Goal: Task Accomplishment & Management: Manage account settings

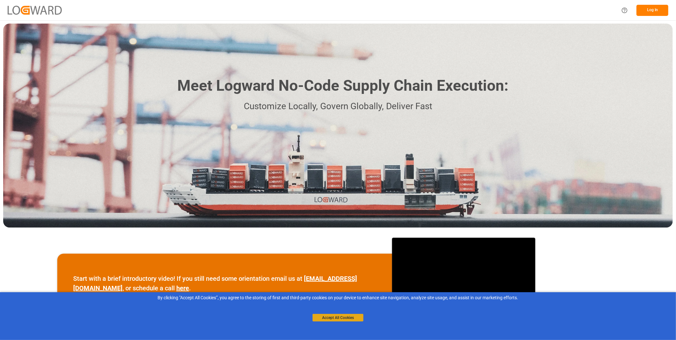
click at [337, 317] on button "Accept All Cookies" at bounding box center [338, 318] width 51 height 8
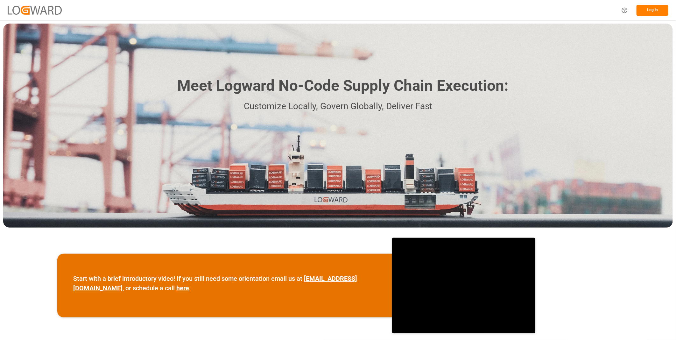
click at [645, 11] on button "Log In" at bounding box center [653, 10] width 32 height 11
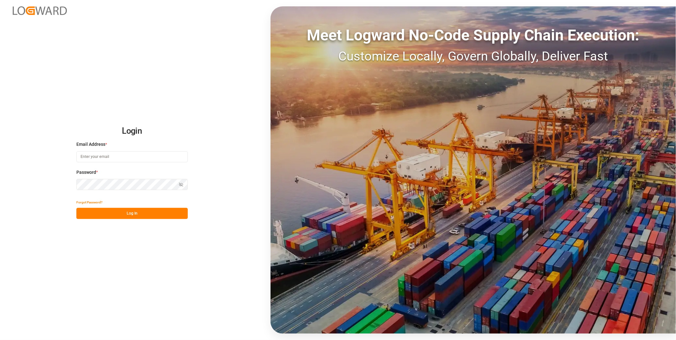
type input "florian.hausmann@rhenus.com"
click at [144, 216] on button "Log In" at bounding box center [131, 213] width 111 height 11
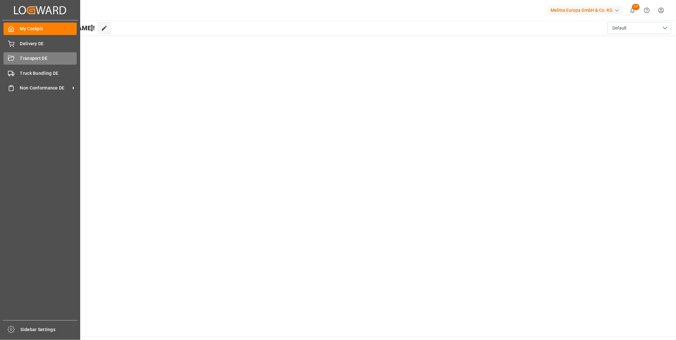
click at [14, 62] on div "Transport DE Transport DE" at bounding box center [40, 58] width 73 height 12
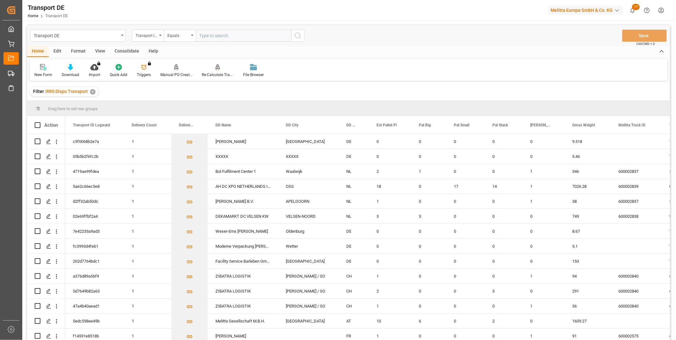
click at [122, 48] on div "Consolidate" at bounding box center [127, 51] width 34 height 11
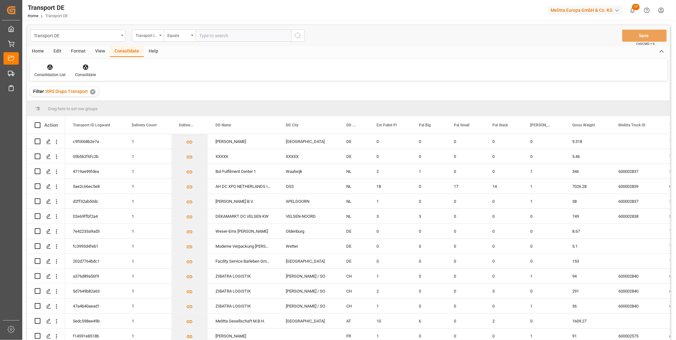
click at [49, 78] on div "Consolidation List Consolidate" at bounding box center [349, 70] width 638 height 22
click at [47, 68] on icon at bounding box center [50, 67] width 6 height 6
click at [89, 115] on div "Truck Bundling RRS Dispo Export" at bounding box center [72, 116] width 66 height 7
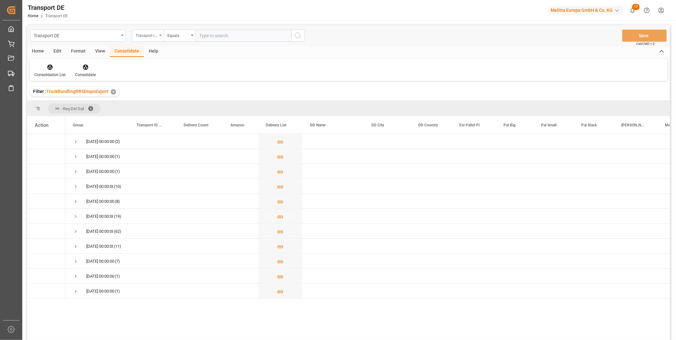
click at [151, 41] on div "Transport ID Logward" at bounding box center [148, 36] width 32 height 12
type input "ROute"
click at [159, 71] on div "Route" at bounding box center [179, 64] width 95 height 13
click at [173, 32] on div "Equals" at bounding box center [178, 34] width 22 height 7
click at [190, 102] on div "Starts with" at bounding box center [211, 104] width 95 height 13
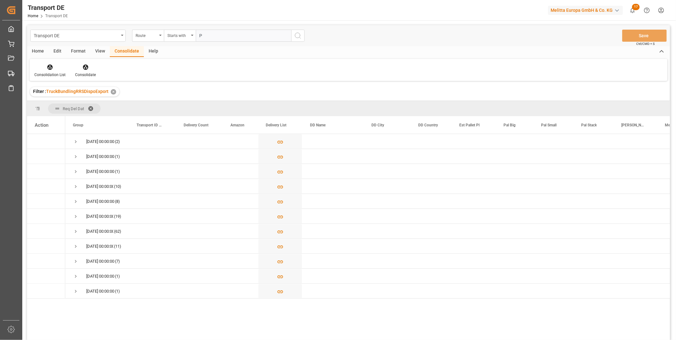
type input "PL"
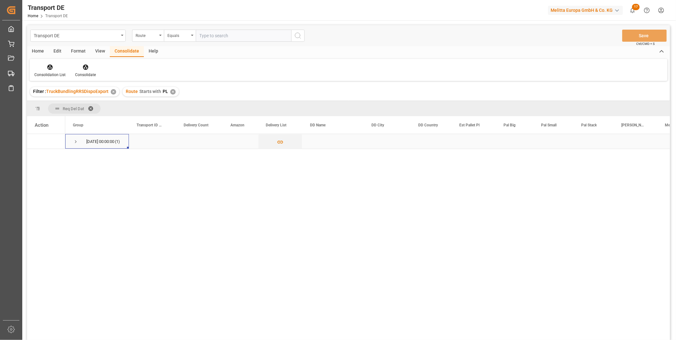
click at [69, 140] on div "30.09.2025 00:00:00 (1)" at bounding box center [97, 141] width 64 height 15
click at [73, 140] on span "Press SPACE to select this row." at bounding box center [76, 142] width 6 height 6
click at [38, 158] on input "Press Space to toggle row selection (unchecked)" at bounding box center [38, 156] width 6 height 6
checkbox input "true"
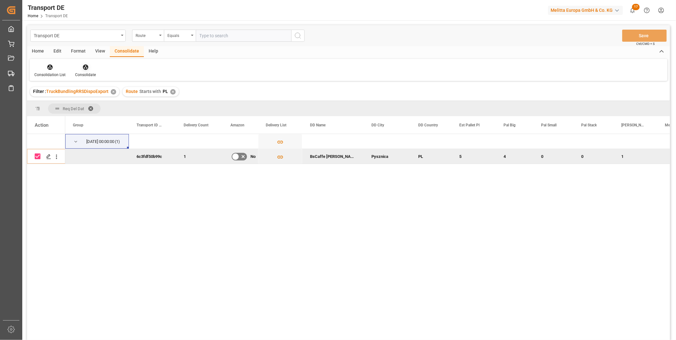
click at [87, 70] on icon at bounding box center [85, 67] width 6 height 6
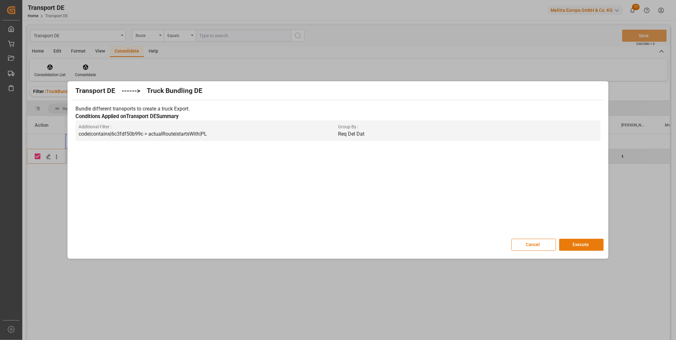
click at [567, 248] on button "Execute" at bounding box center [581, 245] width 45 height 12
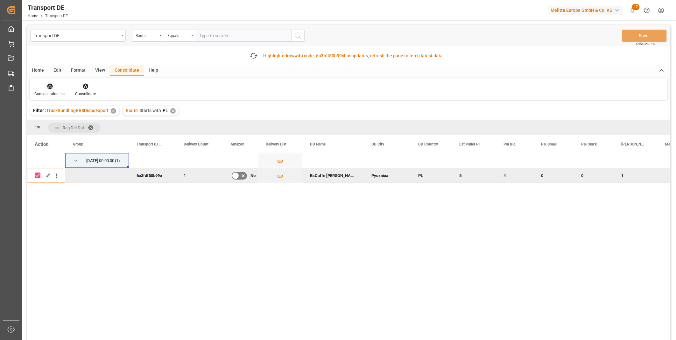
click at [43, 84] on div at bounding box center [49, 86] width 31 height 7
click at [68, 133] on div "Transport DE Route Equals Save Ctrl/CMD + S Fetch latest updates Highlighted ro…" at bounding box center [348, 200] width 643 height 351
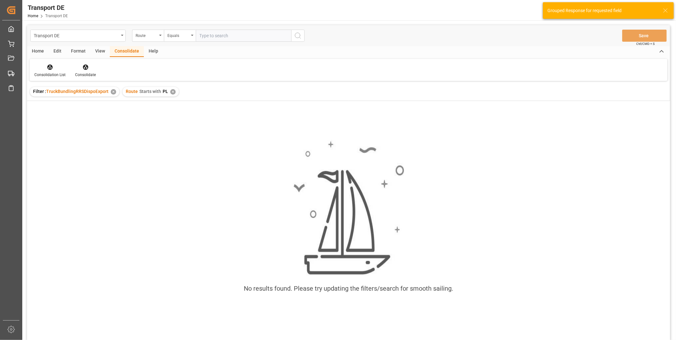
click at [172, 93] on div "✕" at bounding box center [172, 91] width 5 height 5
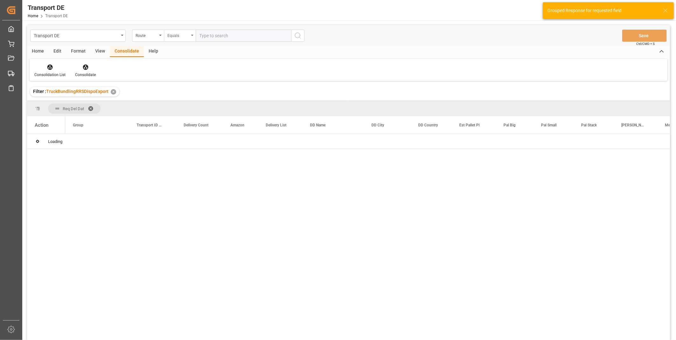
click at [180, 32] on div "Equals" at bounding box center [178, 34] width 22 height 7
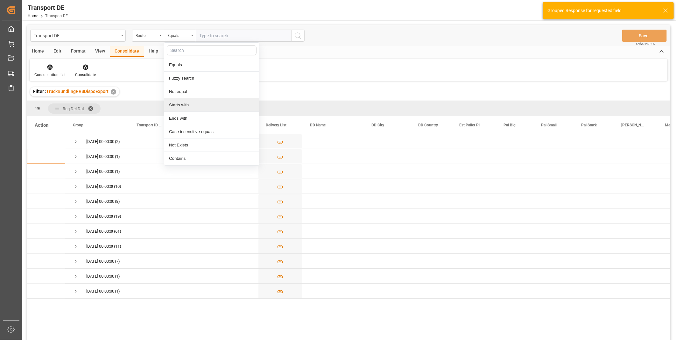
click at [179, 104] on div "Starts with" at bounding box center [211, 104] width 95 height 13
type input "CZ"
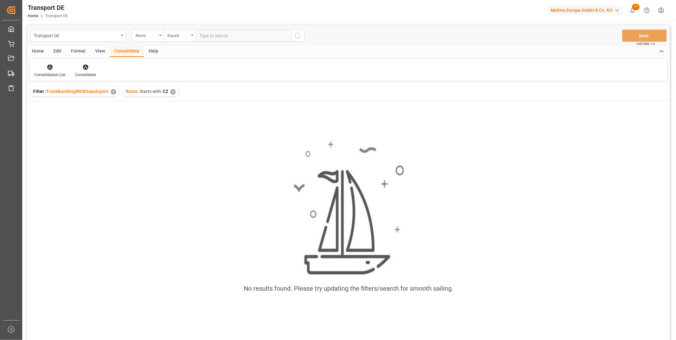
click at [173, 95] on div "Route Starts with CZ ✕" at bounding box center [151, 92] width 56 height 10
click at [173, 90] on div "✕" at bounding box center [172, 91] width 5 height 5
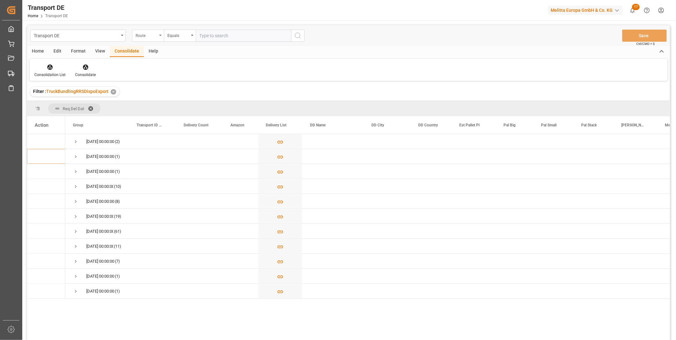
click at [143, 39] on div "Route" at bounding box center [148, 36] width 32 height 12
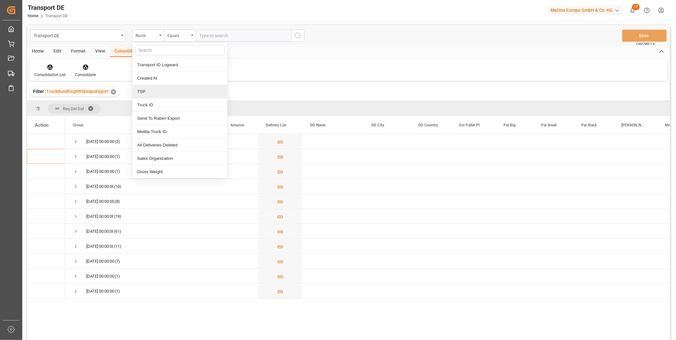
click at [156, 87] on div "TSP" at bounding box center [179, 91] width 95 height 13
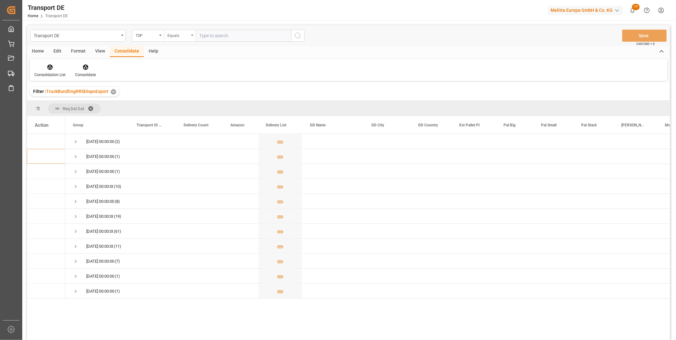
click at [182, 38] on div "Equals" at bounding box center [178, 34] width 22 height 7
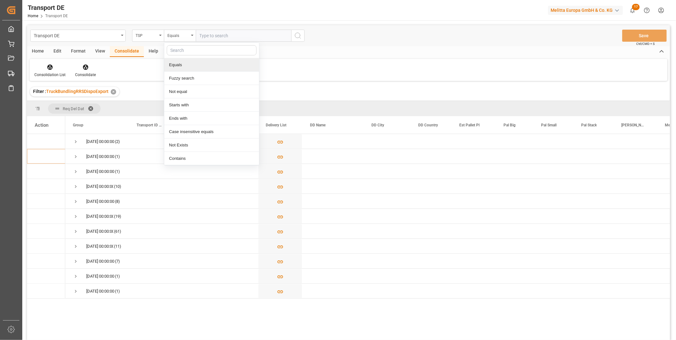
click at [227, 34] on input "text" at bounding box center [243, 36] width 95 height 12
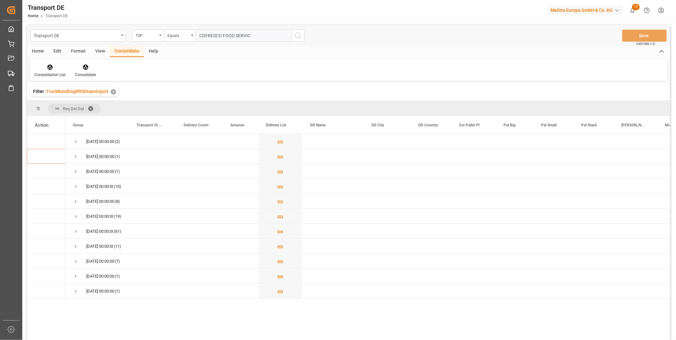
type input "COFRESCO FOOD SERVICE"
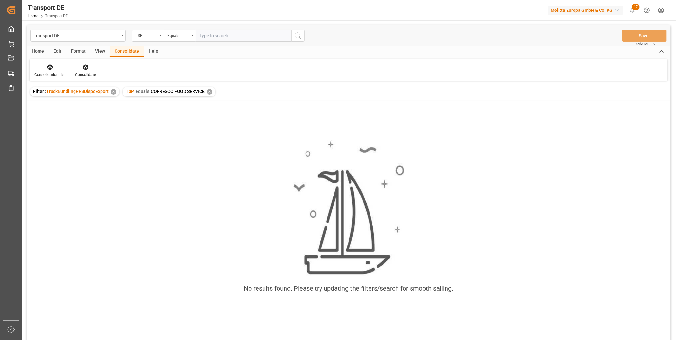
click at [208, 93] on div "✕" at bounding box center [209, 91] width 5 height 5
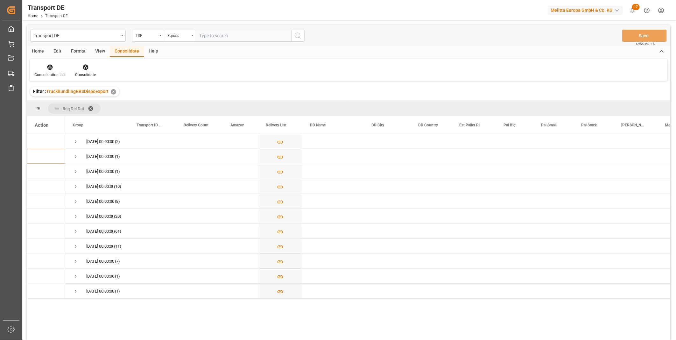
click at [212, 32] on input "text" at bounding box center [243, 36] width 95 height 12
type input "DACSHER FOOD SERVICE"
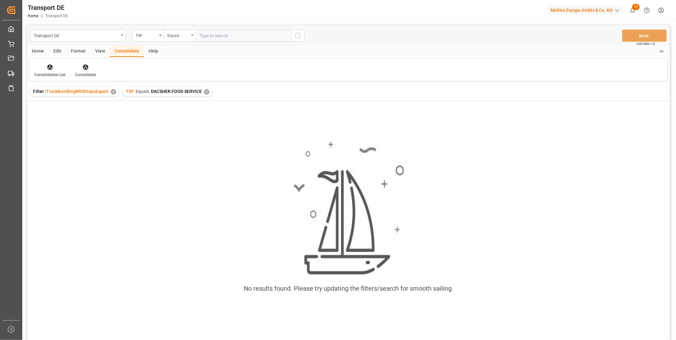
click at [208, 90] on div "✕" at bounding box center [206, 91] width 5 height 5
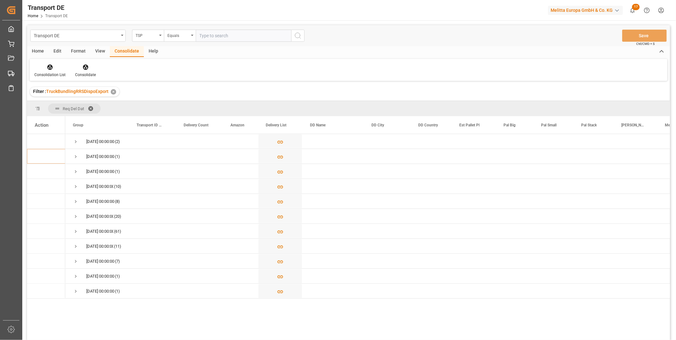
click at [217, 35] on input "text" at bounding box center [243, 36] width 95 height 12
type input "DACHSER FOOD SERVICE"
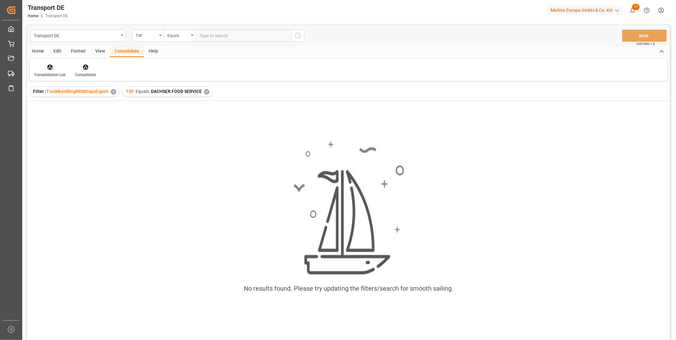
click at [207, 91] on div "✕" at bounding box center [206, 91] width 5 height 5
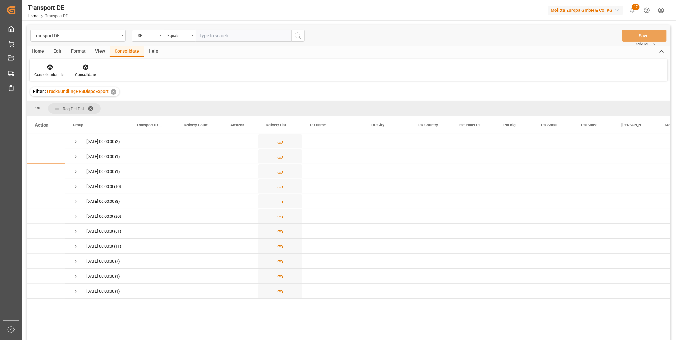
click at [214, 33] on input "text" at bounding box center [243, 36] width 95 height 12
type input "D"
click at [187, 36] on div "Equals" at bounding box center [178, 34] width 22 height 7
click at [183, 106] on div "Starts with" at bounding box center [211, 104] width 95 height 13
type input "DACHSER"
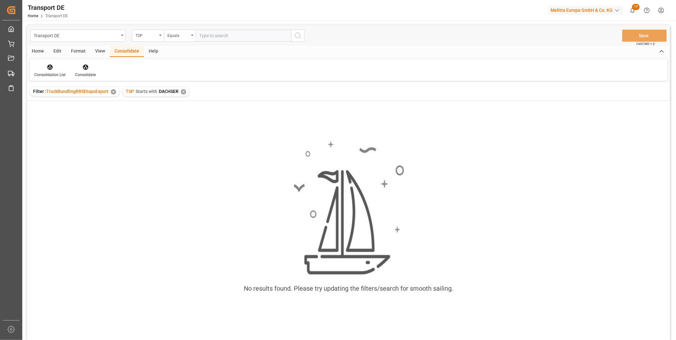
click at [184, 89] on div "✕" at bounding box center [183, 91] width 5 height 5
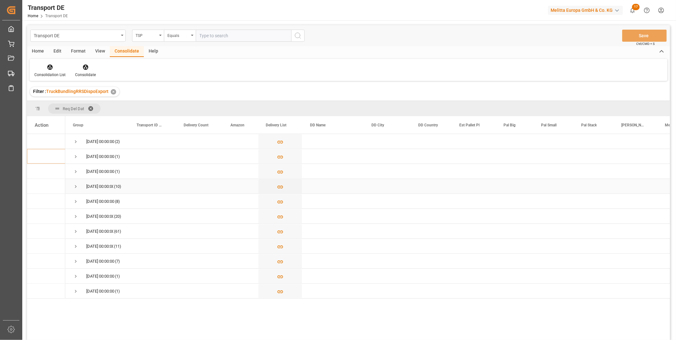
click at [77, 186] on span "Press SPACE to select this row." at bounding box center [76, 187] width 6 height 6
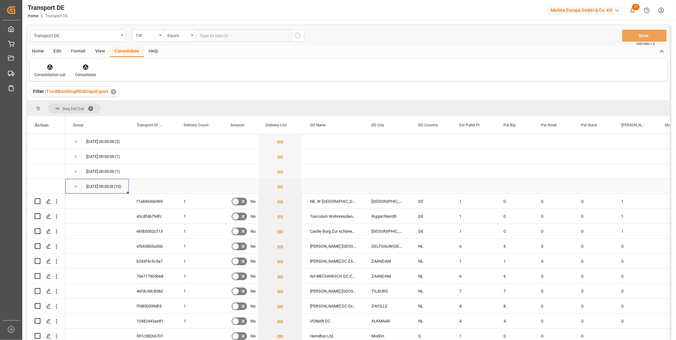
click at [75, 186] on span "Press SPACE to select this row." at bounding box center [76, 187] width 6 height 6
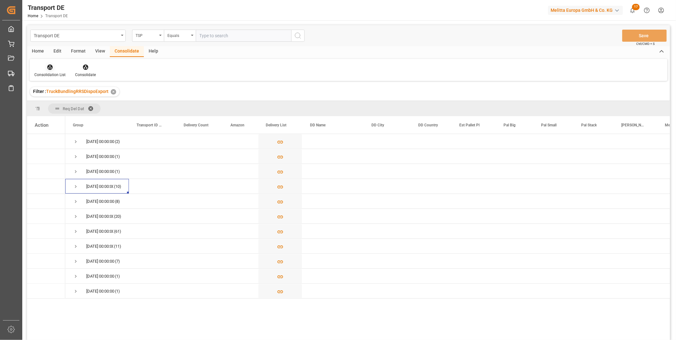
click at [53, 68] on icon at bounding box center [50, 67] width 6 height 6
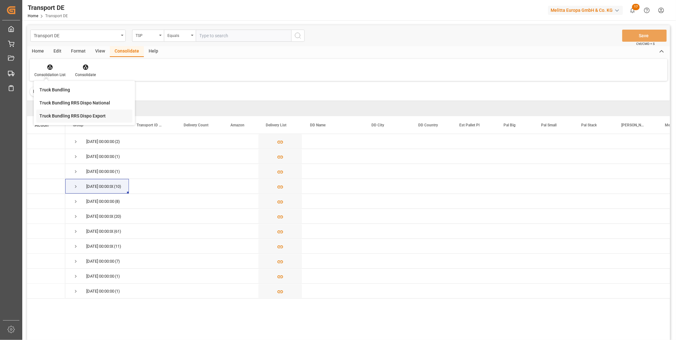
click at [87, 122] on div "Transport DE TSP Equals Save Ctrl/CMD + S Home Edit Format View Consolidate Hel…" at bounding box center [348, 191] width 643 height 332
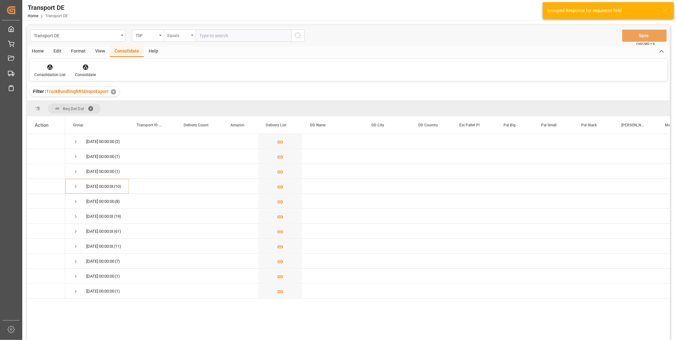
click at [177, 36] on div "Equals" at bounding box center [178, 34] width 22 height 7
click at [231, 37] on input "text" at bounding box center [243, 36] width 95 height 12
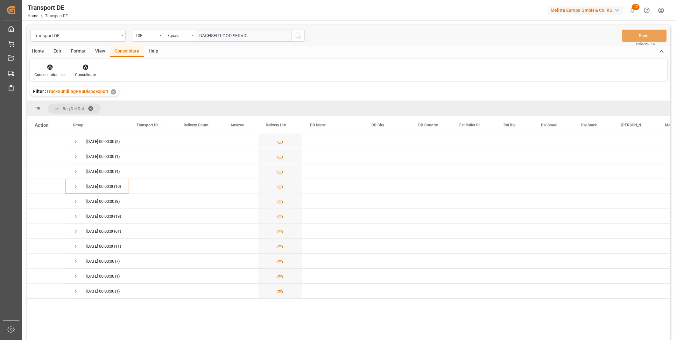
type input "DACHSER FOOD SERVICE"
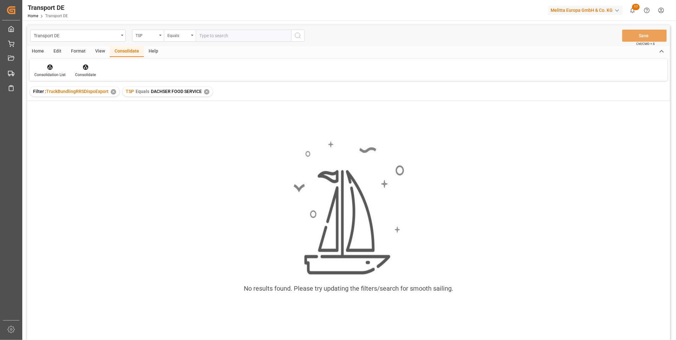
click at [206, 91] on div "✕" at bounding box center [206, 91] width 5 height 5
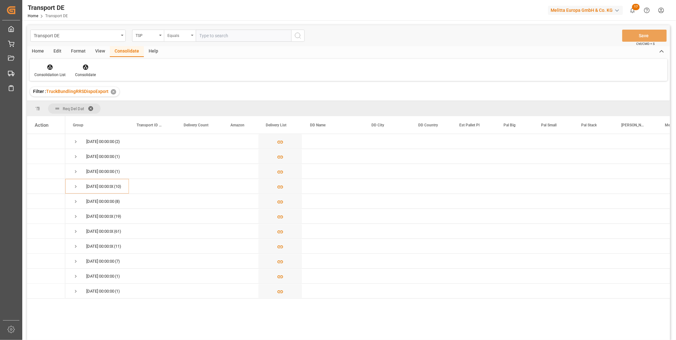
click at [188, 31] on div "Equals" at bounding box center [178, 34] width 22 height 7
click at [183, 109] on div "Starts with" at bounding box center [211, 104] width 95 height 13
type input "DACHSER COF"
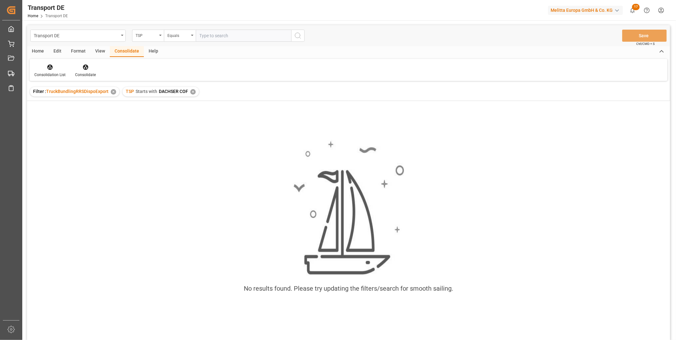
click at [190, 91] on div "✕" at bounding box center [192, 91] width 5 height 5
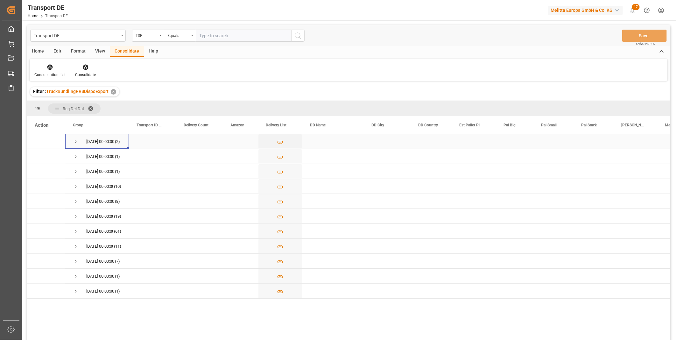
click at [74, 141] on span "Press SPACE to select this row." at bounding box center [76, 142] width 6 height 6
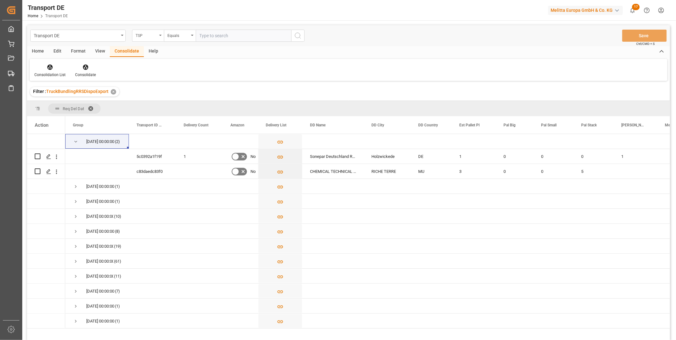
click at [150, 32] on div "TSP" at bounding box center [147, 34] width 22 height 7
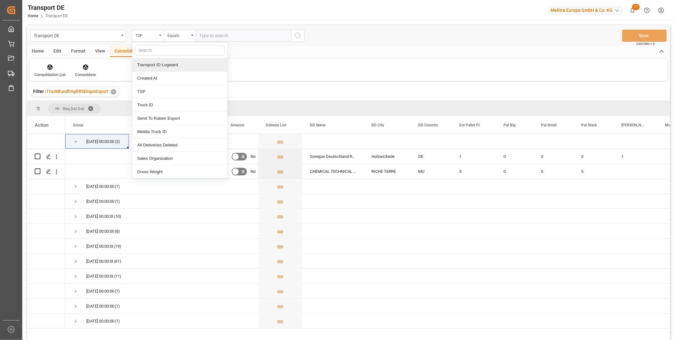
click at [118, 79] on div "Consolidation List Consolidate" at bounding box center [349, 70] width 638 height 22
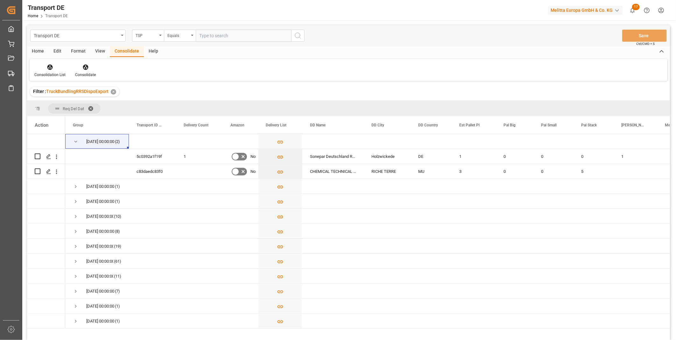
click at [208, 34] on input "text" at bounding box center [243, 36] width 95 height 12
type input "DACHSER FOOD SERVICE"
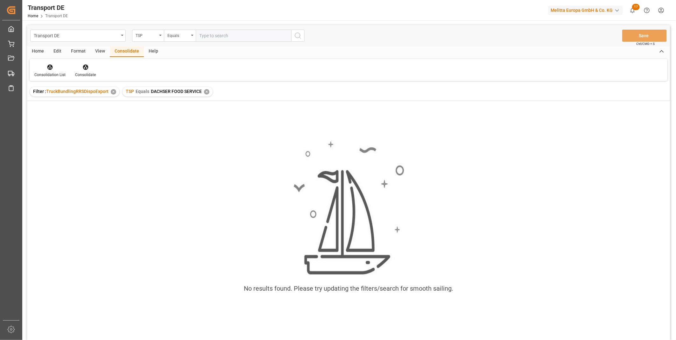
click at [205, 92] on div "✕" at bounding box center [206, 91] width 5 height 5
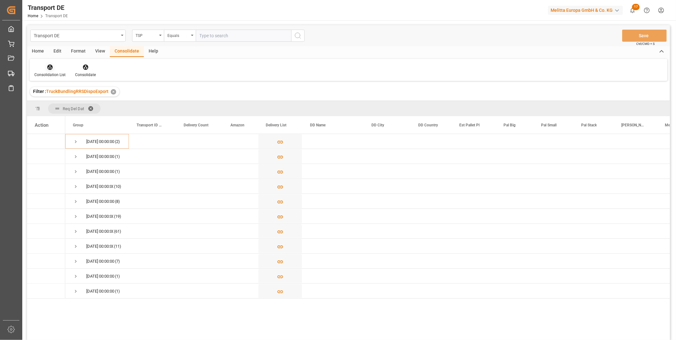
click at [56, 68] on div at bounding box center [49, 67] width 31 height 7
click at [81, 116] on div "Transport DE TSP Equals Save Ctrl/CMD + S Home Edit Format View Consolidate Hel…" at bounding box center [348, 191] width 643 height 332
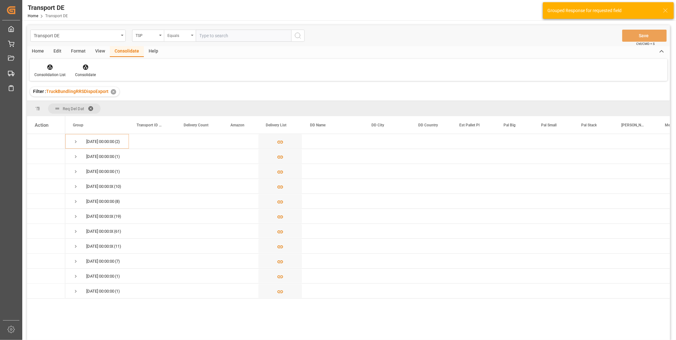
click at [176, 39] on div "Equals" at bounding box center [180, 36] width 32 height 12
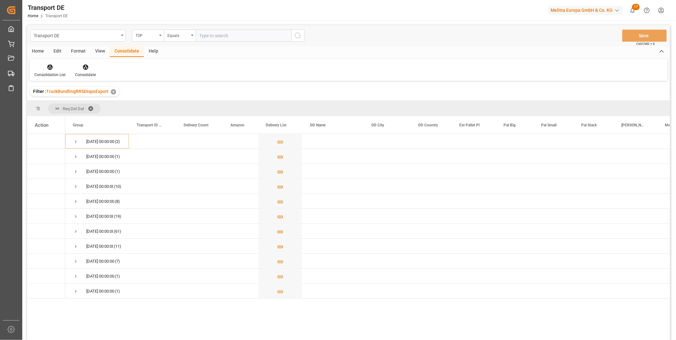
click at [213, 33] on input "text" at bounding box center [243, 36] width 95 height 12
type input "DACHSER FOOD SERVICE"
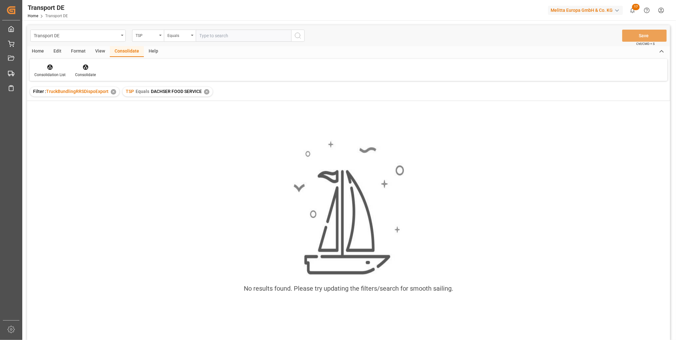
click at [207, 90] on div "✕" at bounding box center [206, 91] width 5 height 5
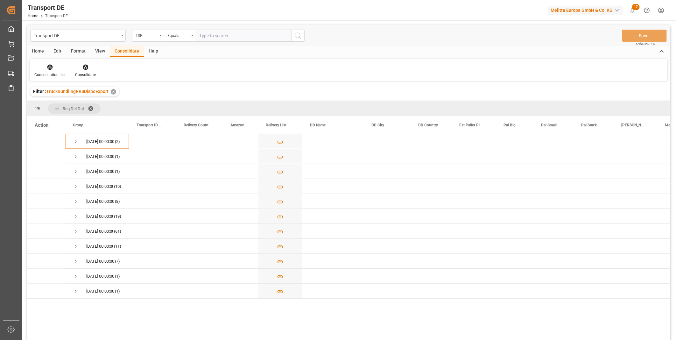
click at [137, 36] on div "TSP" at bounding box center [147, 34] width 22 height 7
type input "Rout"
click at [157, 62] on div "Route" at bounding box center [179, 64] width 95 height 13
click at [183, 33] on div "Equals" at bounding box center [178, 34] width 22 height 7
click at [185, 103] on div "Starts with" at bounding box center [211, 104] width 95 height 13
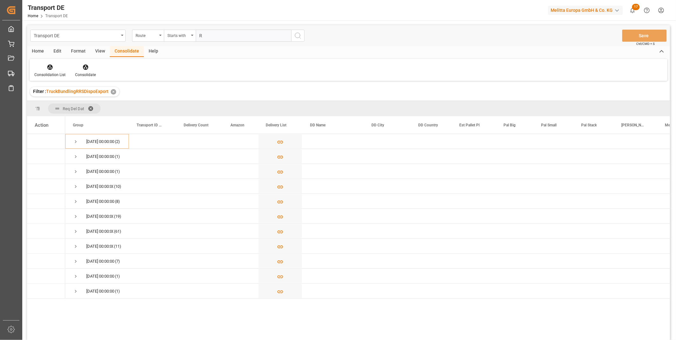
type input "R"
click at [295, 39] on icon "search button" at bounding box center [298, 36] width 8 height 8
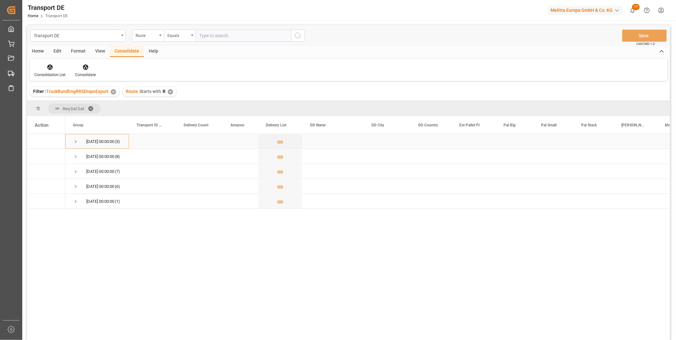
click at [74, 140] on span "Press SPACE to select this row." at bounding box center [76, 142] width 6 height 6
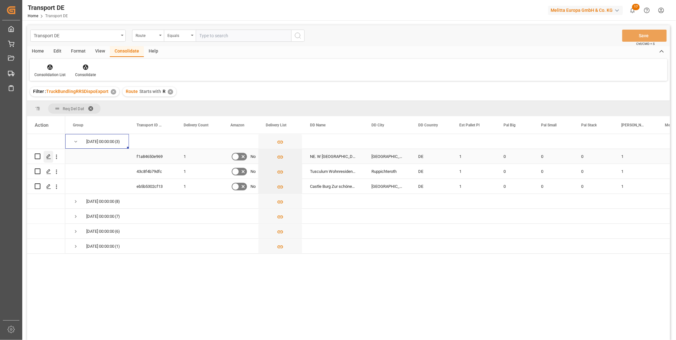
click at [50, 156] on icon "Press SPACE to select this row." at bounding box center [48, 156] width 5 height 5
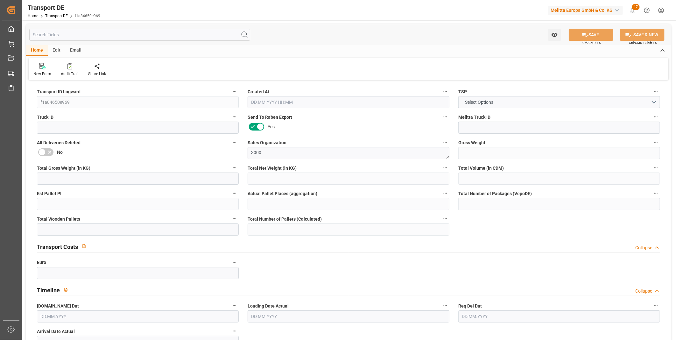
type input "37.84"
type input "13.84"
type input "11.28"
type input "239.296"
type input "1"
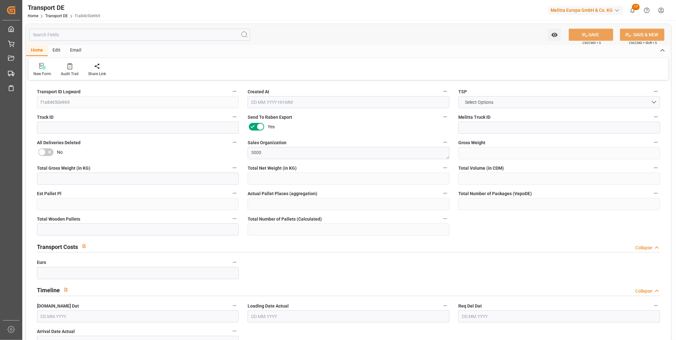
type input "0"
type input "1"
type input "0"
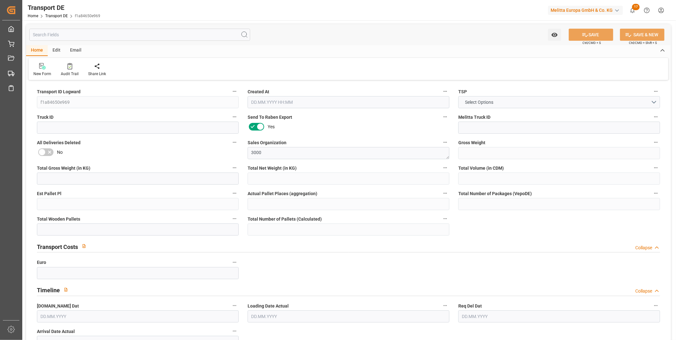
type input "53"
type input "0"
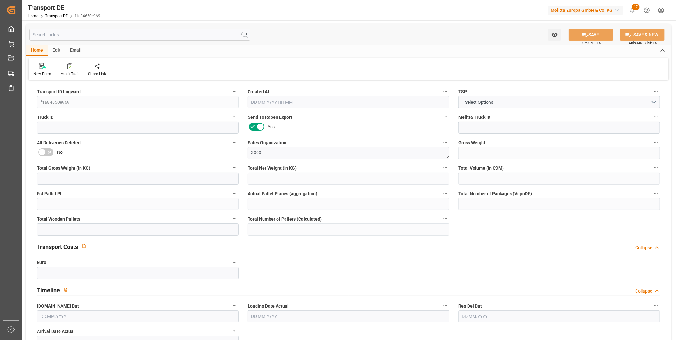
type input "0"
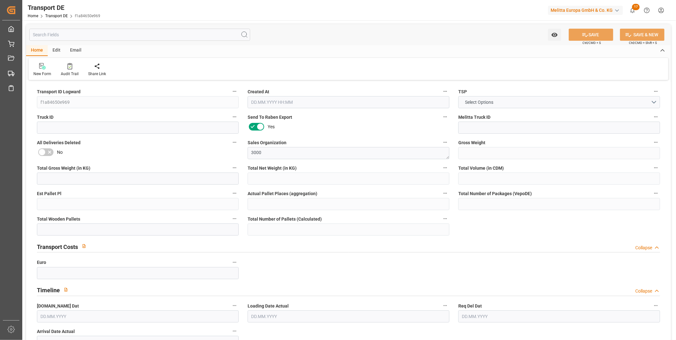
type input "0"
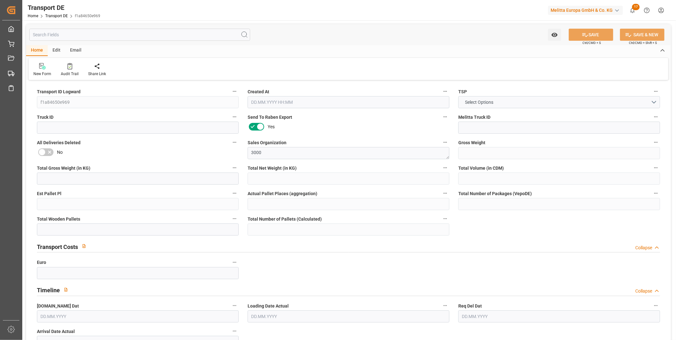
type input "0"
type input "1"
type input "0"
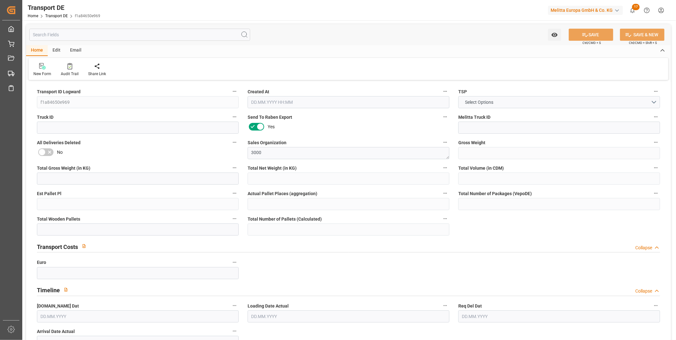
type input "8"
type input "65.4408"
type input "54.5698"
type input "22.09.2025 23:00"
type input "25.09.2025"
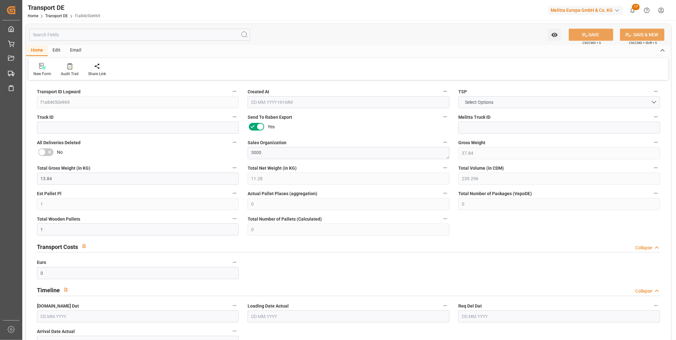
type input "25.09.2025"
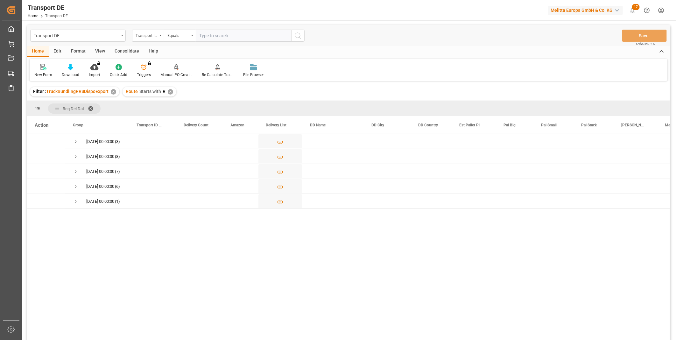
click at [170, 89] on div "✕" at bounding box center [170, 91] width 5 height 5
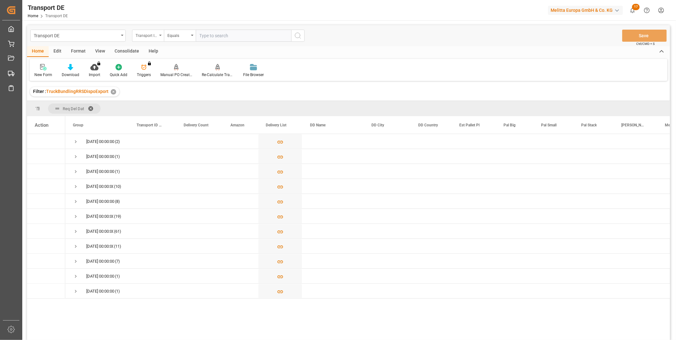
click at [151, 40] on div "Transport ID Logward" at bounding box center [148, 36] width 32 height 12
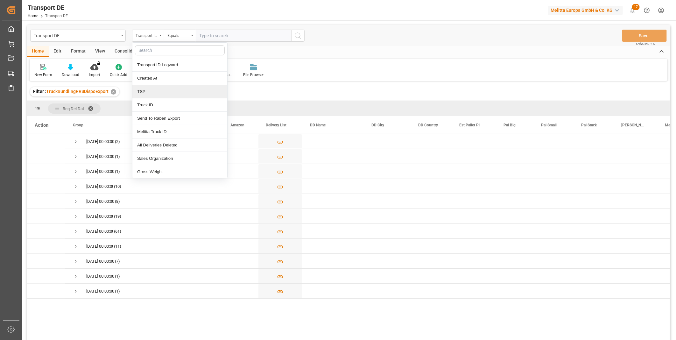
click at [159, 96] on div "TSP" at bounding box center [179, 91] width 95 height 13
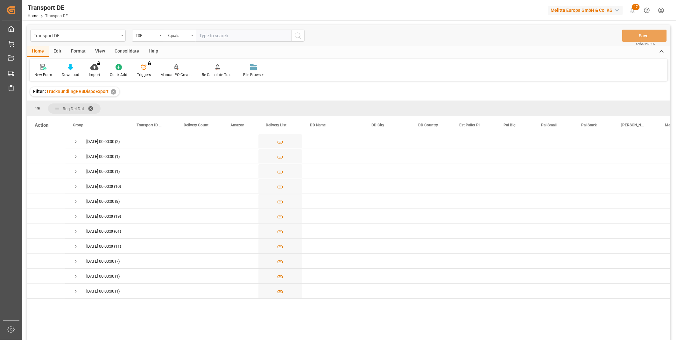
click at [184, 37] on div "Equals" at bounding box center [178, 34] width 22 height 7
click at [232, 36] on input "text" at bounding box center [243, 36] width 95 height 12
type input "DACHSER COF FOODSERVICE"
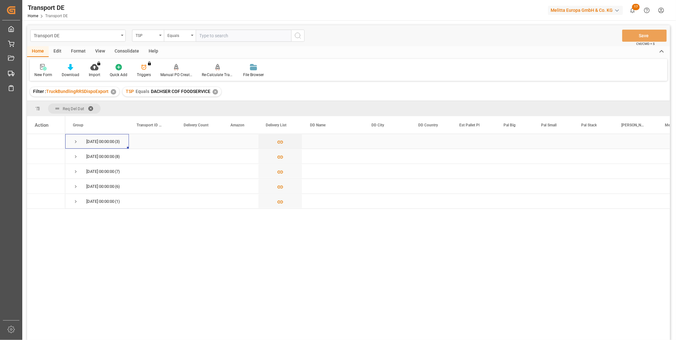
click at [79, 138] on span "25.09.2025 00:00:00 (3)" at bounding box center [97, 141] width 48 height 14
click at [74, 138] on span "Press SPACE to select this row." at bounding box center [76, 141] width 6 height 15
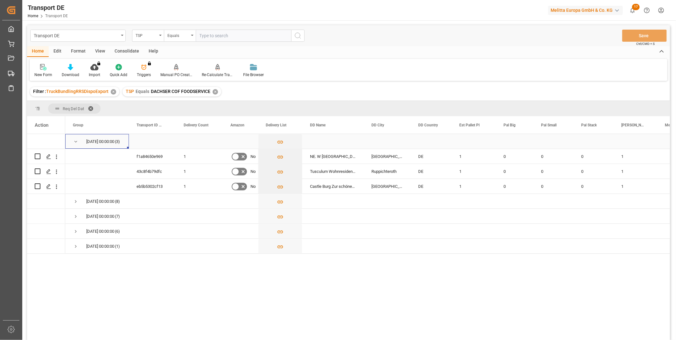
click at [74, 138] on span "Press SPACE to select this row." at bounding box center [76, 141] width 6 height 15
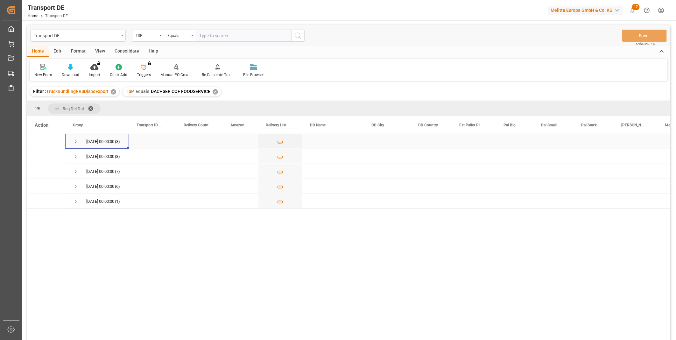
click at [75, 139] on span "Press SPACE to select this row." at bounding box center [76, 142] width 6 height 6
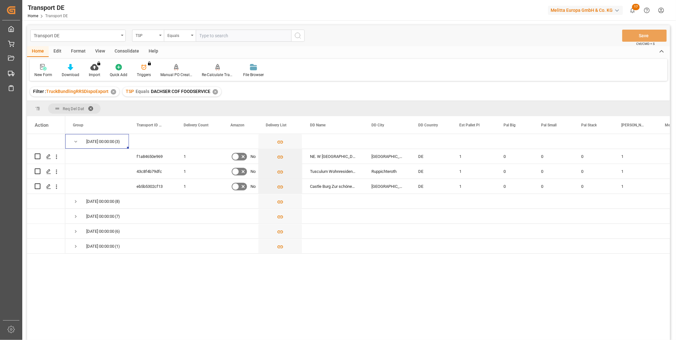
click at [130, 46] on div "Consolidate" at bounding box center [127, 51] width 34 height 11
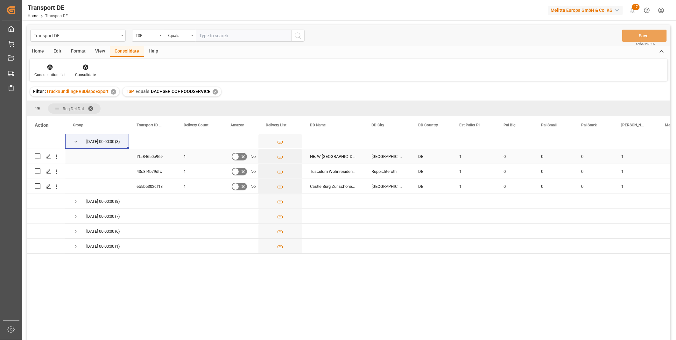
click at [39, 157] on input "Press Space to toggle row selection (unchecked)" at bounding box center [38, 156] width 6 height 6
checkbox input "true"
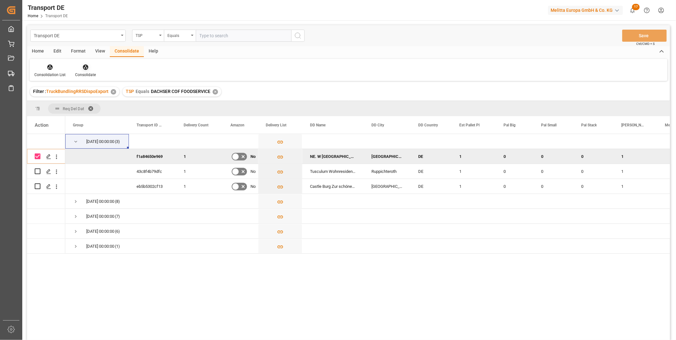
click at [87, 68] on icon at bounding box center [85, 67] width 6 height 6
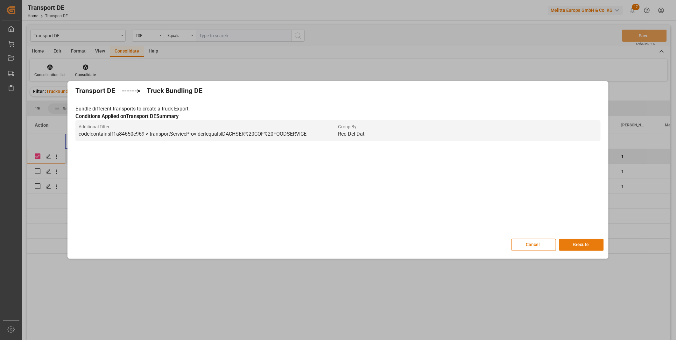
click at [567, 242] on button "Execute" at bounding box center [581, 245] width 45 height 12
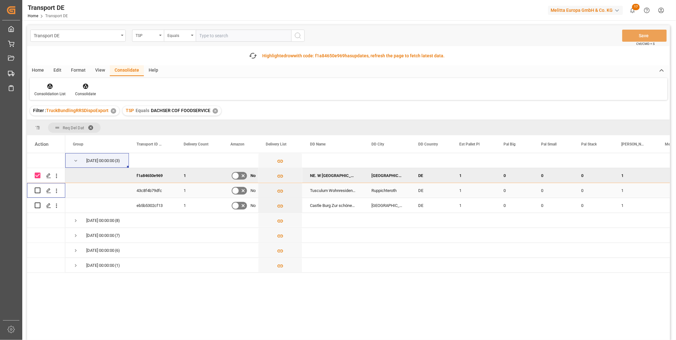
click at [39, 190] on input "Press Space to toggle row selection (unchecked)" at bounding box center [38, 190] width 6 height 6
checkbox input "true"
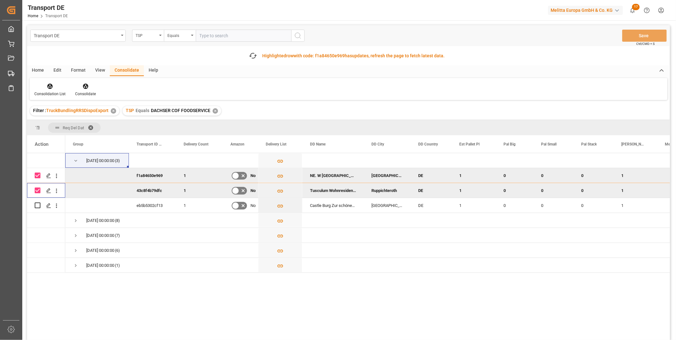
click at [40, 175] on input "Press Space to toggle row selection (checked)" at bounding box center [38, 176] width 6 height 6
checkbox input "false"
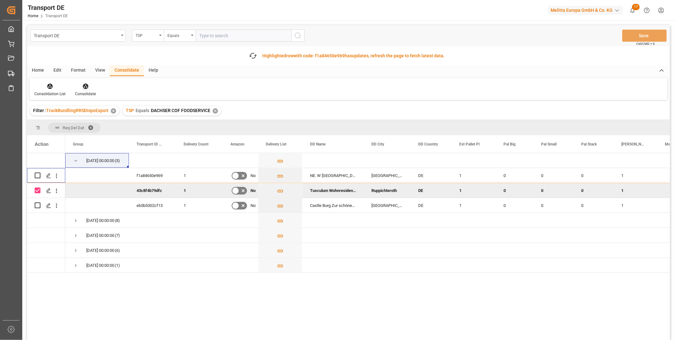
click at [78, 89] on div "Consolidate" at bounding box center [85, 90] width 30 height 14
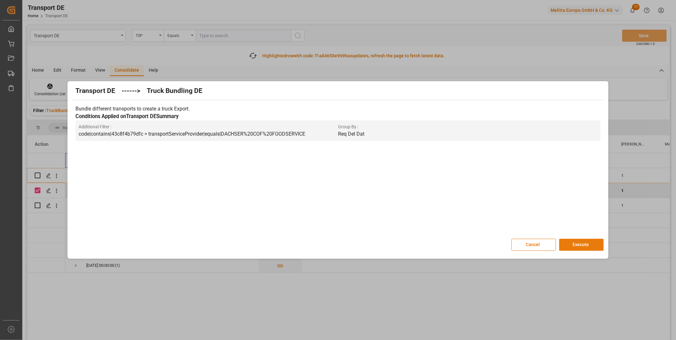
click at [579, 244] on button "Execute" at bounding box center [581, 245] width 45 height 12
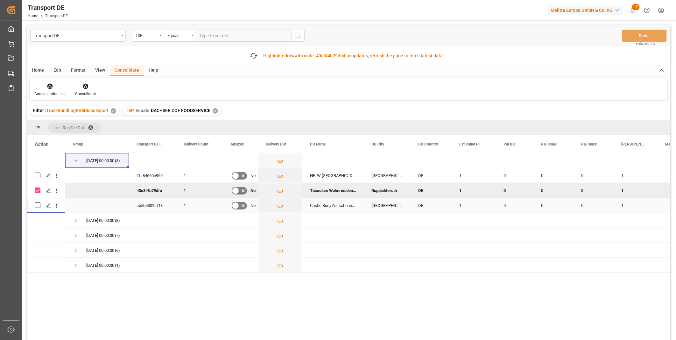
click at [38, 204] on input "Press Space to toggle row selection (unchecked)" at bounding box center [38, 205] width 6 height 6
checkbox input "true"
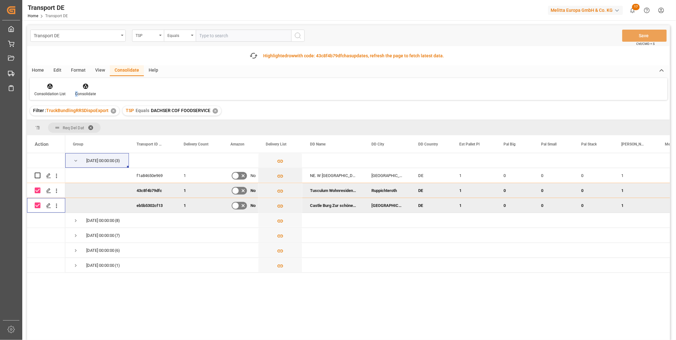
click at [40, 191] on input "Press Space to toggle row selection (checked)" at bounding box center [38, 190] width 6 height 6
checkbox input "false"
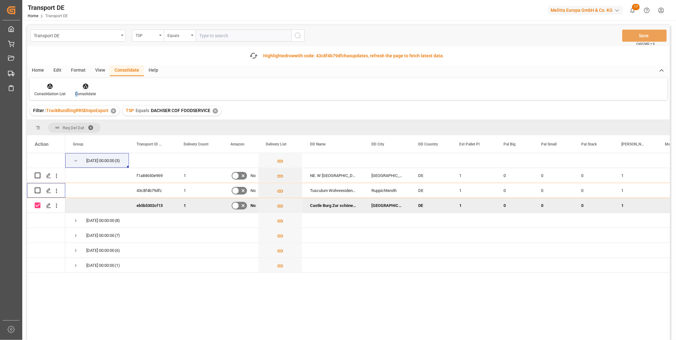
click at [83, 92] on div "Consolidate" at bounding box center [85, 94] width 21 height 6
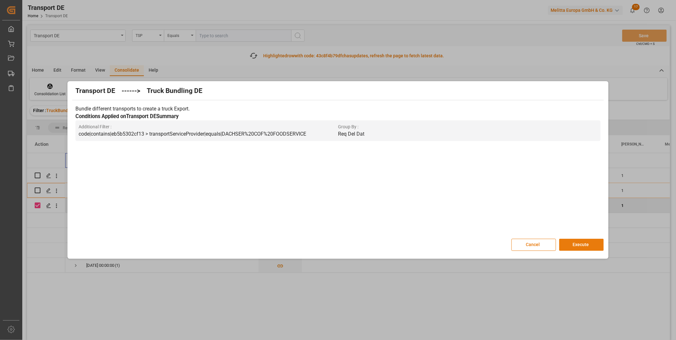
click at [561, 243] on button "Execute" at bounding box center [581, 245] width 45 height 12
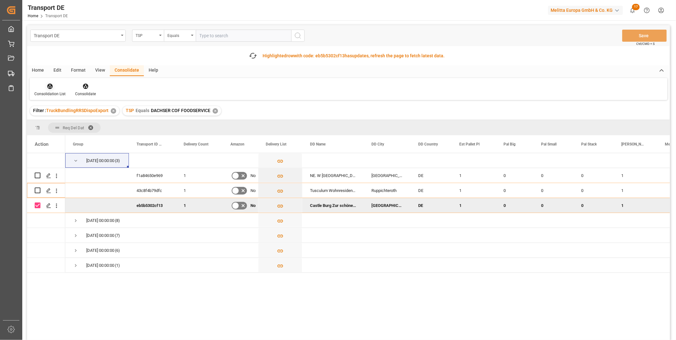
click at [54, 84] on div at bounding box center [49, 86] width 31 height 7
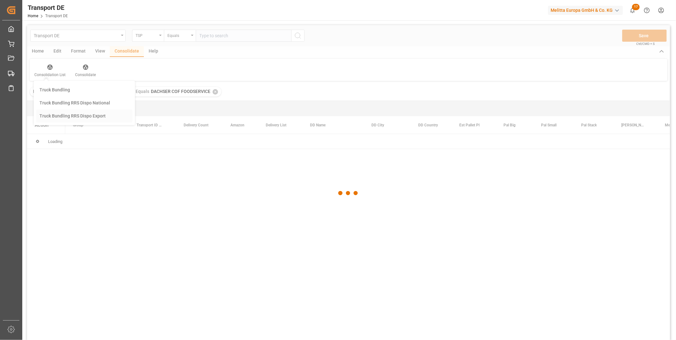
click at [78, 138] on div "Transport DE TSP Equals Save Ctrl/CMD + S Home Edit Format View Consolidate Hel…" at bounding box center [348, 191] width 643 height 332
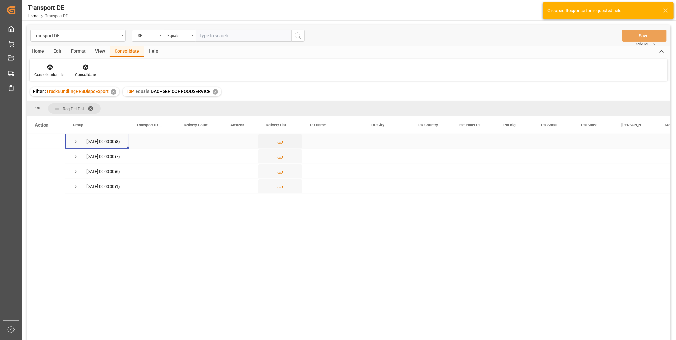
click at [74, 141] on span "Press SPACE to select this row." at bounding box center [76, 142] width 6 height 6
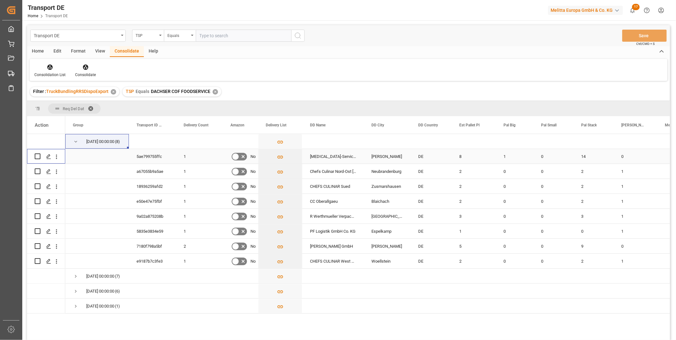
click at [36, 156] on input "Press Space to toggle row selection (unchecked)" at bounding box center [38, 156] width 6 height 6
checkbox input "true"
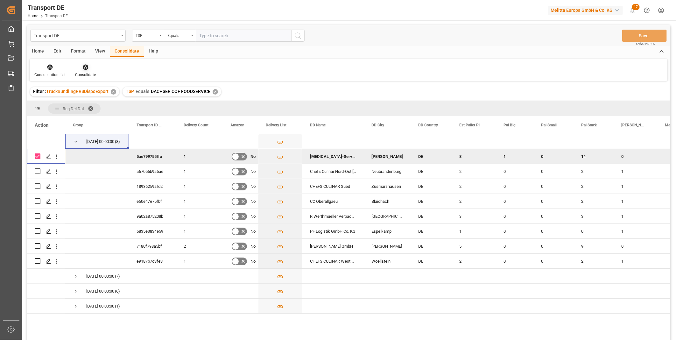
click at [75, 69] on div at bounding box center [85, 67] width 21 height 7
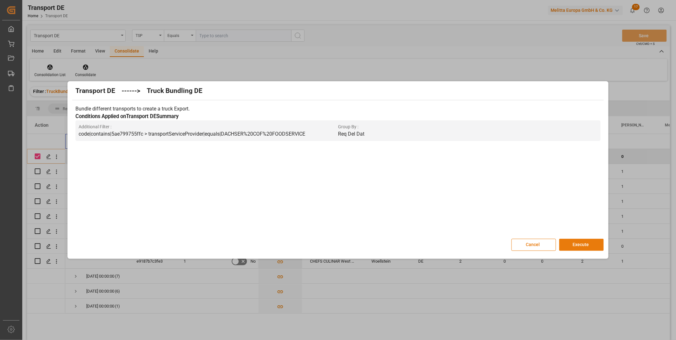
click at [598, 243] on button "Execute" at bounding box center [581, 245] width 45 height 12
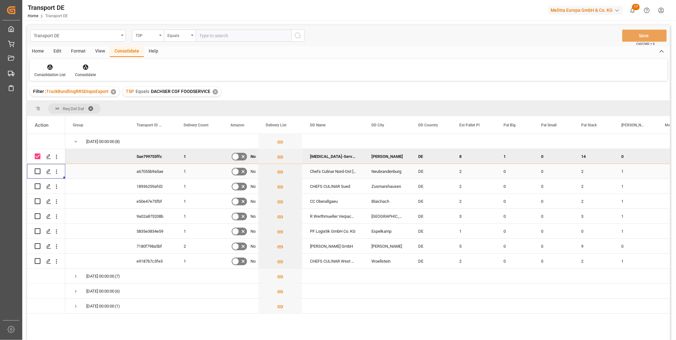
click at [41, 170] on div "Press SPACE to select this row." at bounding box center [46, 171] width 23 height 14
click at [38, 169] on input "Press Space to toggle row selection (unchecked)" at bounding box center [38, 171] width 6 height 6
checkbox input "true"
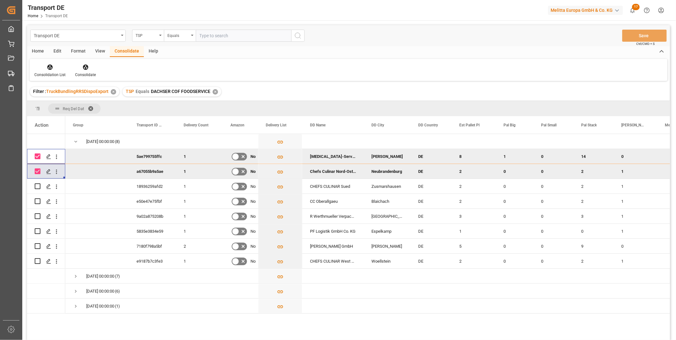
click at [38, 151] on div "Press SPACE to deselect this row." at bounding box center [38, 156] width 6 height 15
click at [38, 154] on input "Press Space to toggle row selection (checked)" at bounding box center [38, 156] width 6 height 6
checkbox input "false"
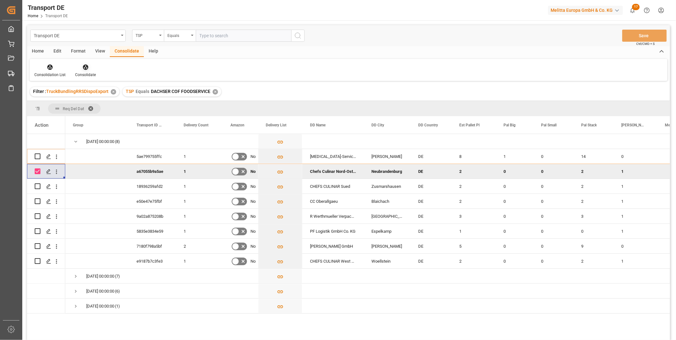
click at [82, 67] on icon at bounding box center [85, 67] width 6 height 6
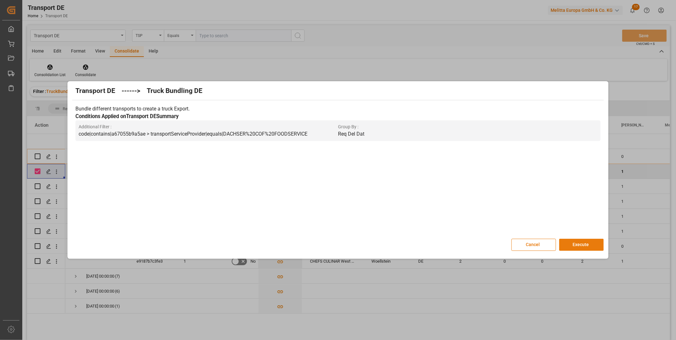
click at [564, 240] on button "Execute" at bounding box center [581, 245] width 45 height 12
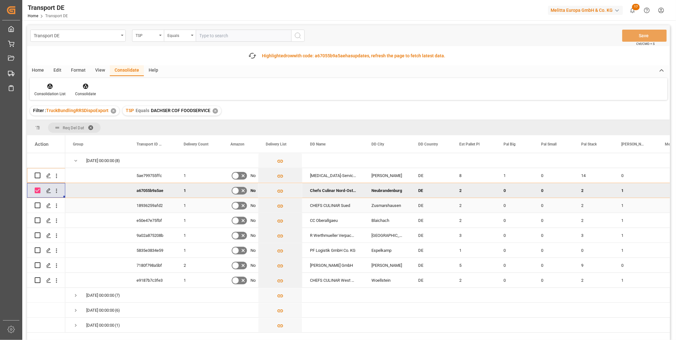
click at [38, 205] on input "Press Space to toggle row selection (unchecked)" at bounding box center [38, 205] width 6 height 6
checkbox input "true"
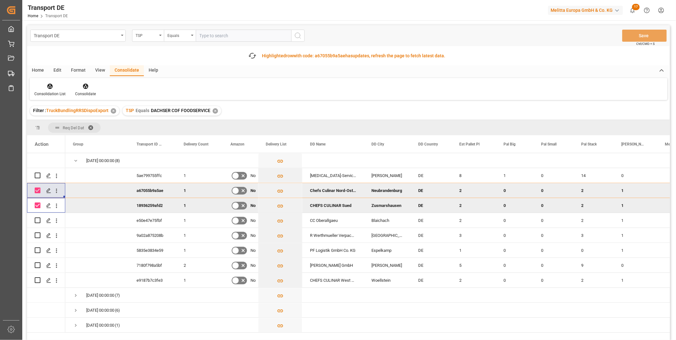
click at [36, 193] on div "Press SPACE to deselect this row." at bounding box center [38, 190] width 6 height 15
click at [37, 190] on input "Press Space to toggle row selection (checked)" at bounding box center [38, 190] width 6 height 6
checkbox input "false"
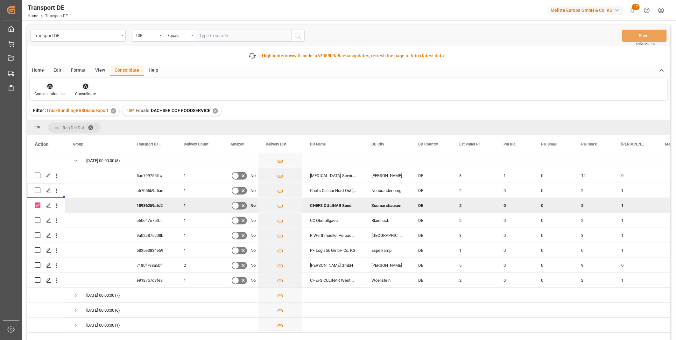
click at [84, 92] on div "Consolidate" at bounding box center [85, 94] width 21 height 6
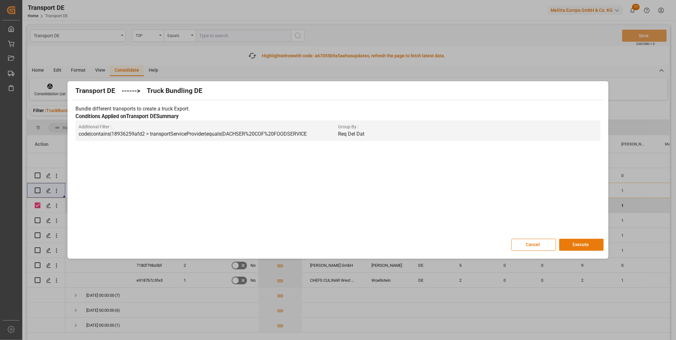
click at [586, 248] on button "Execute" at bounding box center [581, 245] width 45 height 12
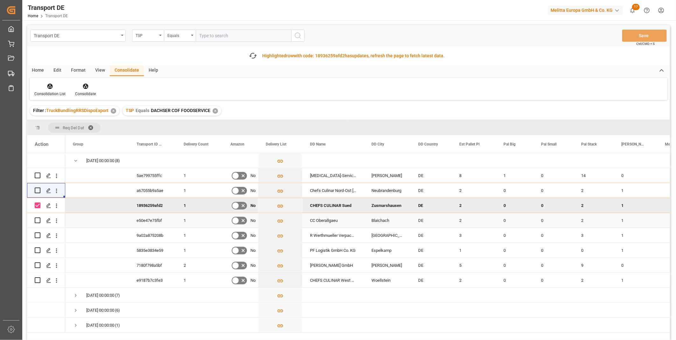
click at [38, 221] on input "Press Space to toggle row selection (unchecked)" at bounding box center [38, 220] width 6 height 6
checkbox input "true"
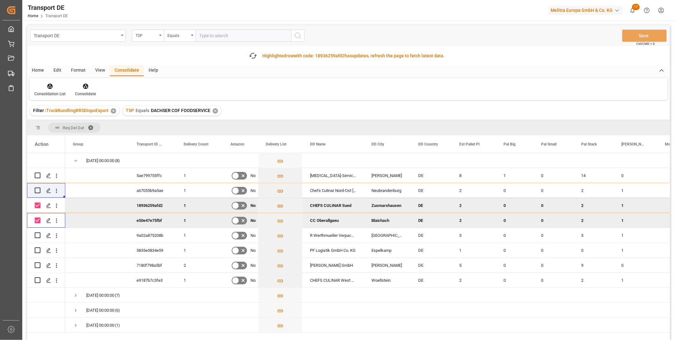
click at [37, 204] on input "Press Space to toggle row selection (checked)" at bounding box center [38, 205] width 6 height 6
checkbox input "false"
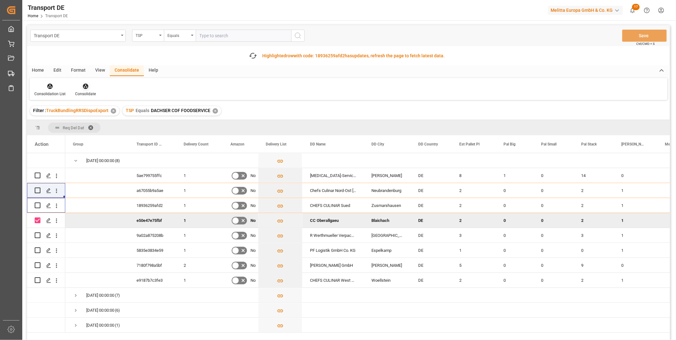
click at [81, 84] on div at bounding box center [85, 86] width 21 height 7
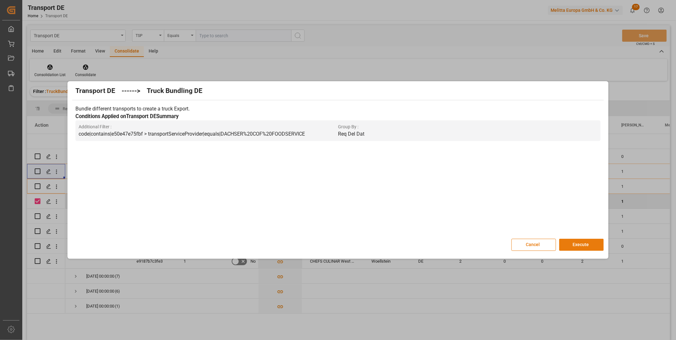
click at [574, 243] on button "Execute" at bounding box center [581, 245] width 45 height 12
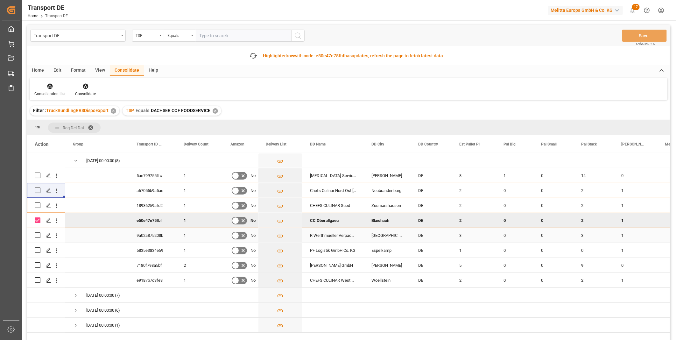
drag, startPoint x: 38, startPoint y: 234, endPoint x: 38, endPoint y: 229, distance: 5.8
click at [38, 233] on input "Press Space to toggle row selection (unchecked)" at bounding box center [38, 235] width 6 height 6
checkbox input "true"
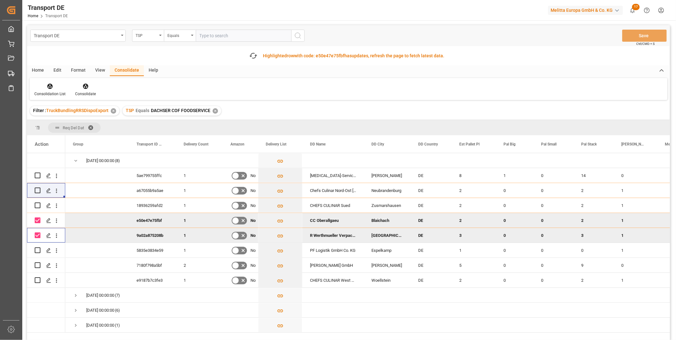
click at [38, 221] on input "Press Space to toggle row selection (checked)" at bounding box center [38, 220] width 6 height 6
checkbox input "false"
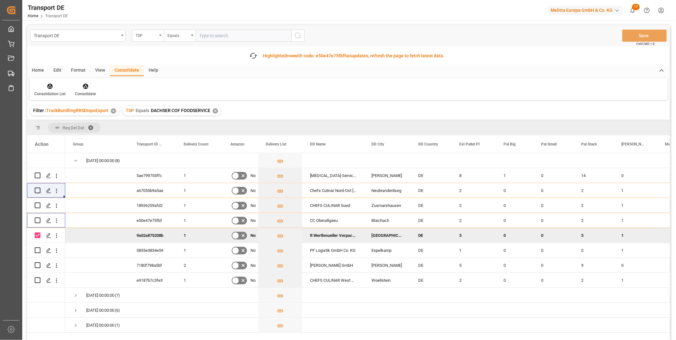
click at [90, 80] on div "Consolidation List Consolidate" at bounding box center [349, 89] width 638 height 22
click at [88, 83] on div at bounding box center [85, 86] width 21 height 7
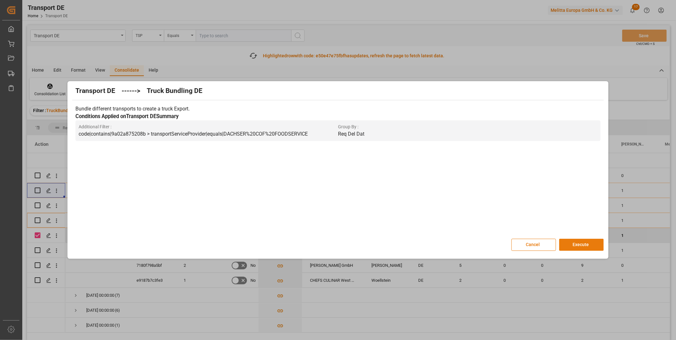
click at [601, 247] on button "Execute" at bounding box center [581, 245] width 45 height 12
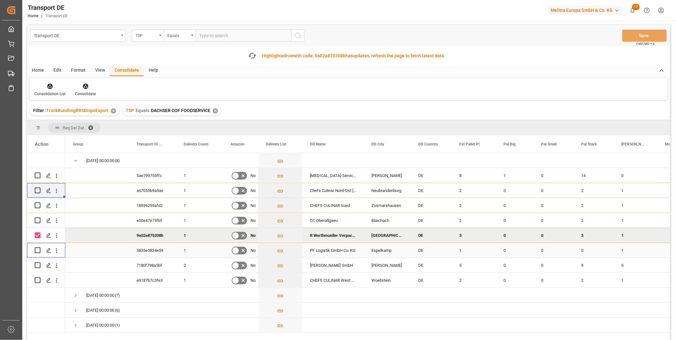
click at [39, 250] on input "Press Space to toggle row selection (unchecked)" at bounding box center [38, 250] width 6 height 6
checkbox input "true"
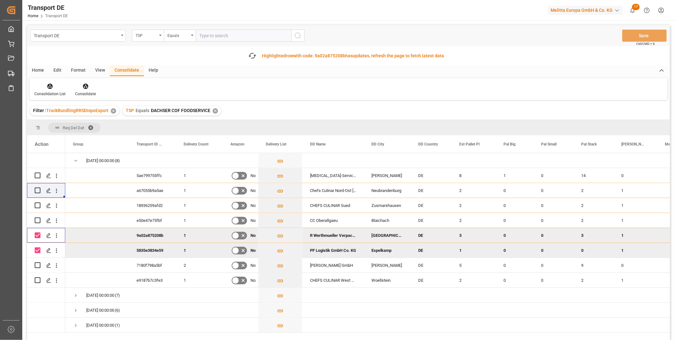
click at [36, 235] on input "Press Space to toggle row selection (checked)" at bounding box center [38, 235] width 6 height 6
checkbox input "false"
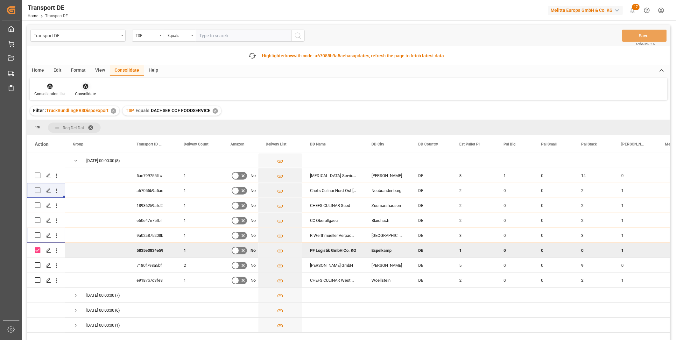
click at [88, 86] on div at bounding box center [85, 86] width 21 height 7
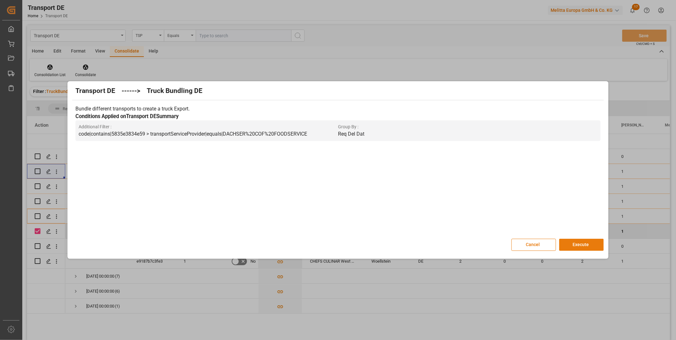
click at [585, 241] on button "Execute" at bounding box center [581, 245] width 45 height 12
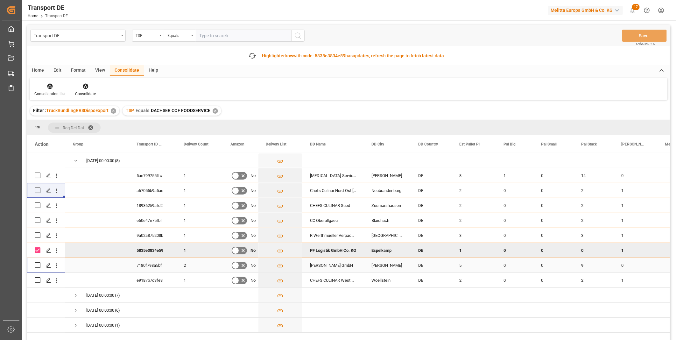
click at [39, 264] on input "Press Space to toggle row selection (unchecked)" at bounding box center [38, 265] width 6 height 6
checkbox input "true"
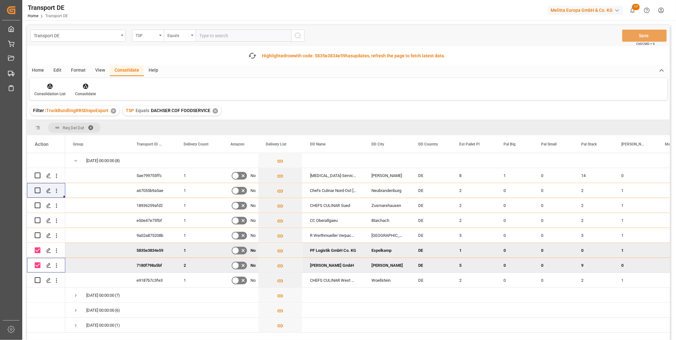
click at [39, 252] on input "Press Space to toggle row selection (checked)" at bounding box center [38, 250] width 6 height 6
checkbox input "false"
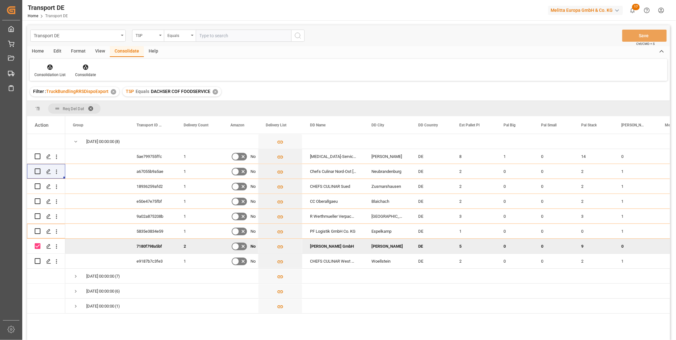
click at [80, 86] on div "Filter : TruckBundlingRRSDispoExport ✕ TSP Equals DACHSER COF FOODSERVICE ✕" at bounding box center [348, 92] width 643 height 18
click at [82, 75] on div "Consolidate" at bounding box center [85, 75] width 21 height 6
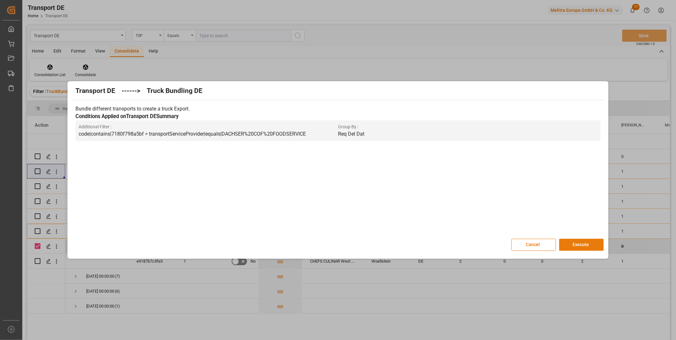
click at [569, 243] on button "Execute" at bounding box center [581, 245] width 45 height 12
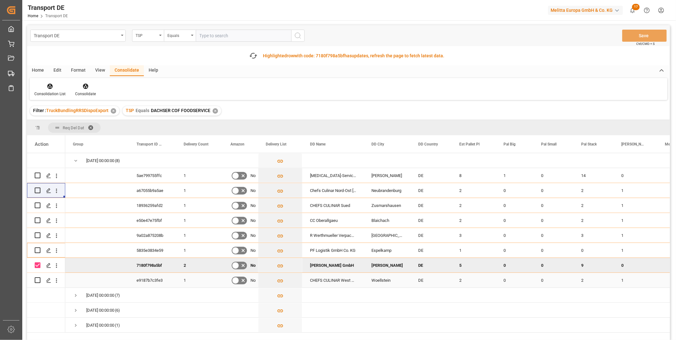
click at [39, 278] on input "Press Space to toggle row selection (unchecked)" at bounding box center [38, 280] width 6 height 6
checkbox input "true"
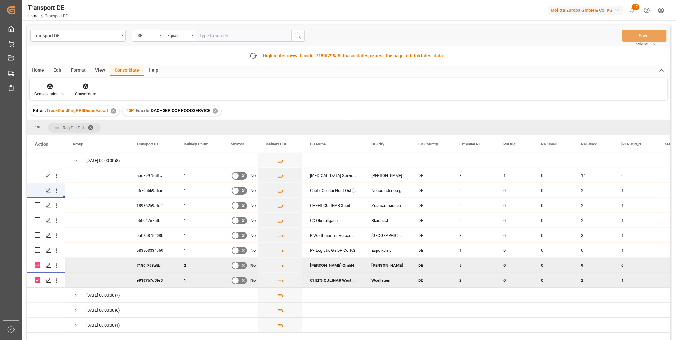
click at [39, 265] on input "Press Space to toggle row selection (checked)" at bounding box center [38, 265] width 6 height 6
checkbox input "false"
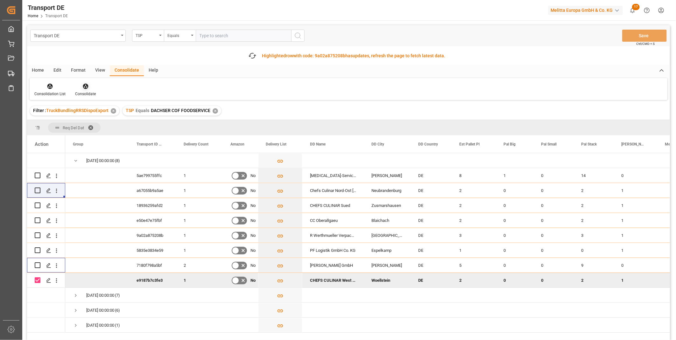
click at [93, 87] on div "Transport DE TSP Equals Save Ctrl/CMD + S Fetch latest updates Highlighted row …" at bounding box center [348, 200] width 643 height 351
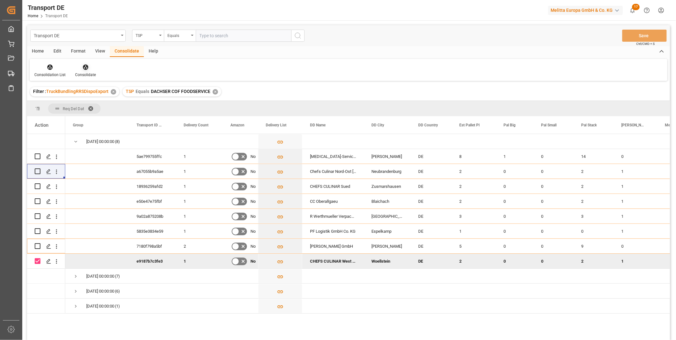
click at [83, 68] on icon at bounding box center [85, 67] width 5 height 5
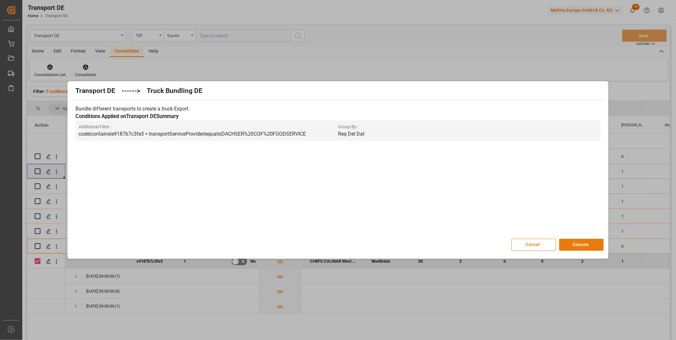
click at [582, 247] on button "Execute" at bounding box center [581, 245] width 45 height 12
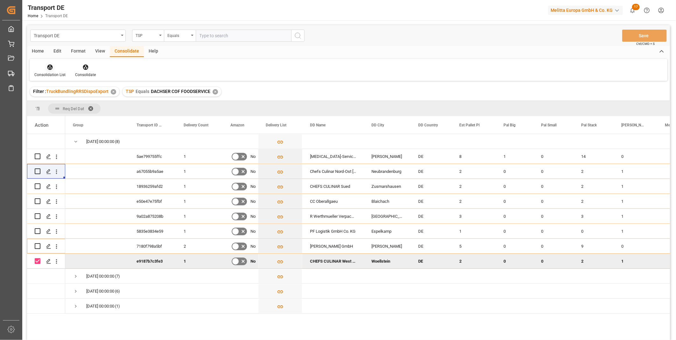
click at [45, 71] on div "Consolidation List" at bounding box center [50, 71] width 41 height 14
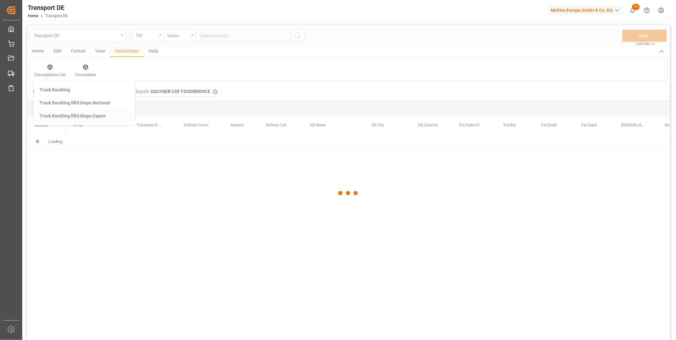
click at [64, 116] on div "Transport DE TSP Equals Save Ctrl/CMD + S Home Edit Format View Consolidate Hel…" at bounding box center [348, 191] width 643 height 332
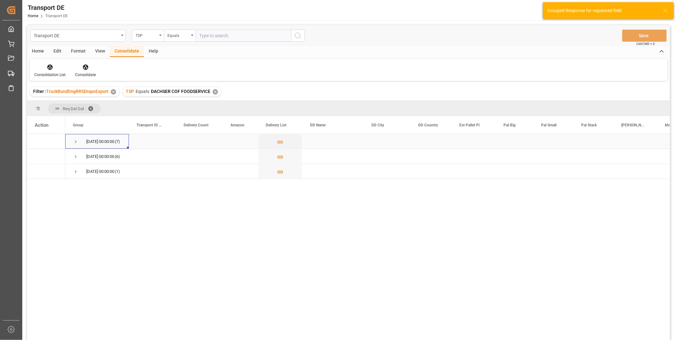
click at [75, 141] on span "Press SPACE to select this row." at bounding box center [76, 142] width 6 height 6
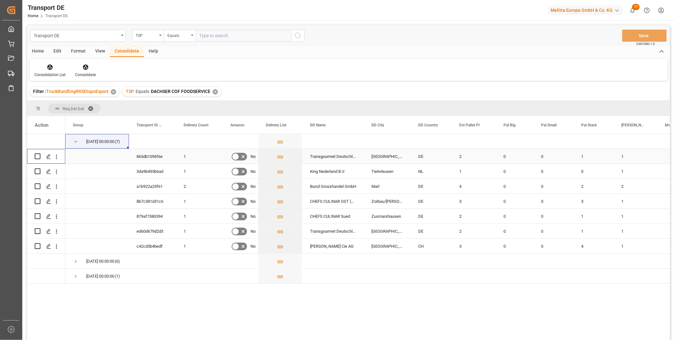
click at [36, 155] on input "Press Space to toggle row selection (unchecked)" at bounding box center [38, 156] width 6 height 6
checkbox input "true"
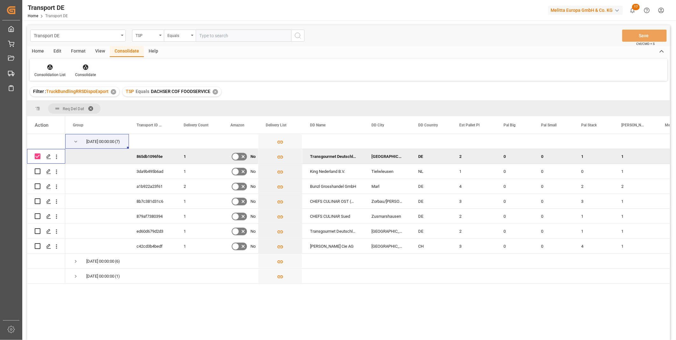
click at [86, 65] on icon at bounding box center [85, 67] width 6 height 6
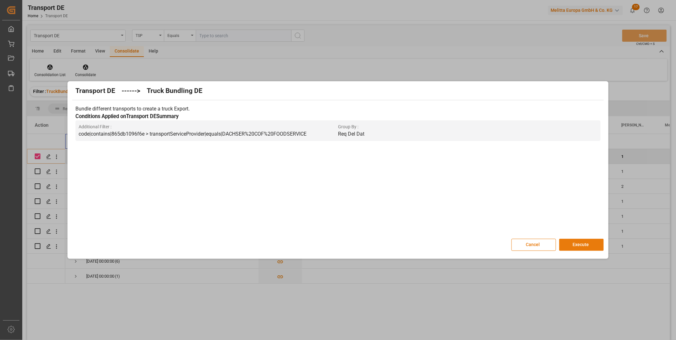
click at [576, 239] on button "Execute" at bounding box center [581, 245] width 45 height 12
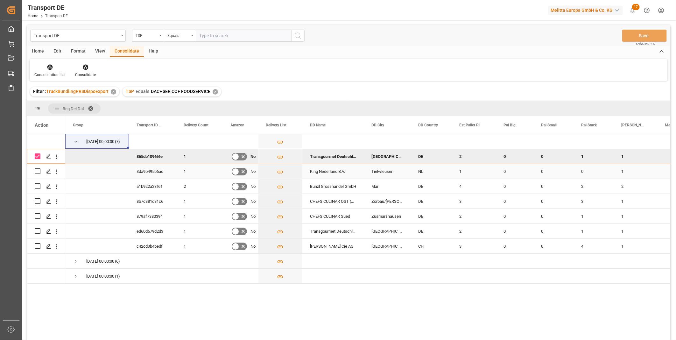
click at [37, 172] on input "Press Space to toggle row selection (unchecked)" at bounding box center [38, 171] width 6 height 6
checkbox input "true"
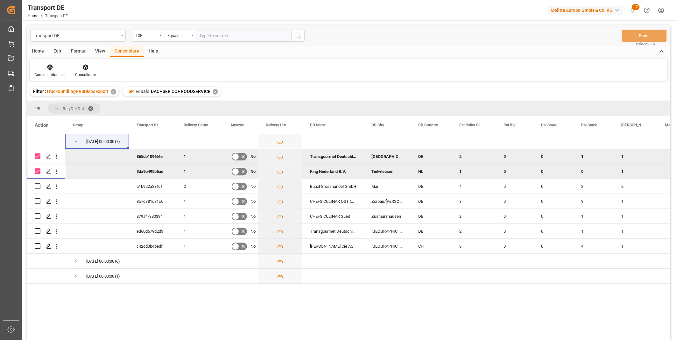
click at [37, 157] on input "Press Space to toggle row selection (checked)" at bounding box center [38, 156] width 6 height 6
checkbox input "false"
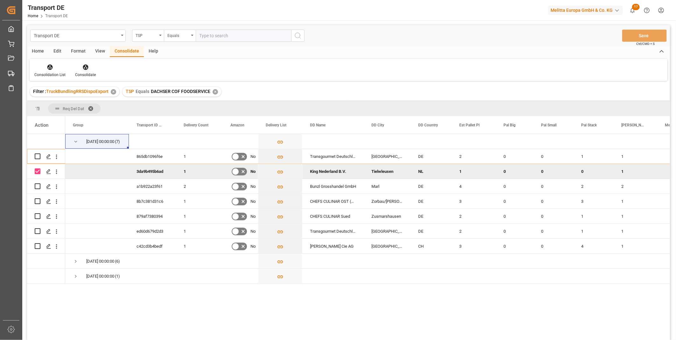
click at [93, 67] on div at bounding box center [85, 67] width 21 height 7
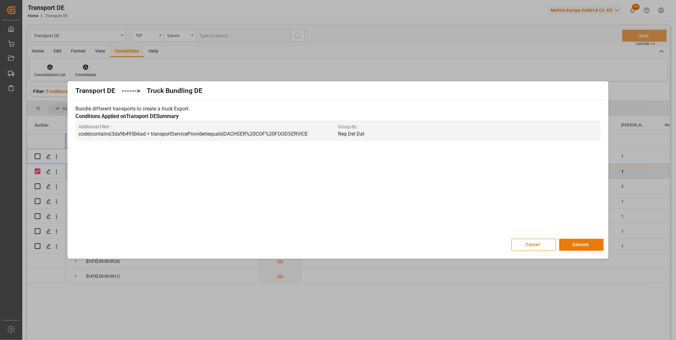
click at [590, 244] on button "Execute" at bounding box center [581, 245] width 45 height 12
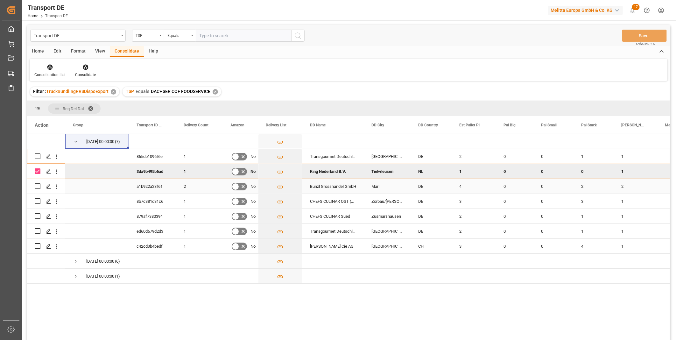
click at [37, 187] on input "Press Space to toggle row selection (unchecked)" at bounding box center [38, 186] width 6 height 6
checkbox input "true"
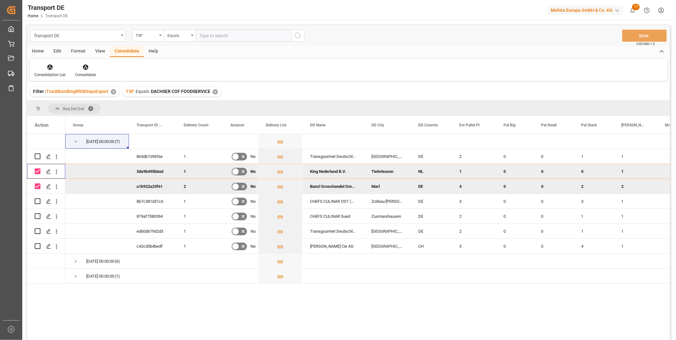
click at [36, 173] on input "Press Space to toggle row selection (checked)" at bounding box center [38, 171] width 6 height 6
checkbox input "false"
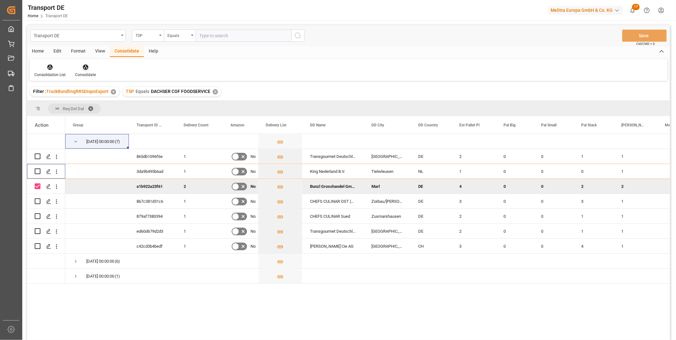
click at [88, 67] on div at bounding box center [85, 67] width 21 height 7
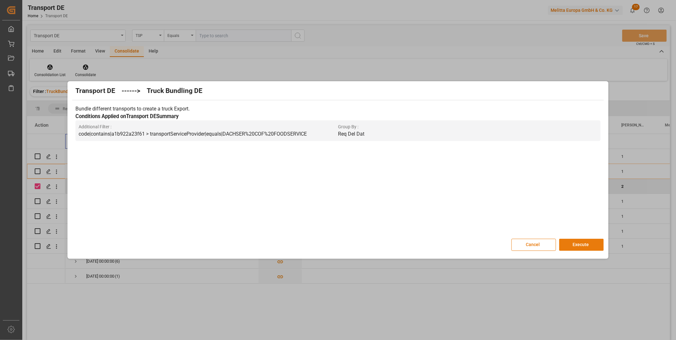
click at [562, 240] on button "Execute" at bounding box center [581, 245] width 45 height 12
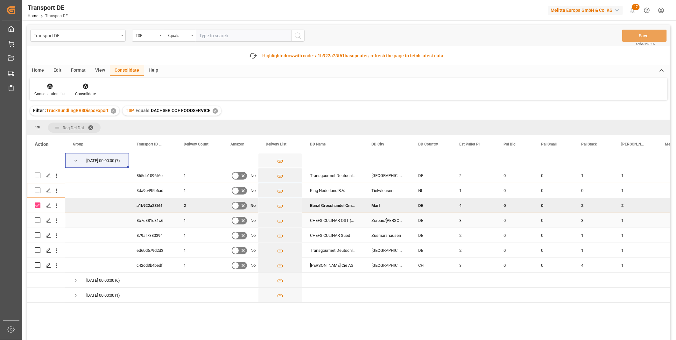
click at [39, 219] on input "Press Space to toggle row selection (unchecked)" at bounding box center [38, 220] width 6 height 6
checkbox input "true"
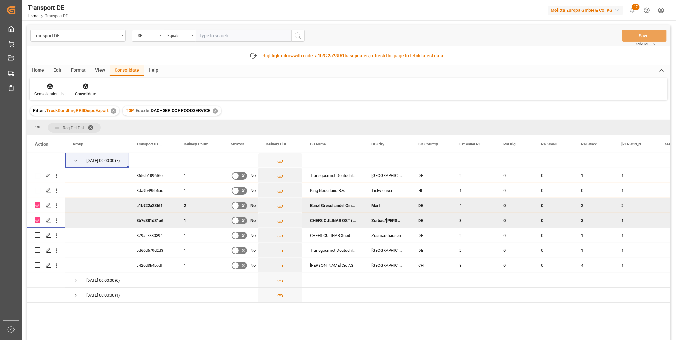
click at [37, 204] on input "Press Space to toggle row selection (checked)" at bounding box center [38, 205] width 6 height 6
checkbox input "false"
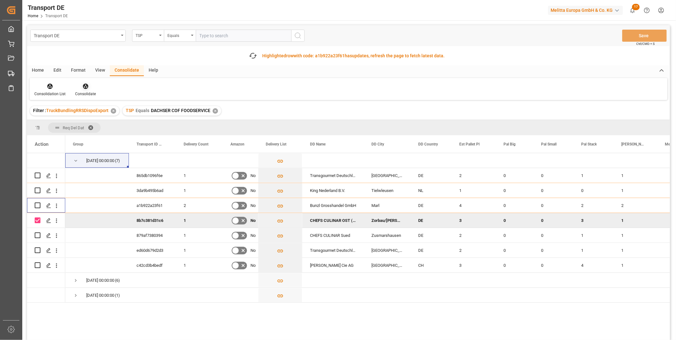
click at [87, 94] on div "Consolidate" at bounding box center [85, 94] width 21 height 6
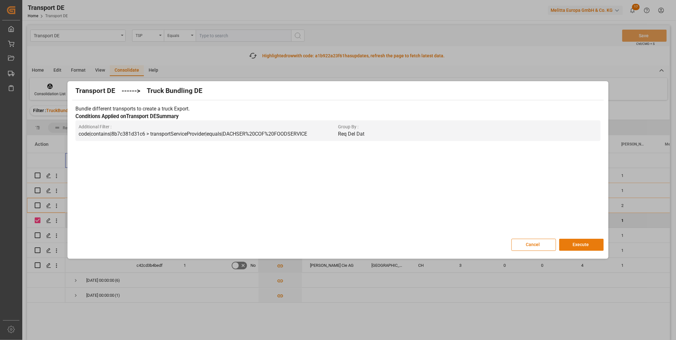
click at [591, 241] on button "Execute" at bounding box center [581, 245] width 45 height 12
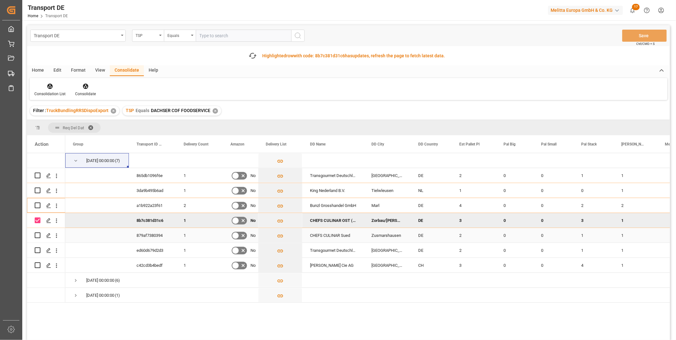
click at [37, 234] on input "Press Space to toggle row selection (unchecked)" at bounding box center [38, 235] width 6 height 6
checkbox input "true"
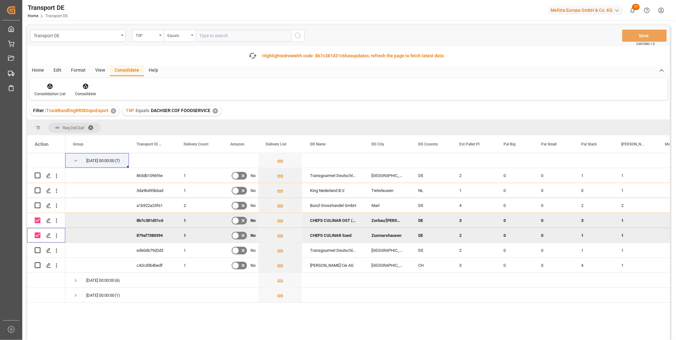
click at [37, 220] on input "Press Space to toggle row selection (checked)" at bounding box center [38, 220] width 6 height 6
checkbox input "false"
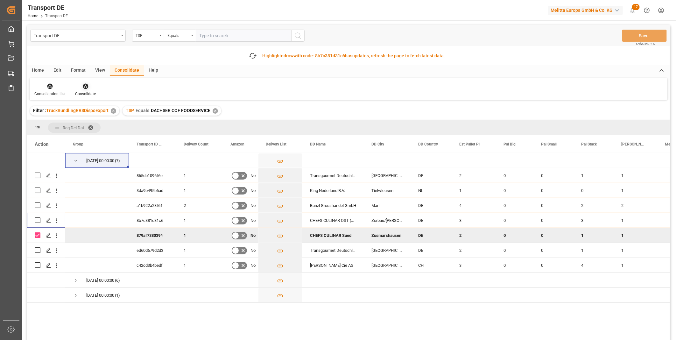
click at [88, 90] on div "Consolidate" at bounding box center [85, 90] width 30 height 14
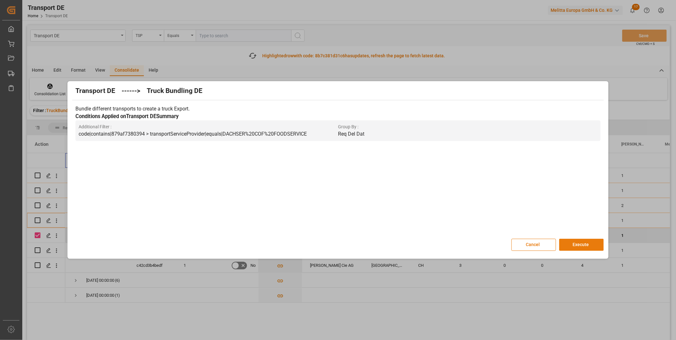
click at [574, 247] on button "Execute" at bounding box center [581, 245] width 45 height 12
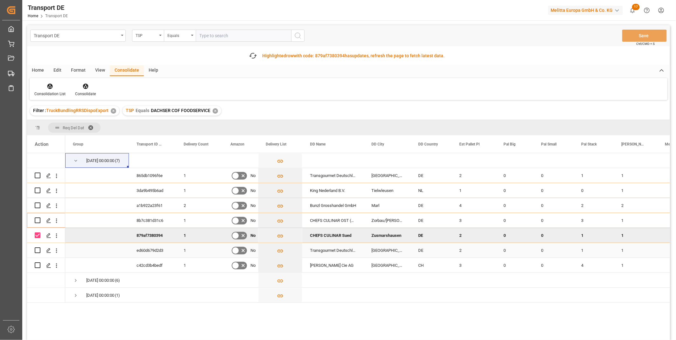
click at [36, 250] on input "Press Space to toggle row selection (unchecked)" at bounding box center [38, 250] width 6 height 6
checkbox input "true"
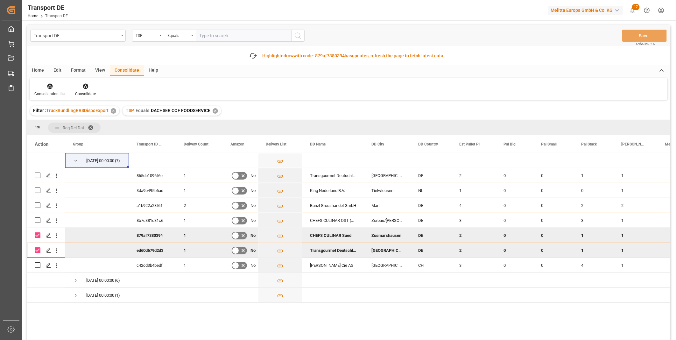
click at [37, 236] on input "Press Space to toggle row selection (checked)" at bounding box center [38, 235] width 6 height 6
checkbox input "false"
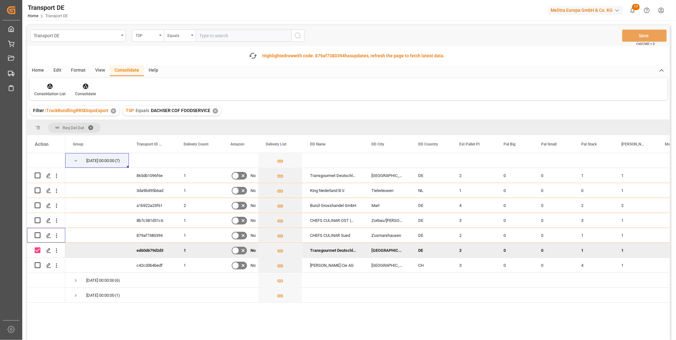
click at [86, 94] on div "Consolidate" at bounding box center [85, 94] width 21 height 6
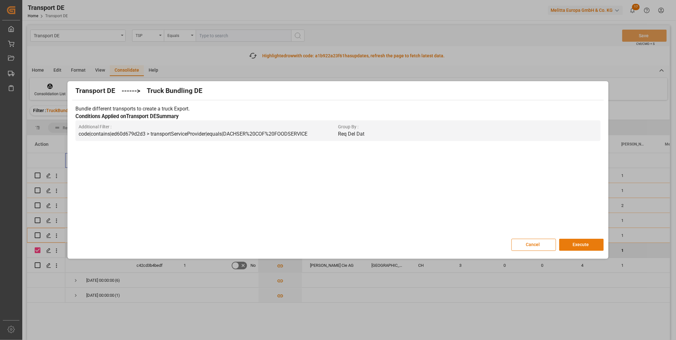
click at [591, 244] on button "Execute" at bounding box center [581, 245] width 45 height 12
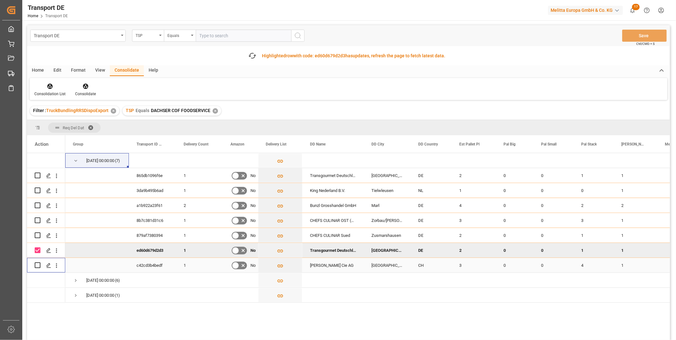
click at [39, 265] on input "Press Space to toggle row selection (unchecked)" at bounding box center [38, 265] width 6 height 6
checkbox input "true"
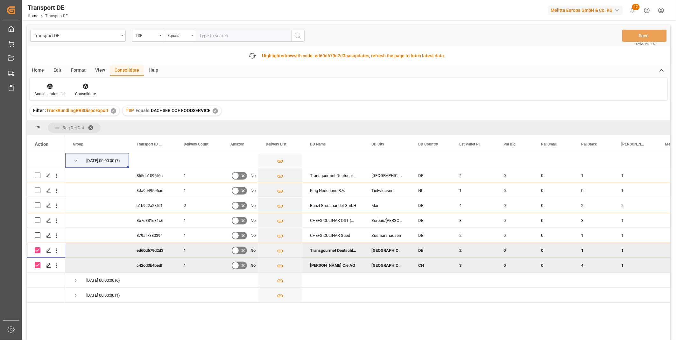
click at [37, 251] on input "Press Space to toggle row selection (checked)" at bounding box center [38, 250] width 6 height 6
checkbox input "false"
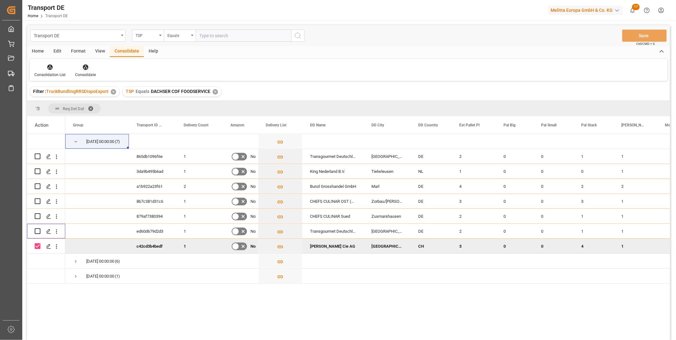
click at [88, 83] on div "Filter : TruckBundlingRRSDispoExport ✕ TSP Equals DACHSER COF FOODSERVICE ✕" at bounding box center [348, 92] width 643 height 18
click at [85, 67] on icon at bounding box center [85, 67] width 6 height 6
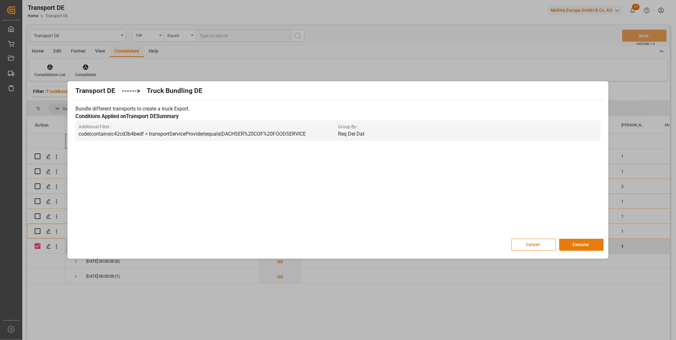
click at [574, 243] on button "Execute" at bounding box center [581, 245] width 45 height 12
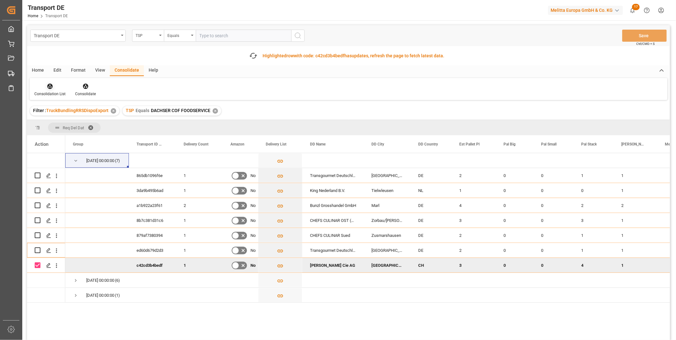
click at [53, 85] on div at bounding box center [49, 86] width 31 height 7
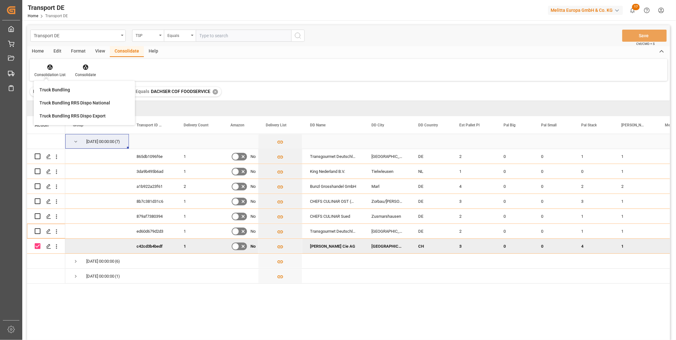
click at [109, 137] on div "01.10.2025 00:00:00" at bounding box center [100, 141] width 28 height 15
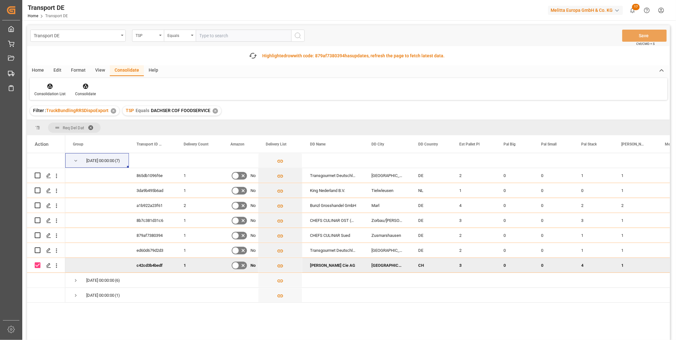
click at [47, 80] on div "Consolidation List Consolidate" at bounding box center [349, 89] width 638 height 22
click at [48, 83] on icon at bounding box center [50, 86] width 6 height 6
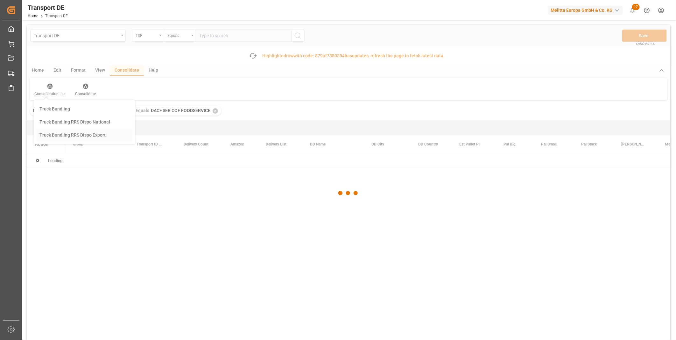
click at [83, 131] on div "Transport DE TSP Equals Save Ctrl/CMD + S Fetch latest updates Highlighted row …" at bounding box center [348, 200] width 643 height 351
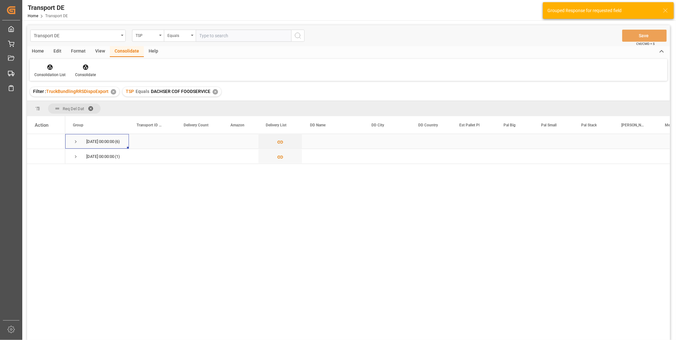
click at [76, 140] on span "Press SPACE to select this row." at bounding box center [76, 142] width 6 height 6
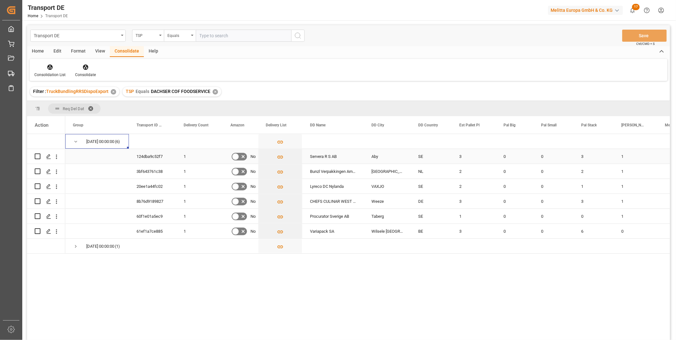
click at [39, 154] on input "Press Space to toggle row selection (unchecked)" at bounding box center [38, 156] width 6 height 6
checkbox input "true"
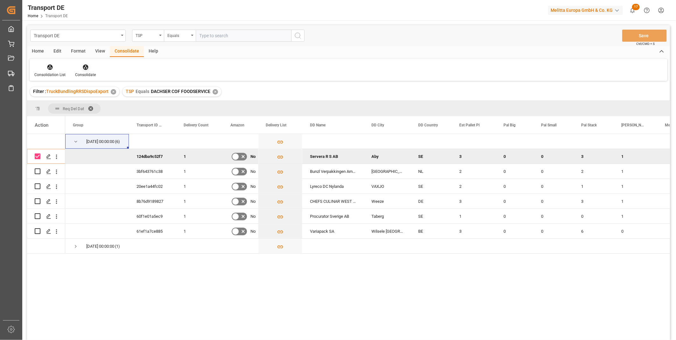
click at [78, 74] on div "Consolidate" at bounding box center [85, 75] width 21 height 6
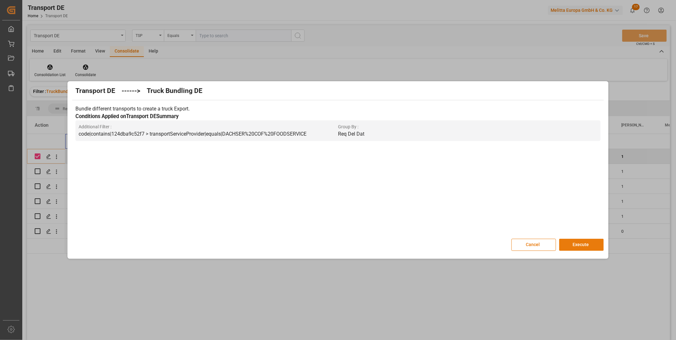
click at [562, 240] on button "Execute" at bounding box center [581, 245] width 45 height 12
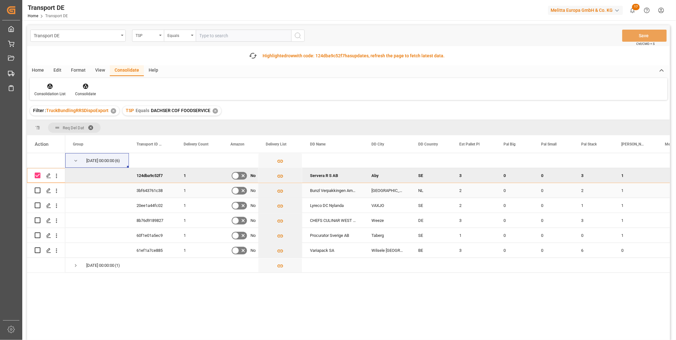
click at [37, 188] on input "Press Space to toggle row selection (unchecked)" at bounding box center [38, 190] width 6 height 6
checkbox input "true"
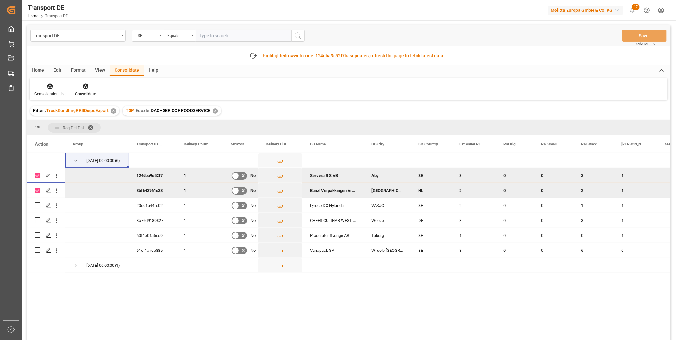
click at [37, 174] on input "Press Space to toggle row selection (checked)" at bounding box center [38, 176] width 6 height 6
checkbox input "false"
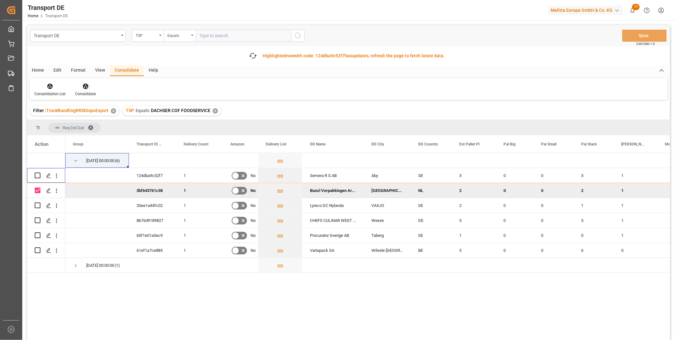
click at [77, 84] on div at bounding box center [85, 86] width 21 height 7
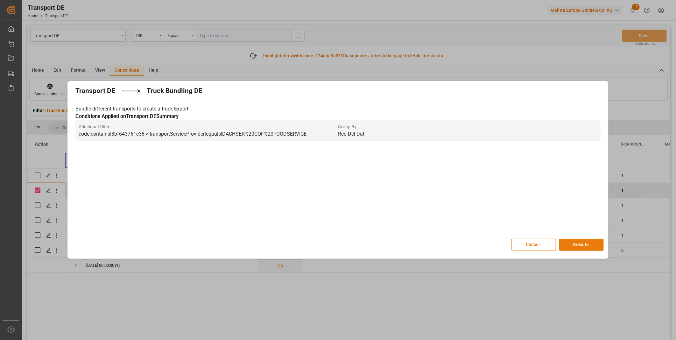
click at [582, 243] on button "Execute" at bounding box center [581, 245] width 45 height 12
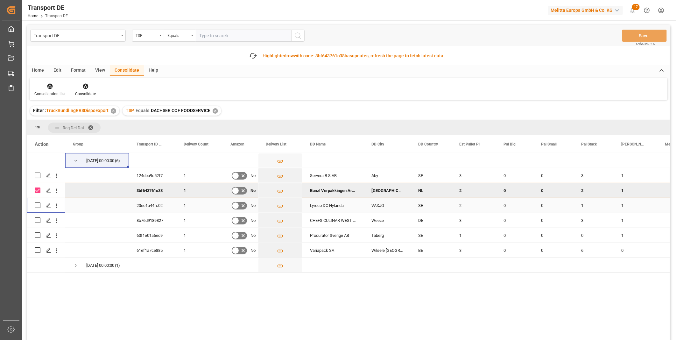
drag, startPoint x: 40, startPoint y: 204, endPoint x: 38, endPoint y: 201, distance: 3.9
click at [39, 204] on input "Press Space to toggle row selection (unchecked)" at bounding box center [38, 205] width 6 height 6
checkbox input "true"
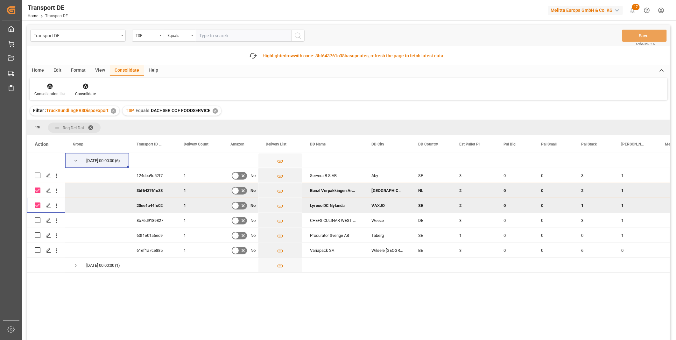
click at [38, 192] on input "Press Space to toggle row selection (checked)" at bounding box center [38, 190] width 6 height 6
checkbox input "false"
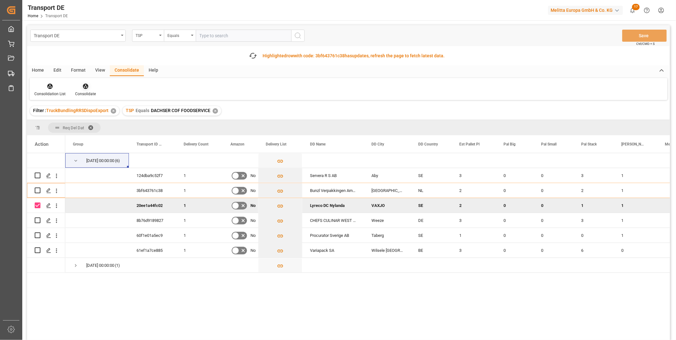
click at [82, 89] on icon at bounding box center [85, 86] width 6 height 6
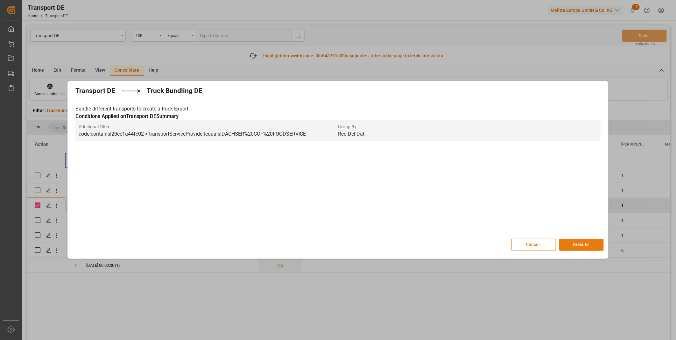
click at [563, 239] on button "Execute" at bounding box center [581, 245] width 45 height 12
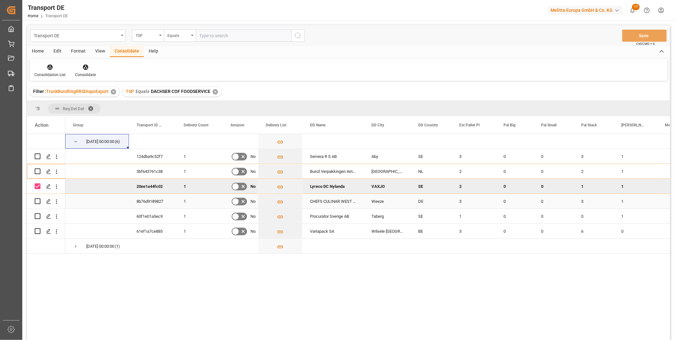
click at [37, 202] on input "Press Space to toggle row selection (unchecked)" at bounding box center [38, 201] width 6 height 6
checkbox input "true"
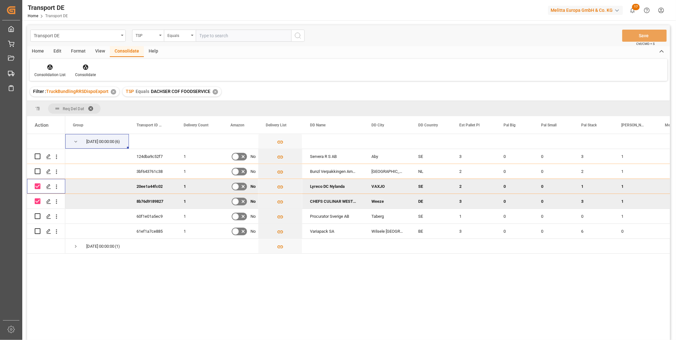
click at [36, 184] on input "Press Space to toggle row selection (checked)" at bounding box center [38, 186] width 6 height 6
checkbox input "false"
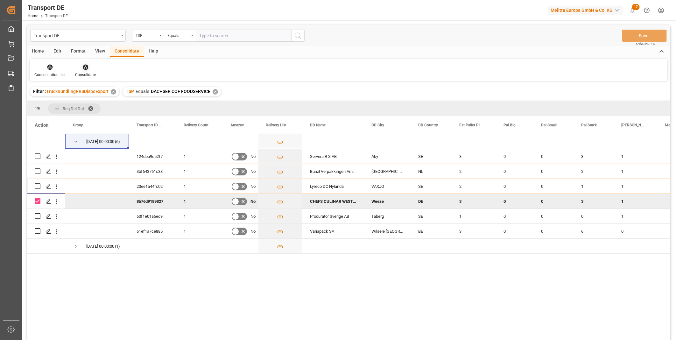
click at [86, 67] on icon at bounding box center [85, 67] width 5 height 5
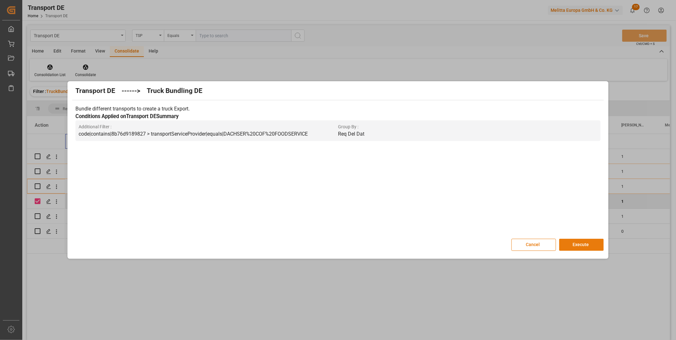
click at [584, 246] on button "Execute" at bounding box center [581, 245] width 45 height 12
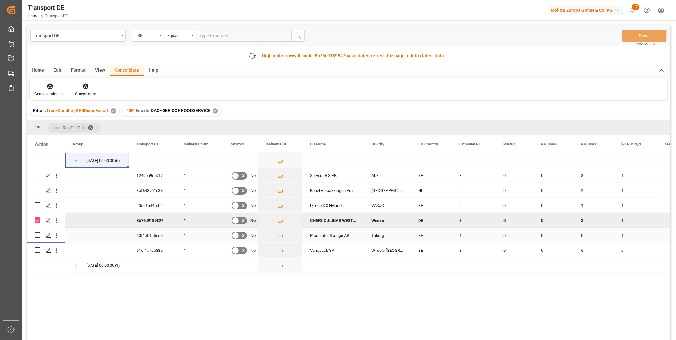
click at [38, 234] on input "Press Space to toggle row selection (unchecked)" at bounding box center [38, 235] width 6 height 6
checkbox input "true"
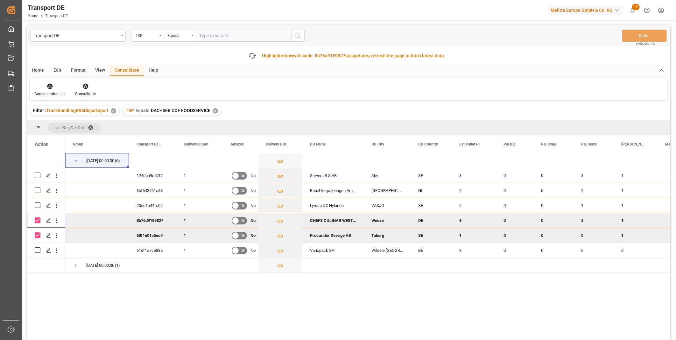
click at [36, 220] on input "Press Space to toggle row selection (checked)" at bounding box center [38, 220] width 6 height 6
checkbox input "false"
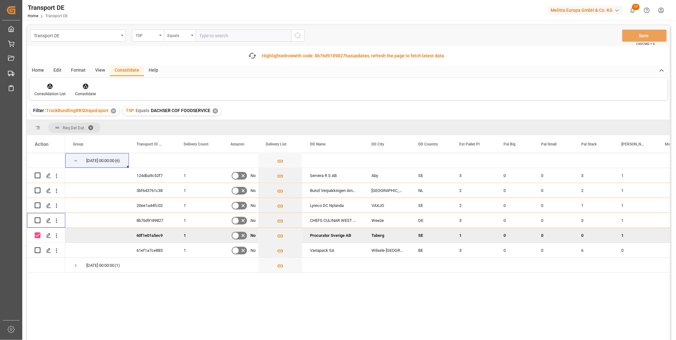
click at [87, 89] on icon at bounding box center [85, 86] width 6 height 6
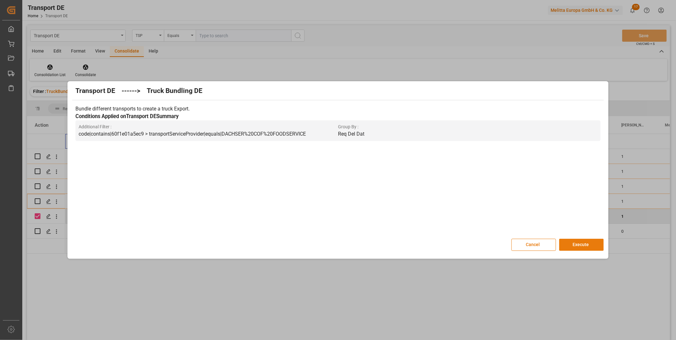
click at [572, 243] on button "Execute" at bounding box center [581, 245] width 45 height 12
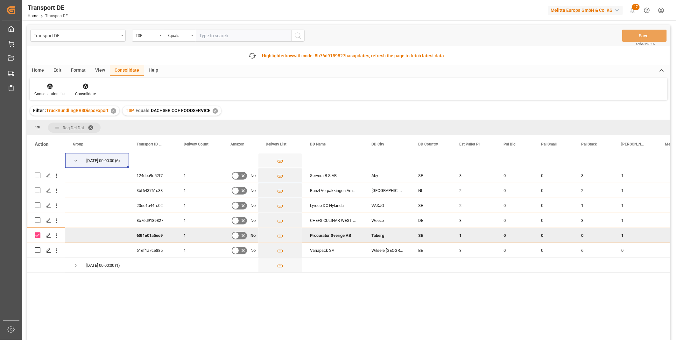
click at [37, 247] on input "Press Space to toggle row selection (unchecked)" at bounding box center [38, 250] width 6 height 6
checkbox input "true"
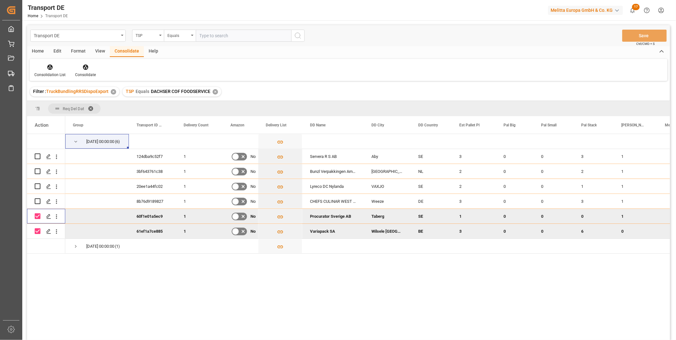
click at [37, 216] on input "Press Space to toggle row selection (checked)" at bounding box center [38, 216] width 6 height 6
checkbox input "false"
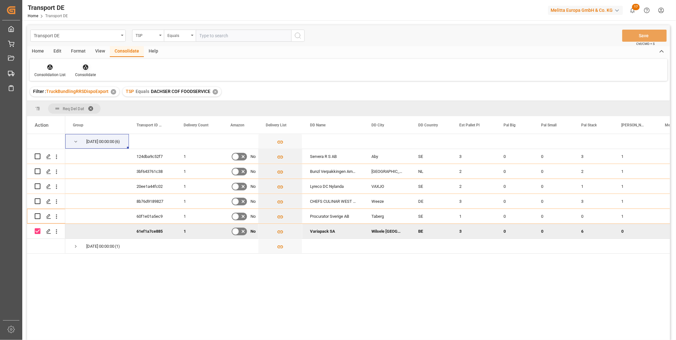
click at [87, 68] on icon at bounding box center [85, 67] width 5 height 5
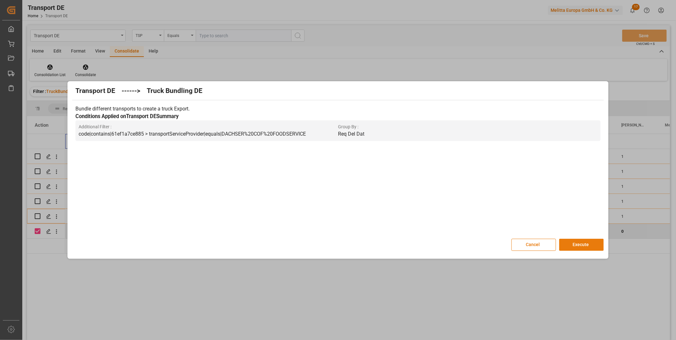
click at [582, 246] on button "Execute" at bounding box center [581, 245] width 45 height 12
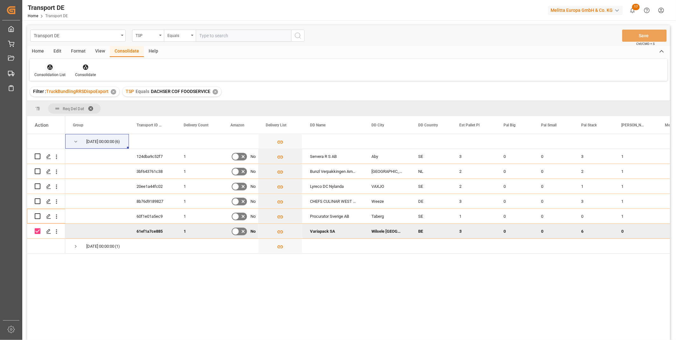
click at [53, 71] on div "Consolidation List" at bounding box center [50, 71] width 41 height 14
click at [114, 117] on div "Transport DE TSP Equals Save Ctrl/CMD + S Home Edit Format View Consolidate Hel…" at bounding box center [348, 191] width 643 height 332
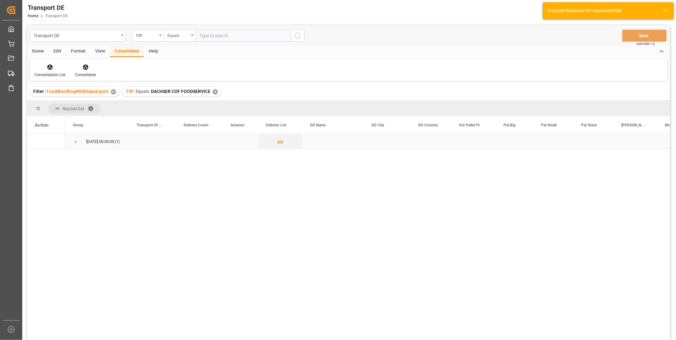
click at [73, 142] on span "Press SPACE to select this row." at bounding box center [76, 142] width 6 height 6
click at [39, 156] on input "Press Space to toggle row selection (unchecked)" at bounding box center [38, 156] width 6 height 6
checkbox input "true"
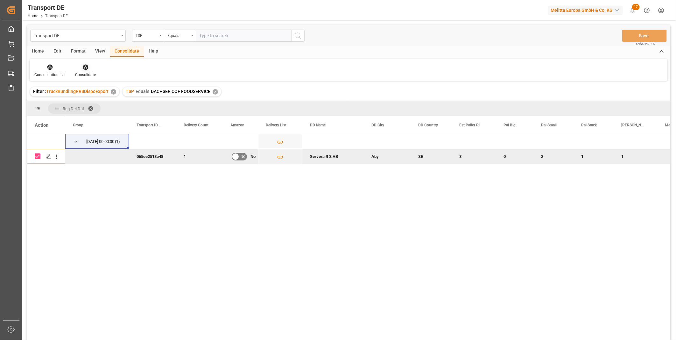
click at [85, 65] on icon at bounding box center [85, 67] width 5 height 5
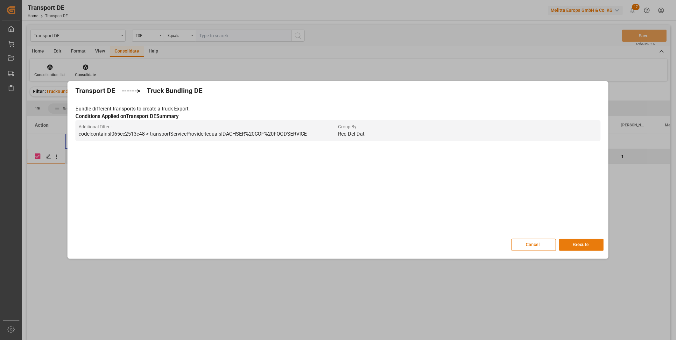
click at [564, 240] on button "Execute" at bounding box center [581, 245] width 45 height 12
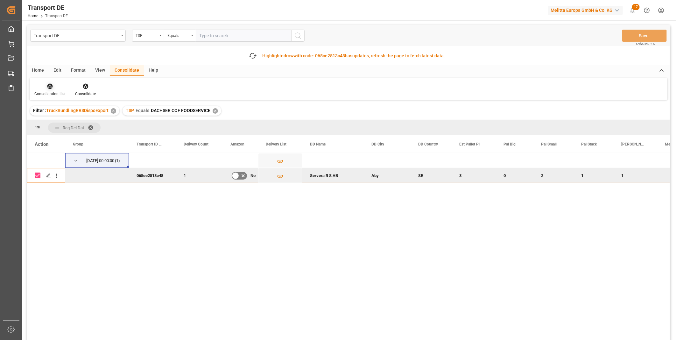
click at [48, 84] on icon at bounding box center [49, 86] width 5 height 5
click at [77, 132] on div "Transport DE TSP Equals Save Ctrl/CMD + S Fetch latest updates Highlighted row …" at bounding box center [348, 200] width 643 height 351
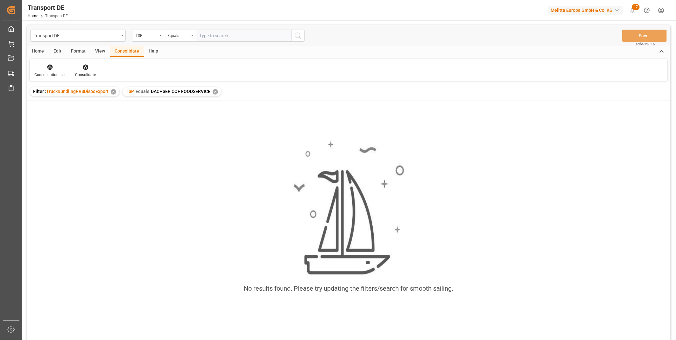
click at [215, 91] on div "✕" at bounding box center [215, 91] width 5 height 5
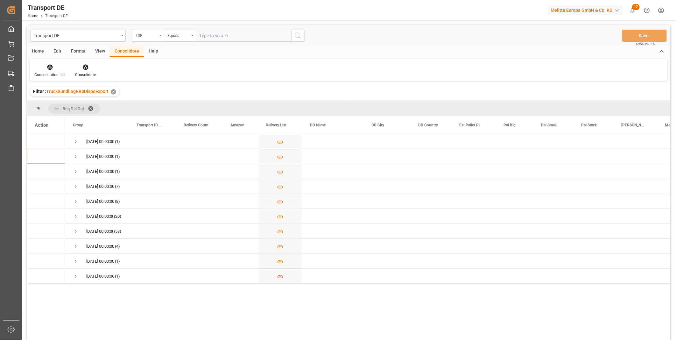
click at [151, 38] on div "TSP" at bounding box center [147, 34] width 22 height 7
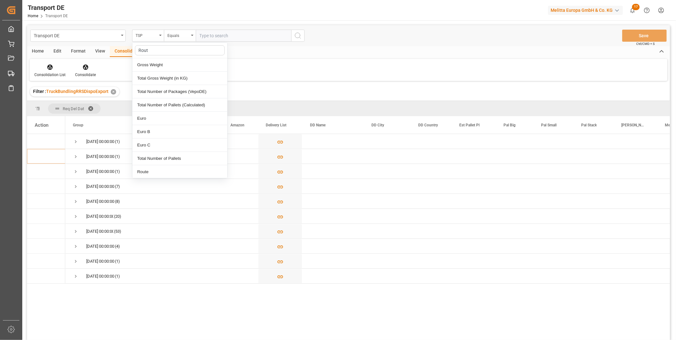
type input "Route"
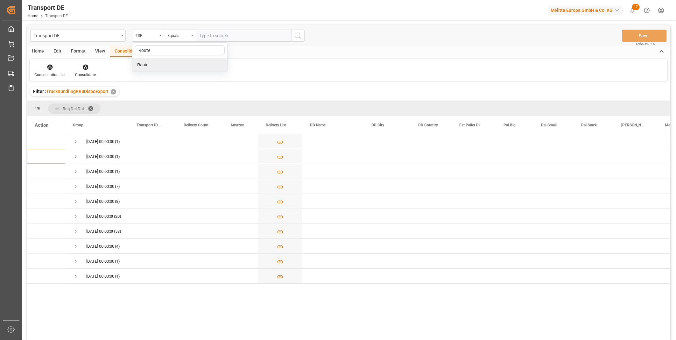
click at [145, 60] on div "Route" at bounding box center [179, 64] width 95 height 13
click at [177, 35] on div "Equals" at bounding box center [178, 34] width 22 height 7
click at [186, 106] on div "Starts with" at bounding box center [211, 104] width 95 height 13
type input "SA"
click at [297, 34] on icon "search button" at bounding box center [298, 36] width 8 height 8
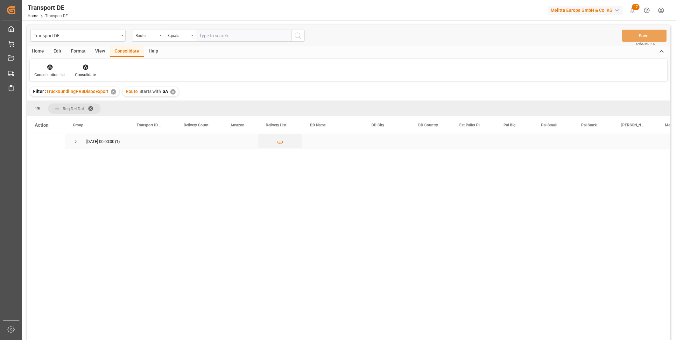
click at [74, 142] on span "Press SPACE to select this row." at bounding box center [76, 142] width 6 height 6
click at [38, 155] on input "Press Space to toggle row selection (unchecked)" at bounding box center [38, 156] width 6 height 6
checkbox input "true"
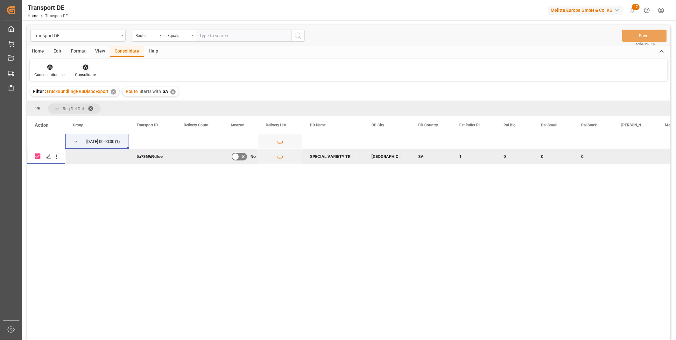
click at [82, 69] on icon at bounding box center [85, 67] width 6 height 6
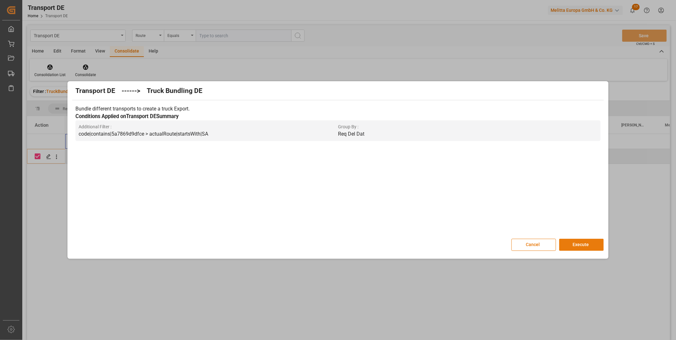
click at [572, 247] on button "Execute" at bounding box center [581, 245] width 45 height 12
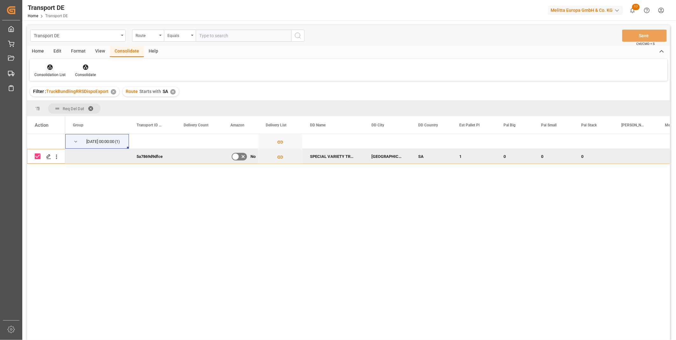
click at [52, 72] on div "Consolidation List" at bounding box center [49, 75] width 31 height 6
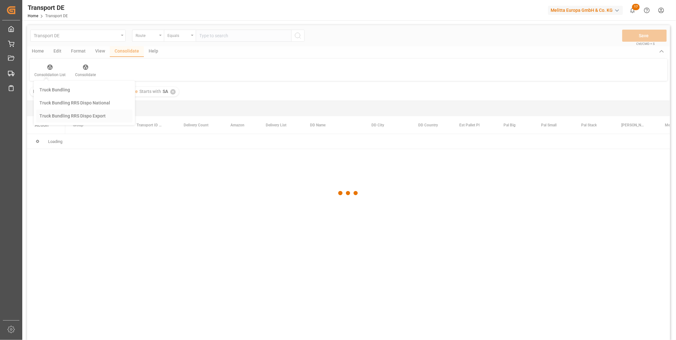
click at [92, 116] on div "Transport DE Route Equals Save Ctrl/CMD + S Home Edit Format View Consolidate H…" at bounding box center [348, 191] width 643 height 332
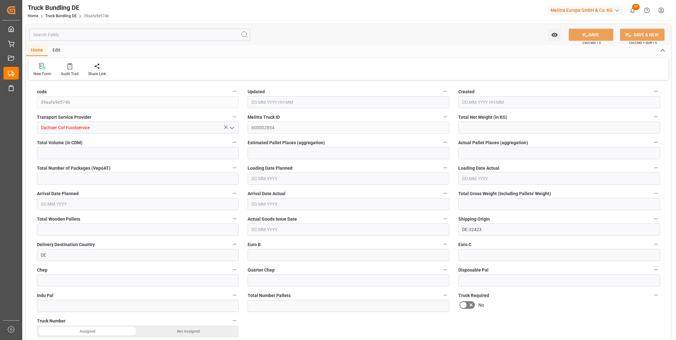
type input "2.84"
type input "167.168"
type input "1"
type input "0"
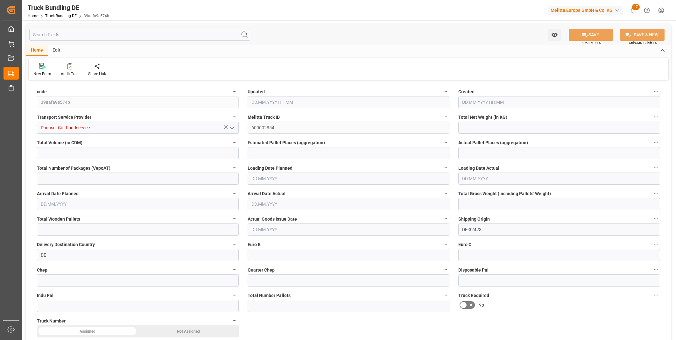
type input "27.7"
type input "1"
type input "0"
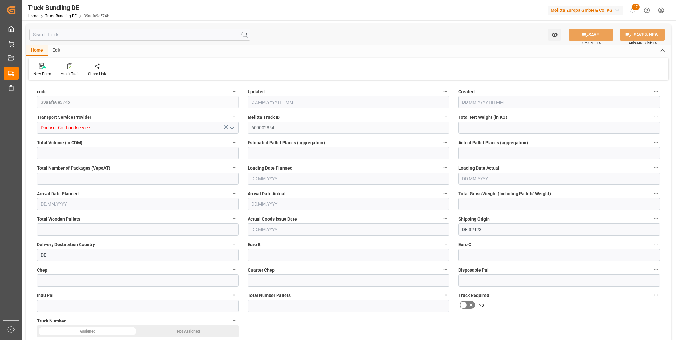
type input "0"
type input "23.09.2025 08:15"
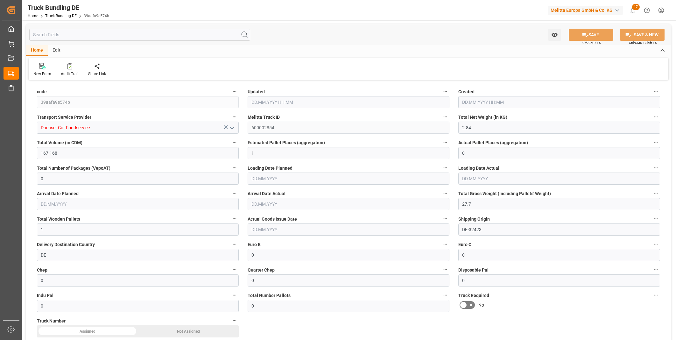
type input "23.09.2025 08:15"
type input "25.09.2025"
type input "[DATE]"
type input "736.519"
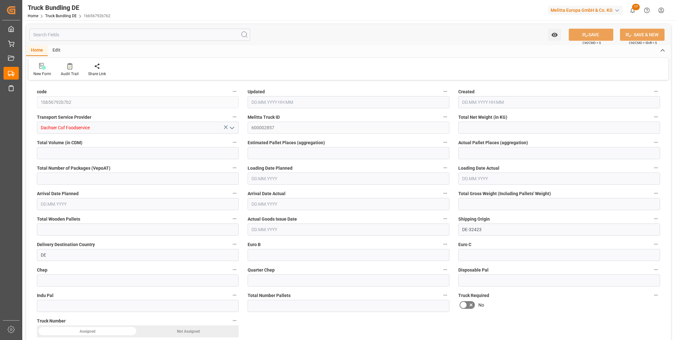
type input "3135.844"
type input "2"
type input "0"
type input "937.947"
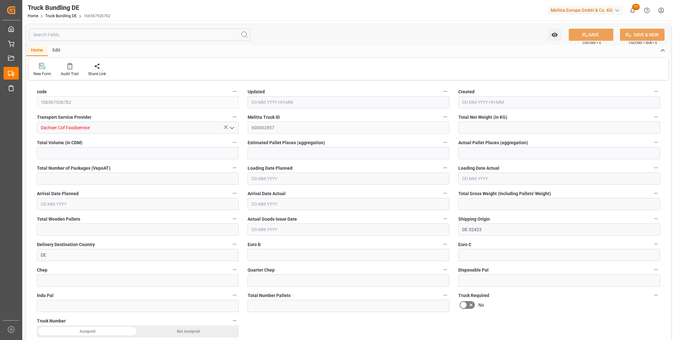
type input "3"
type input "0"
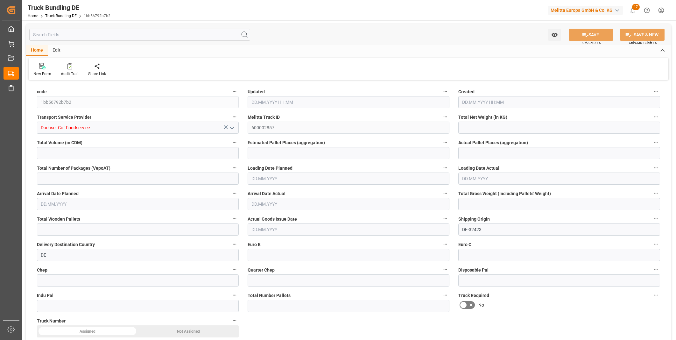
type input "0"
type input "[DATE] 08:16"
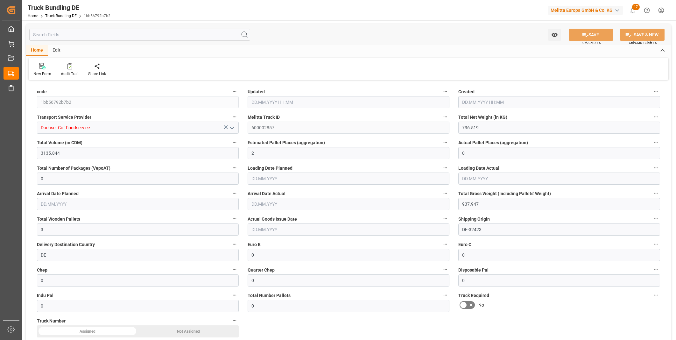
type input "[DATE]"
type input "453.149"
type input "2151.21"
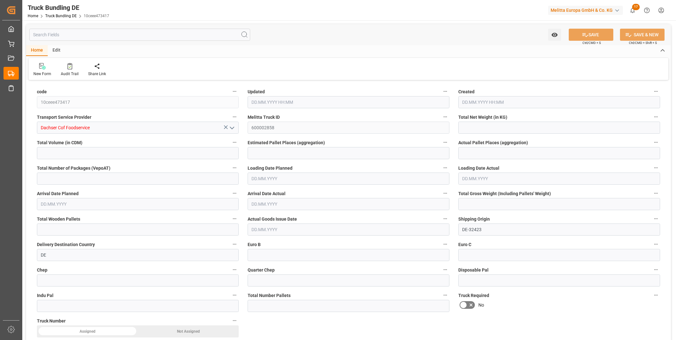
type input "2"
type input "0"
type input "618.132"
type input "3"
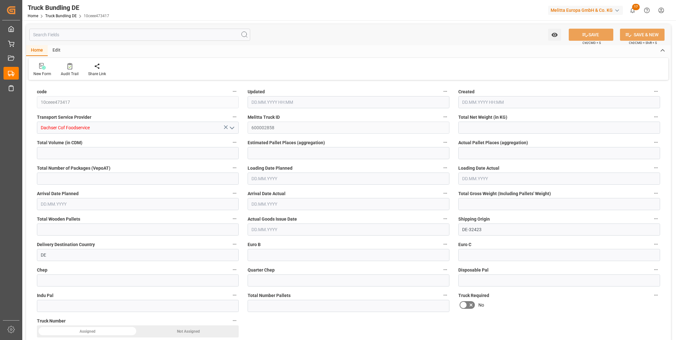
type input "0"
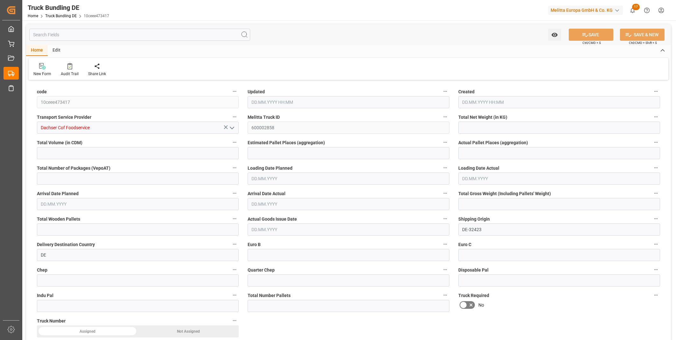
type input "0"
type input "[DATE] 08:16"
type input "[DATE]"
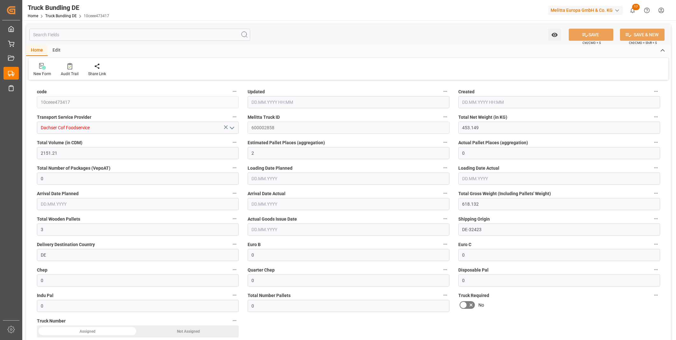
type input "[DATE]"
type input "420.856"
type input "2041.193"
type input "2"
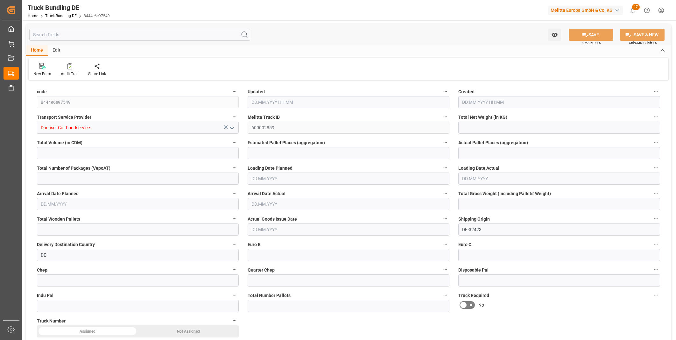
type input "0"
type input "590.508"
type input "3"
type input "0"
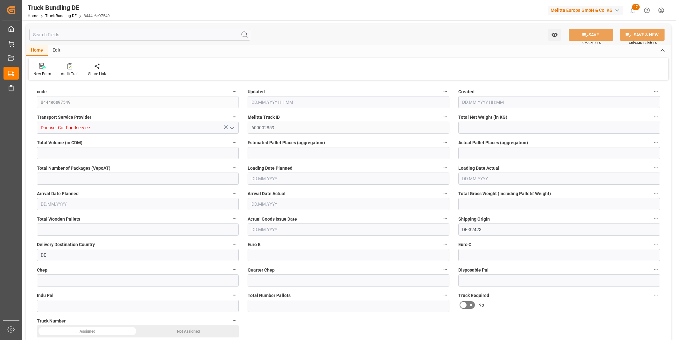
type input "0"
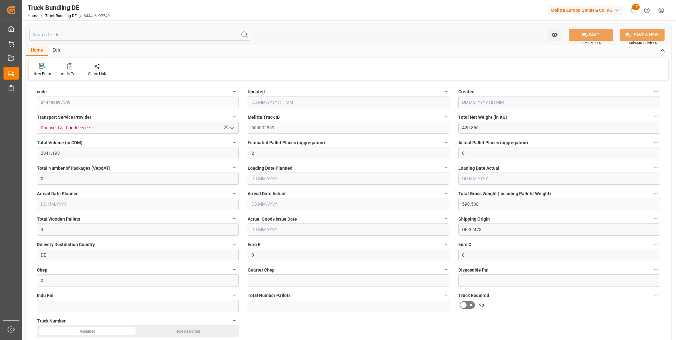
type input "0"
type input "[DATE] 08:16"
type input "[DATE]"
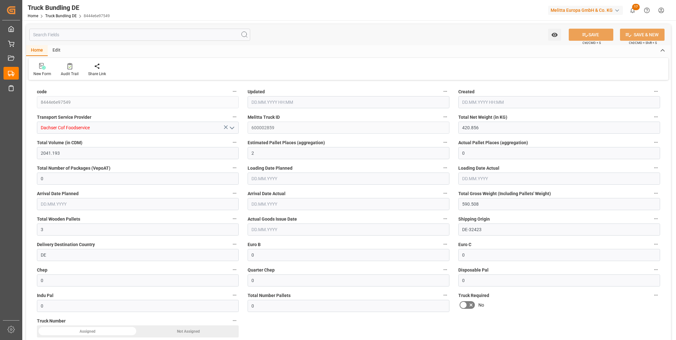
type input "[DATE]"
type input "735.26"
type input "2872.97"
type input "3"
type input "0"
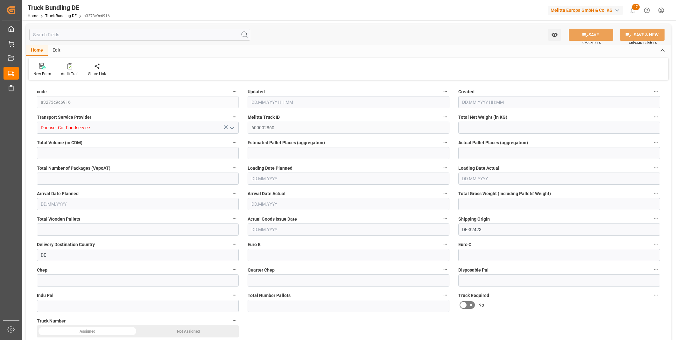
type input "0"
type input "974"
type input "4"
type input "0"
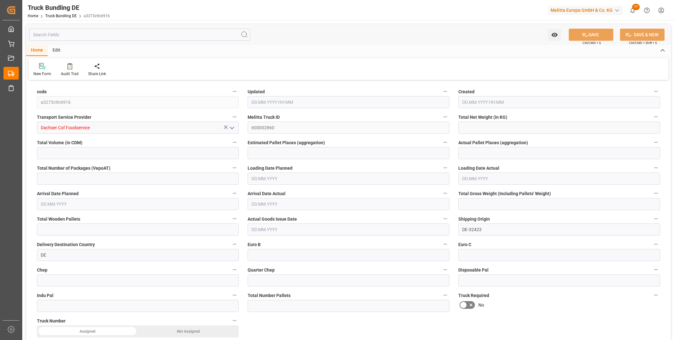
type input "0"
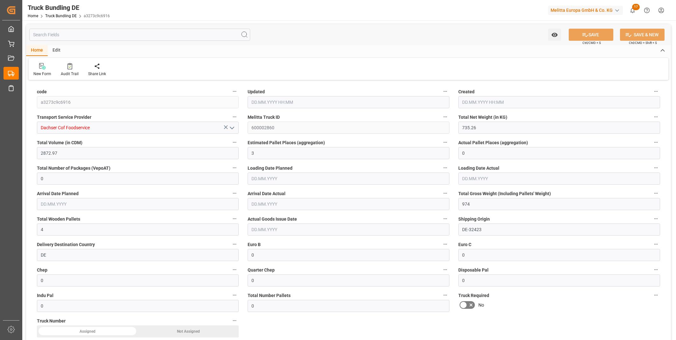
type input "23.09.2025 08:16"
type input "26.09.2025"
type input "30.09.2025"
type input "[DATE]"
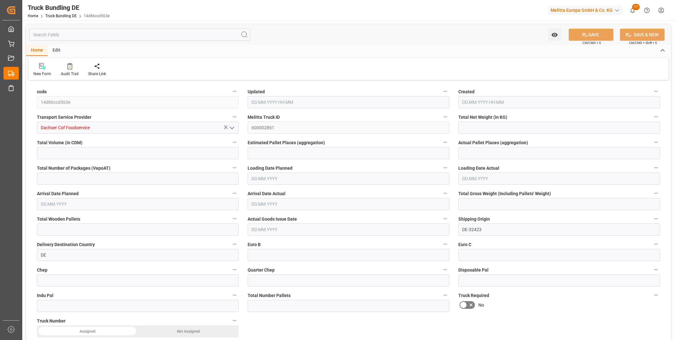
type input "216.396"
type input "936.399"
type input "1"
type input "0"
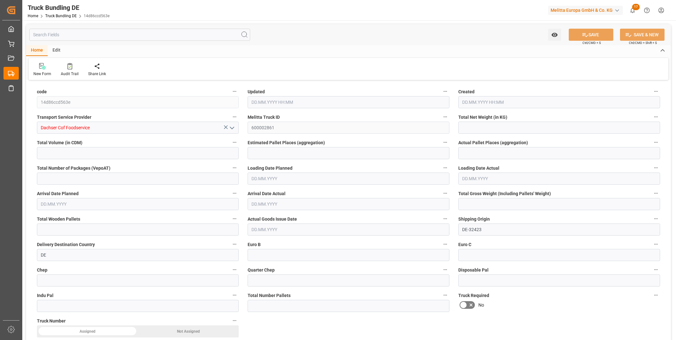
type input "286.416"
type input "1"
type input "0"
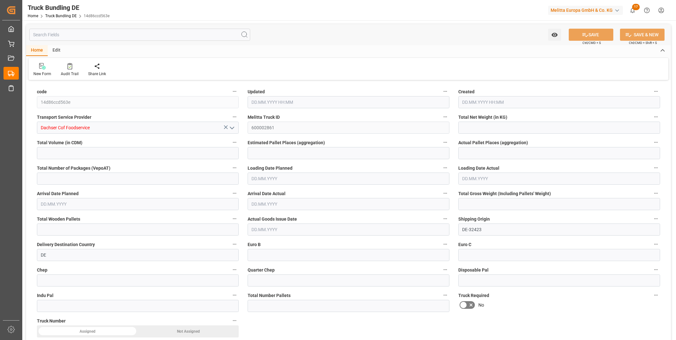
type input "0"
type input "[DATE] 08:16"
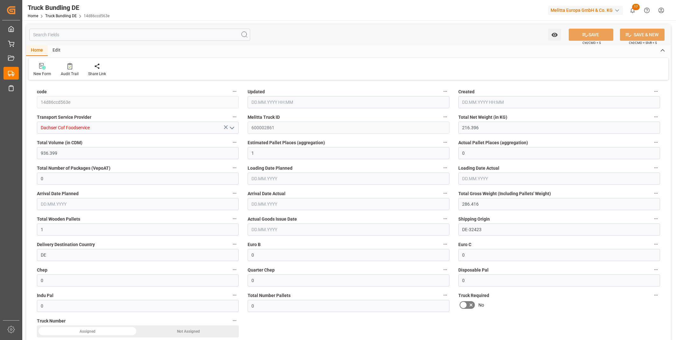
type input "[DATE] 08:16"
type input "[DATE]"
type input "1577.444"
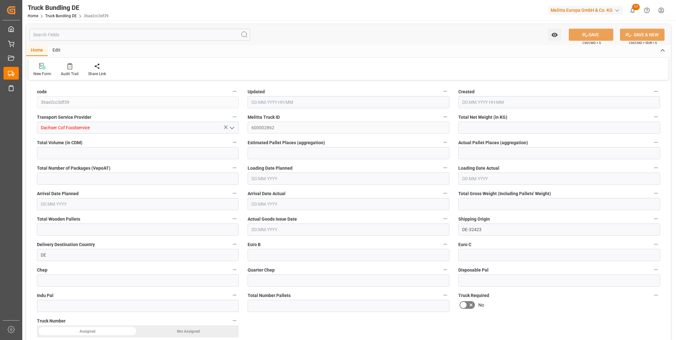
type input "7245.562"
type input "5"
type input "0"
type input "2158"
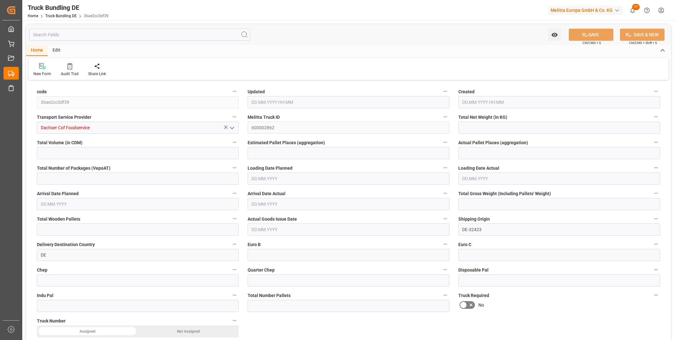
type input "9"
type input "0"
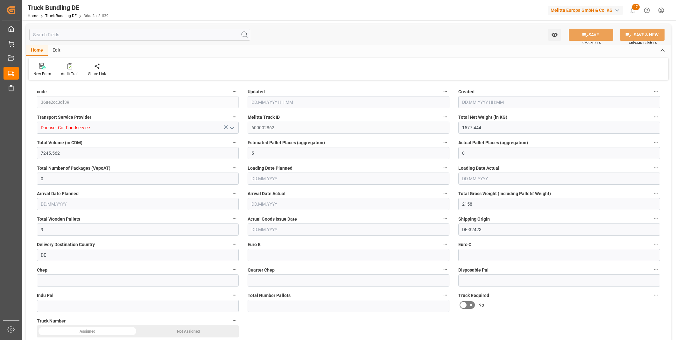
type input "0"
type input "23.09.2025 08:16"
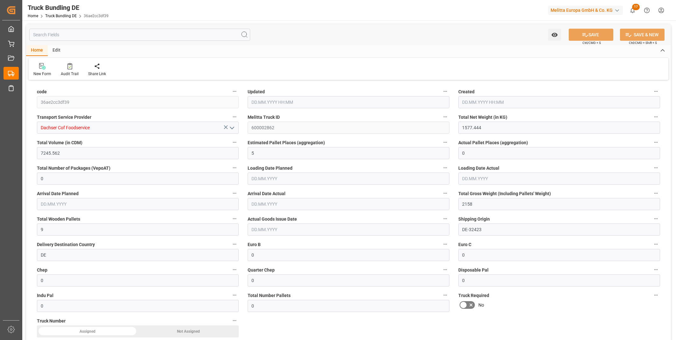
type input "26.09.2025"
type input "30.09.2025"
type input "[DATE]"
type input "557.655"
type input "2688.289"
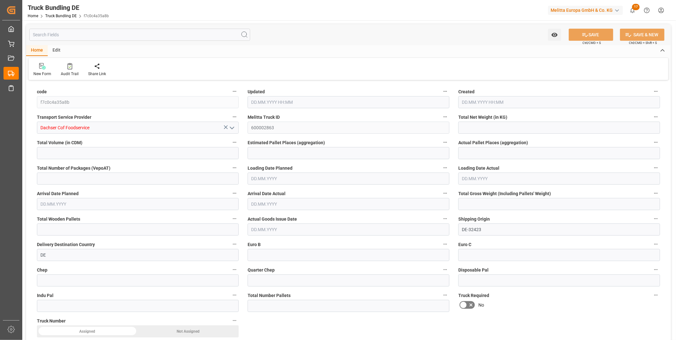
type input "2"
type input "0"
type input "740.588"
type input "3"
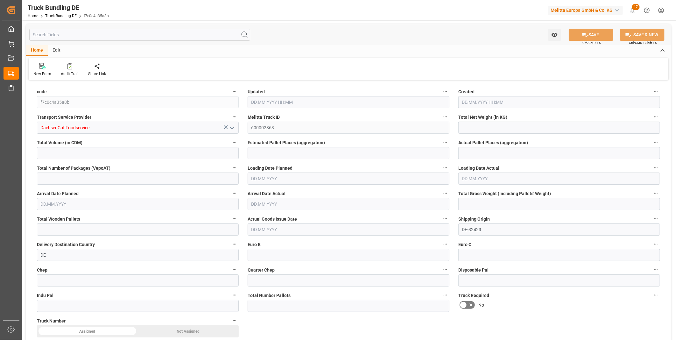
type input "0"
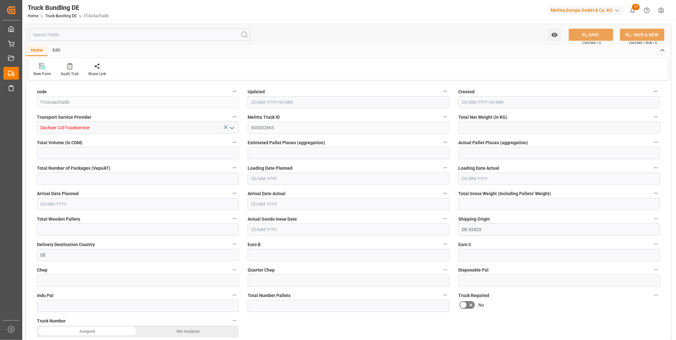
type input "0"
type input "[DATE] 08:16"
type input "[DATE]"
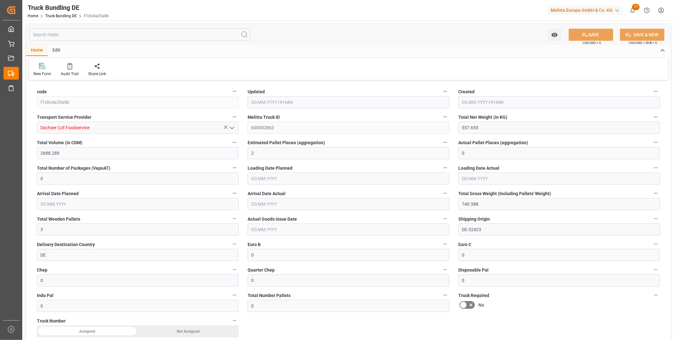
type input "[DATE]"
type input "209.37"
type input "1327.089"
type input "2"
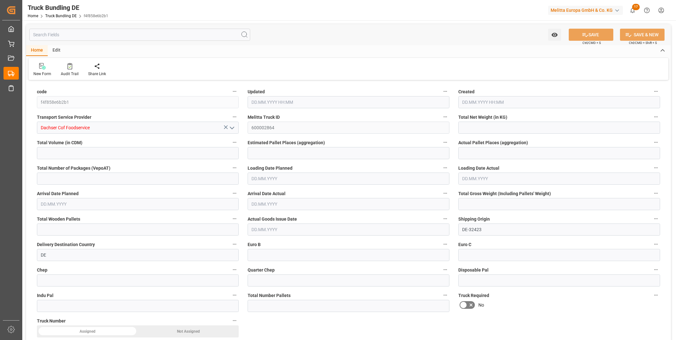
type input "0"
type input "318.148"
type input "2"
type input "0"
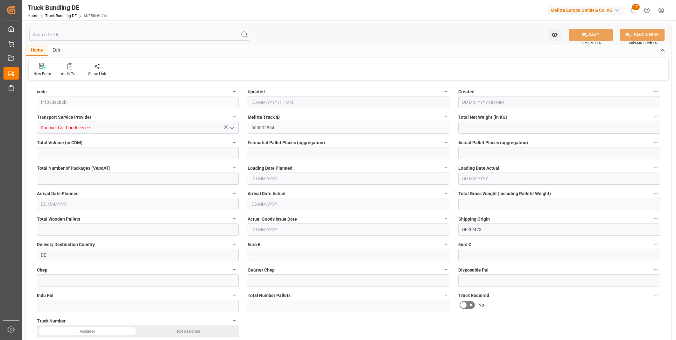
type input "0"
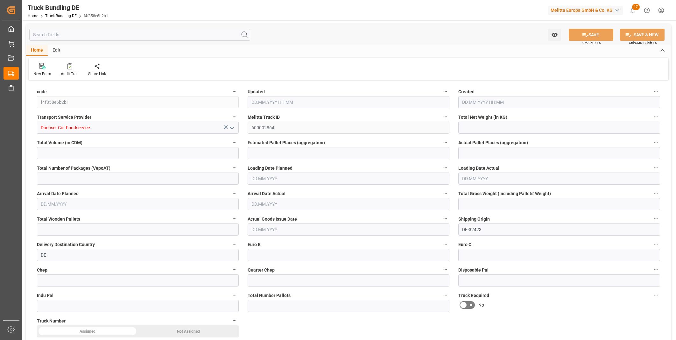
type input "0"
type input "[DATE] 08:17"
type input "29.09.2025"
type input "[DATE]"
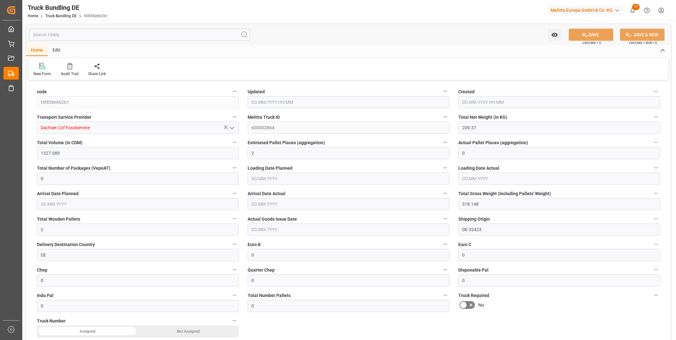
type input "[DATE]"
type input "163.298"
type input "835.678"
type input "1"
type input "0"
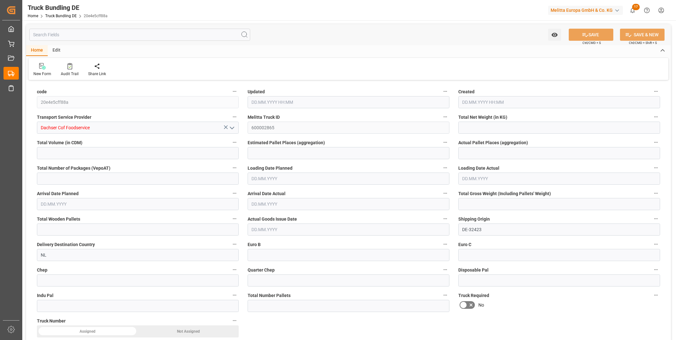
type input "0"
type input "225.248"
type input "1"
type input "0"
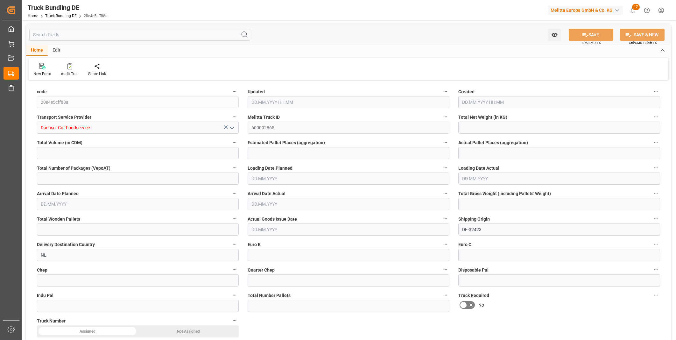
type input "0"
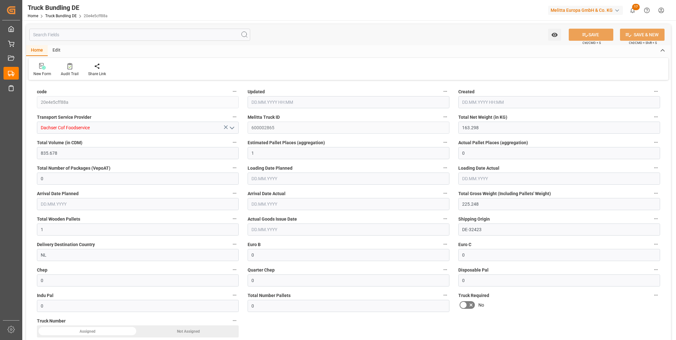
type input "[DATE] 08:17"
type input "30.09.2025"
type input "01.10.2025"
type input "[DATE]"
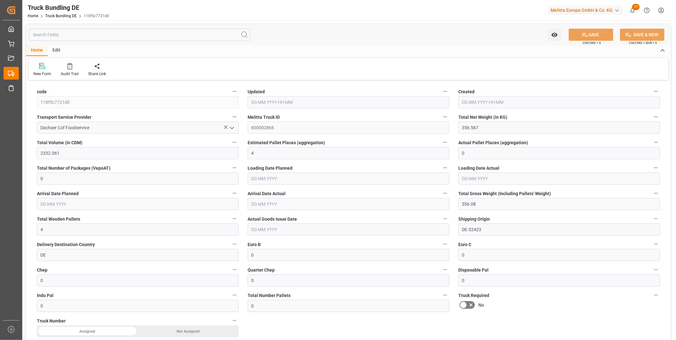
type input "[DATE] 08:17"
type input "[DATE]"
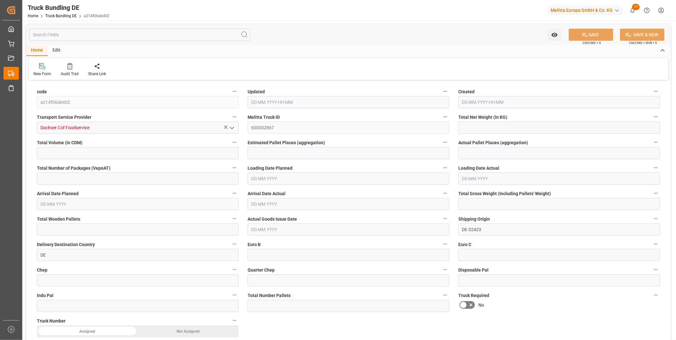
type input "615.227"
type input "2913.813"
type input "3"
type input "0"
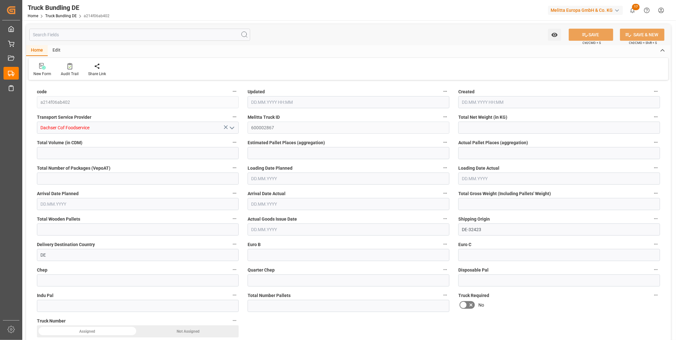
type input "851.143"
type input "4"
type input "0"
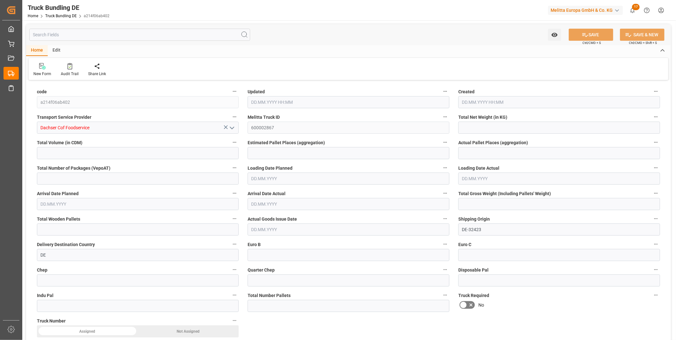
type input "0"
type input "439.056"
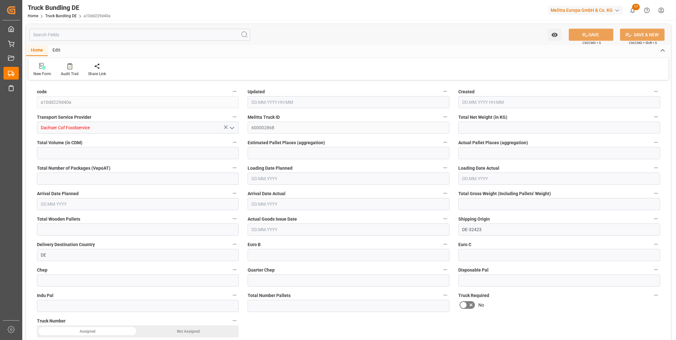
type input "1970.88"
type input "2"
type input "0"
type input "550.466"
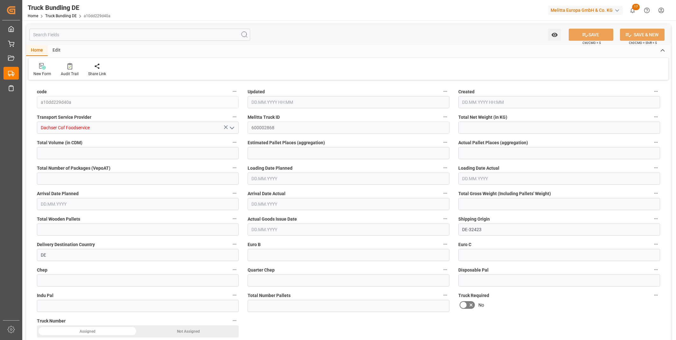
type input "2"
type input "0"
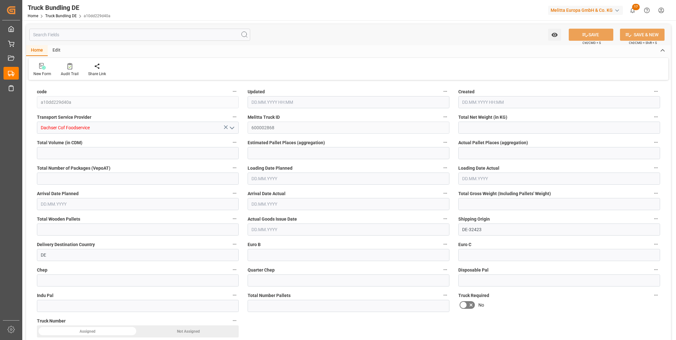
type input "0"
type input "[DATE] 08:17"
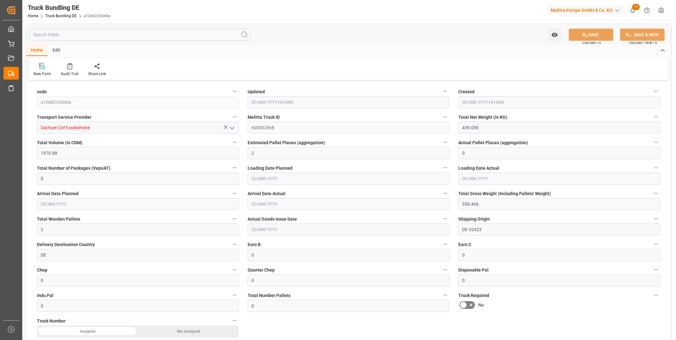
type input "29.09.2025"
type input "01.10.2025"
type input "[DATE]"
type input "406.408"
type input "1724.432"
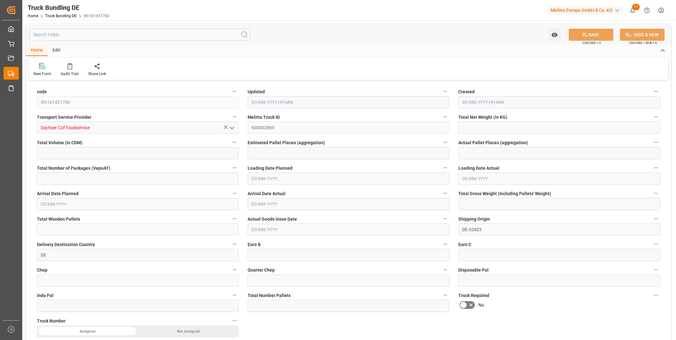
type input "2"
type input "0"
type input "540.476"
type input "2"
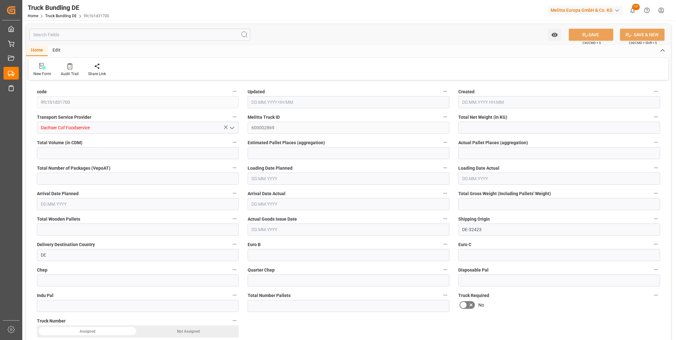
type input "0"
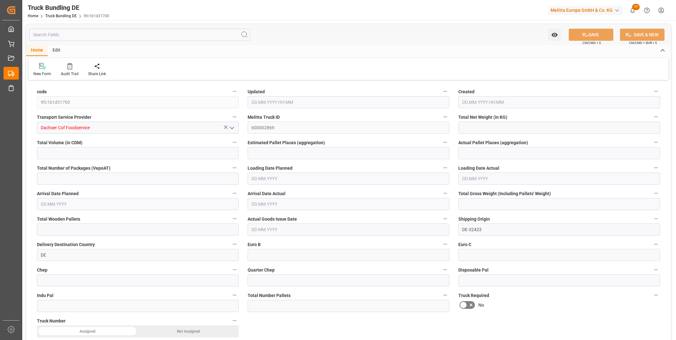
type input "0"
type input "23.09.2025 08:17"
type input "29.09.2025"
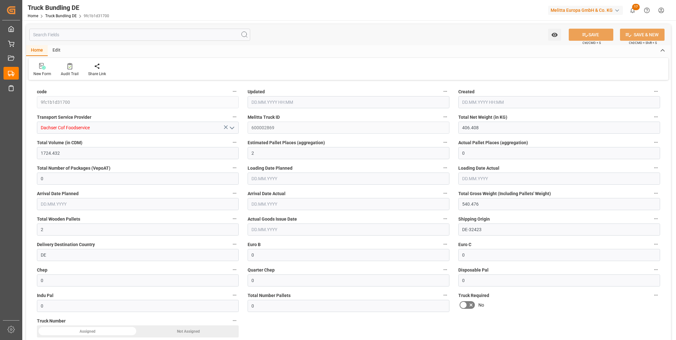
type input "01.10.2025"
type input "23.09.2025"
type input "[DATE] 08:17"
type input "[DATE]"
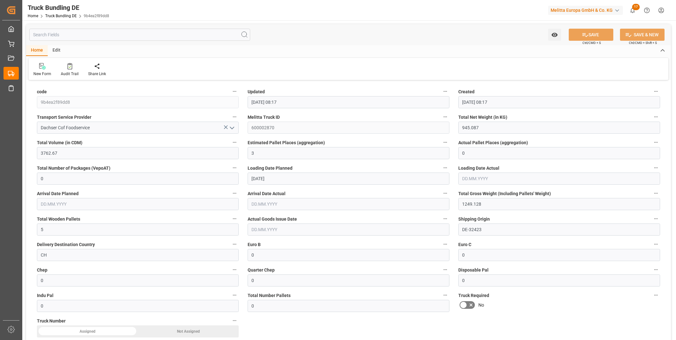
type input "[DATE]"
type input "799.892"
type input "3625.558"
type input "3"
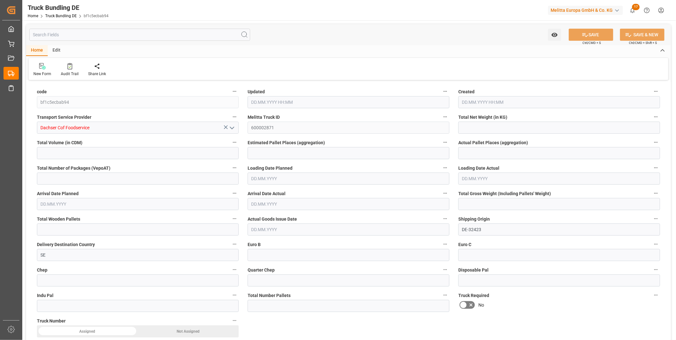
type input "0"
type input "1077.896"
type input "4"
type input "0"
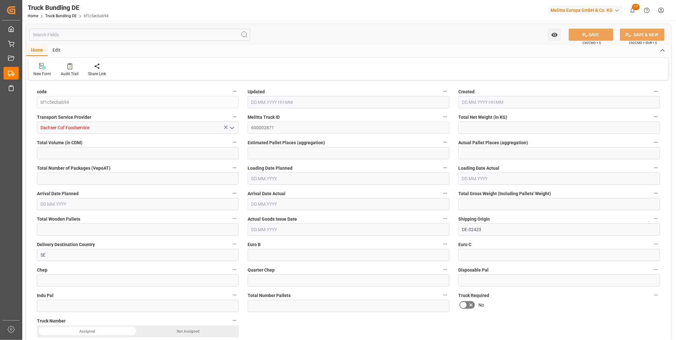
type input "0"
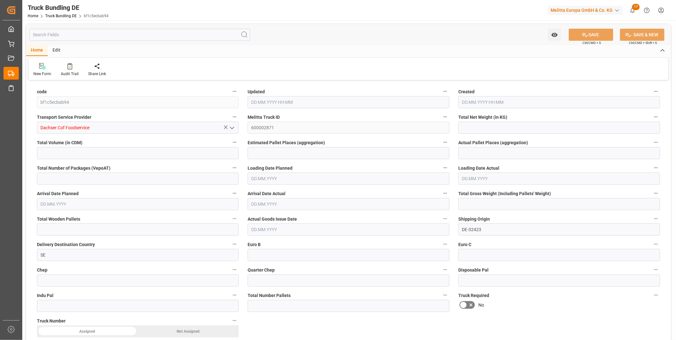
type input "0"
type input "[DATE] 08:18"
type input "26.09.2025"
type input "[DATE]"
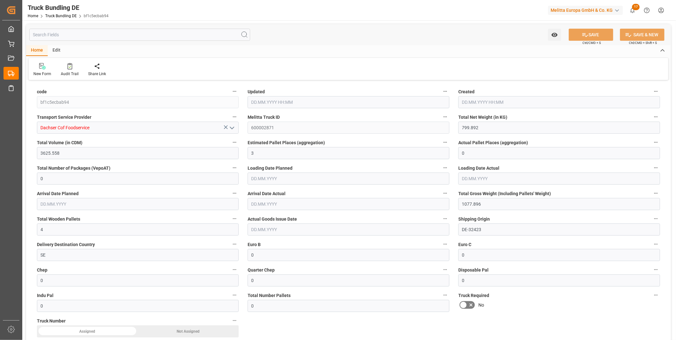
type input "[DATE]"
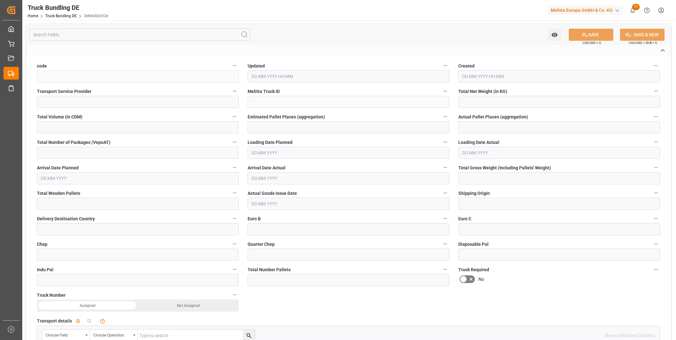
type input "3efe600e352e"
type input "Dachser Cof Foodservice"
type input "600002872"
type input "DE-32423"
type input "NL"
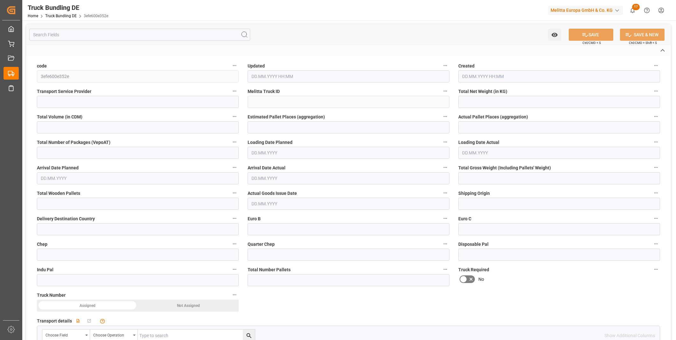
type textarea "0010006935"
type textarea "Bunzl Verpakkingen Arnhem Bv"
type textarea "Delta 57"
type textarea "6825 ML"
type textarea "[GEOGRAPHIC_DATA]"
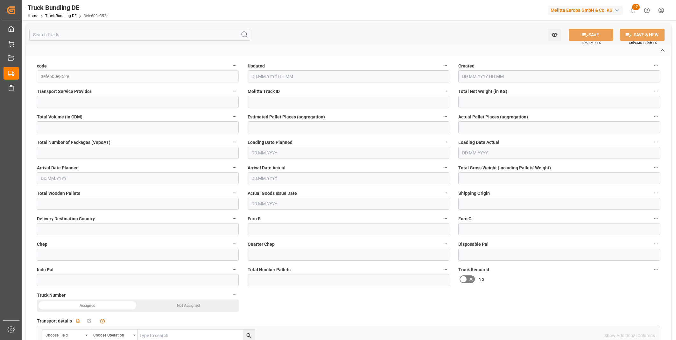
type textarea "68"
type input "494.64"
type input "1969.92"
type input "2"
type input "0"
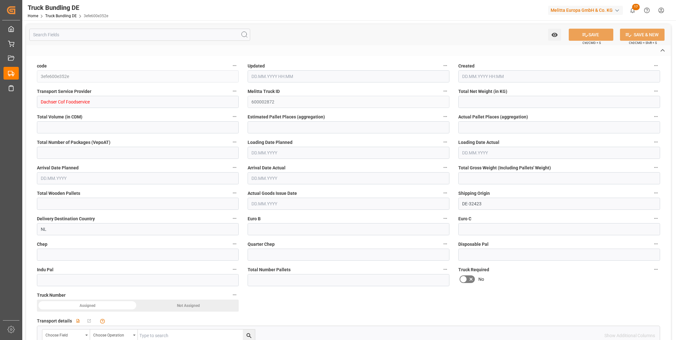
type input "0"
type input "667.984"
type input "3"
type input "0"
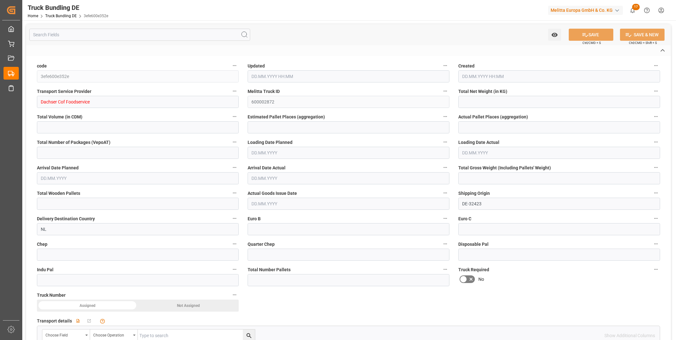
type input "0"
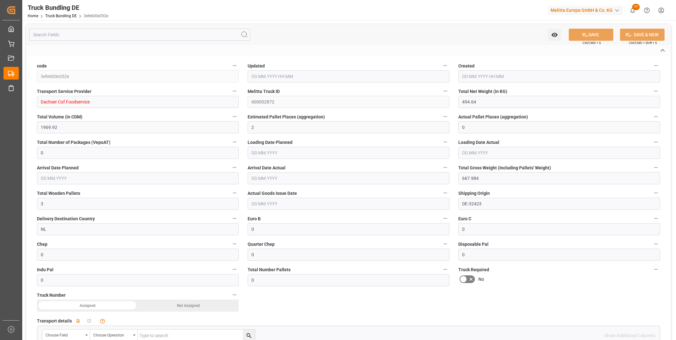
type input "[DATE] 08:18"
type input "01.10.2025"
type input "[DATE]"
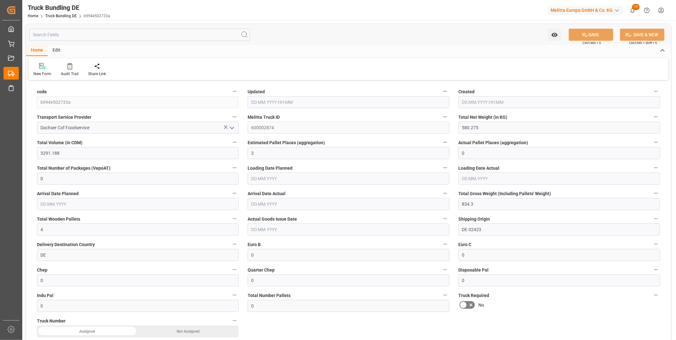
type input "[DATE] 08:18"
type input "[DATE]"
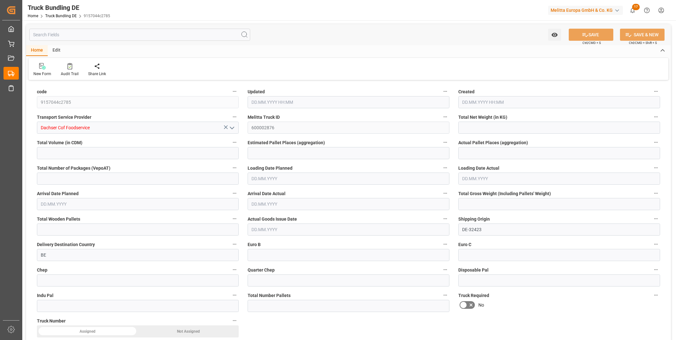
type input "1369.3"
type input "5079.89"
type input "3"
type input "0"
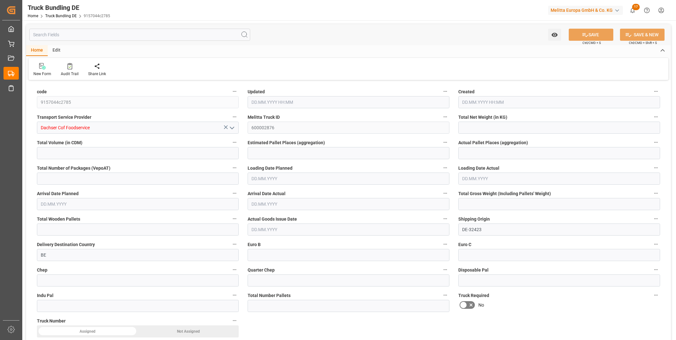
type input "1780"
type input "6"
type input "0"
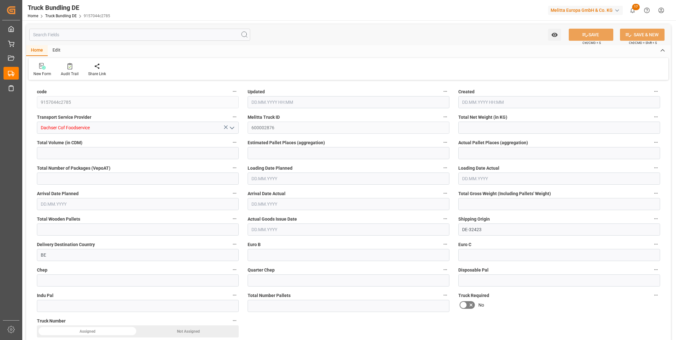
type input "0"
type input "23.09.2025 08:19"
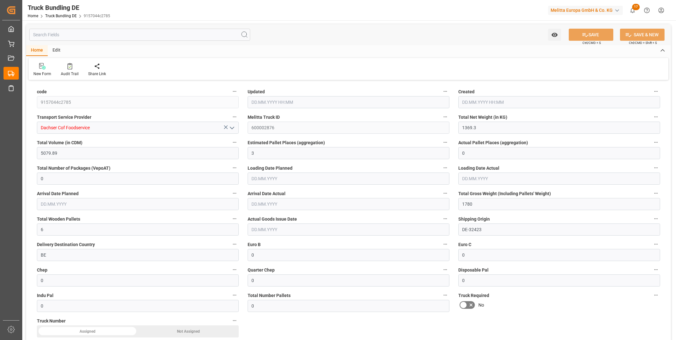
type input "23.09.2025 08:19"
type input "[DATE]"
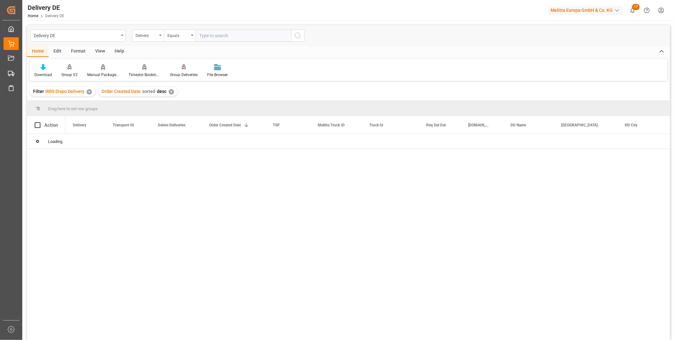
click at [240, 36] on input "text" at bounding box center [243, 36] width 95 height 12
paste input "92560629"
type input "92560629"
click at [314, 34] on div "Delivery DE Delivery Equals 92560629" at bounding box center [348, 35] width 643 height 21
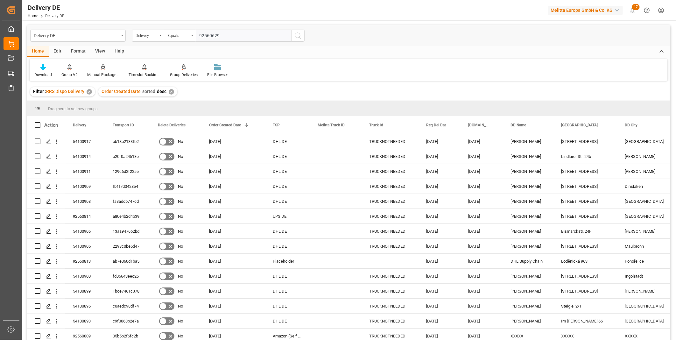
click at [296, 33] on circle "search button" at bounding box center [297, 35] width 5 height 5
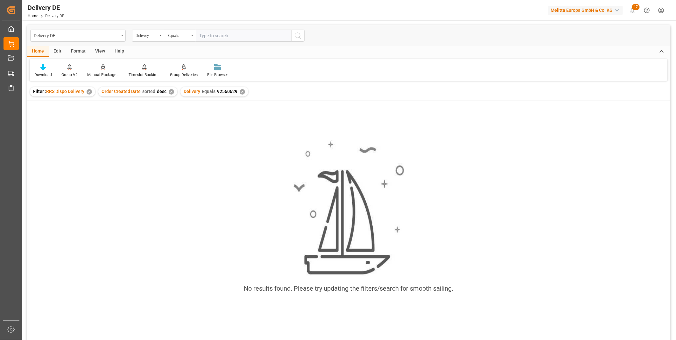
click at [240, 90] on div "✕" at bounding box center [242, 91] width 5 height 5
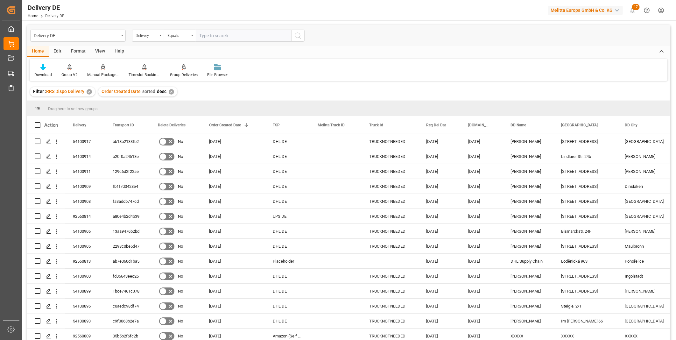
click at [208, 38] on input "text" at bounding box center [243, 36] width 95 height 12
paste input "92560629"
type input "92560629"
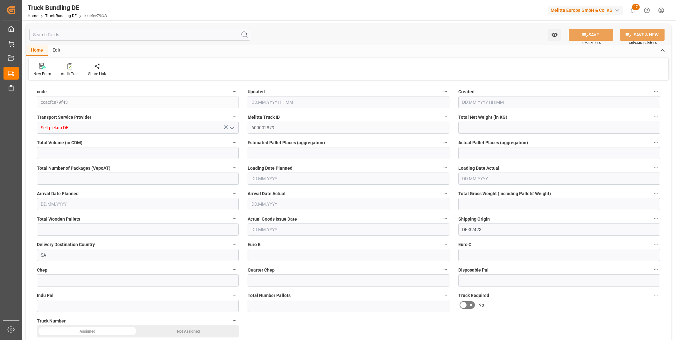
type input "11.928"
type input "254.703"
type input "1"
type input "0"
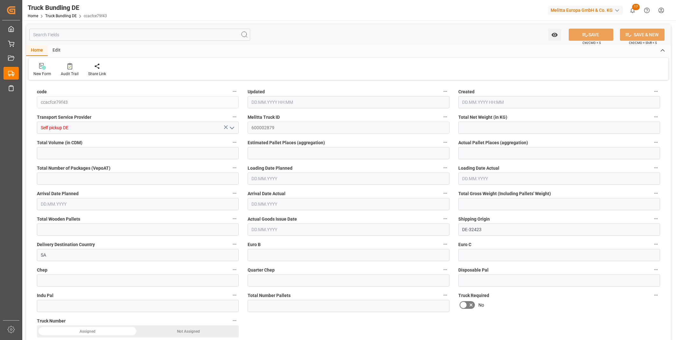
type input "40"
type input "1"
type input "0"
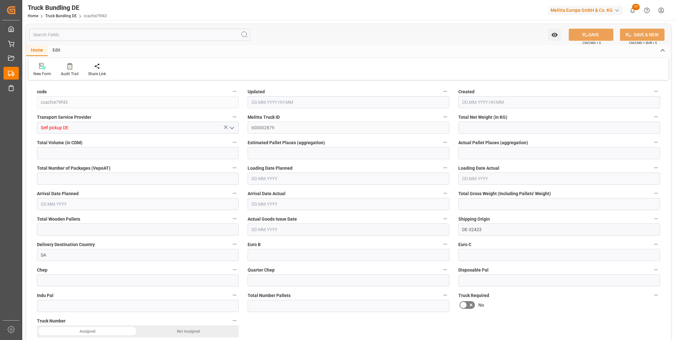
type input "0"
type input "[DATE] 09:11"
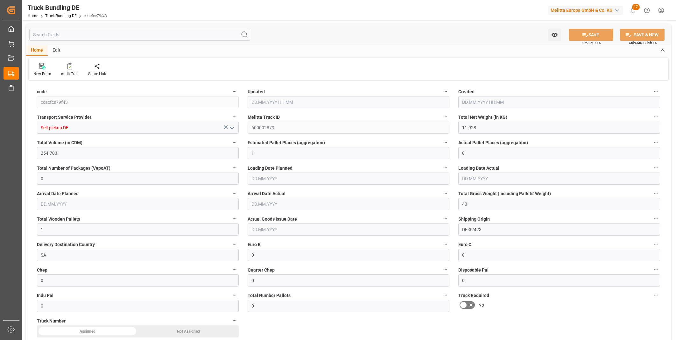
type input "[DATE] 09:11"
type input "[DATE]"
